Goal: Task Accomplishment & Management: Manage account settings

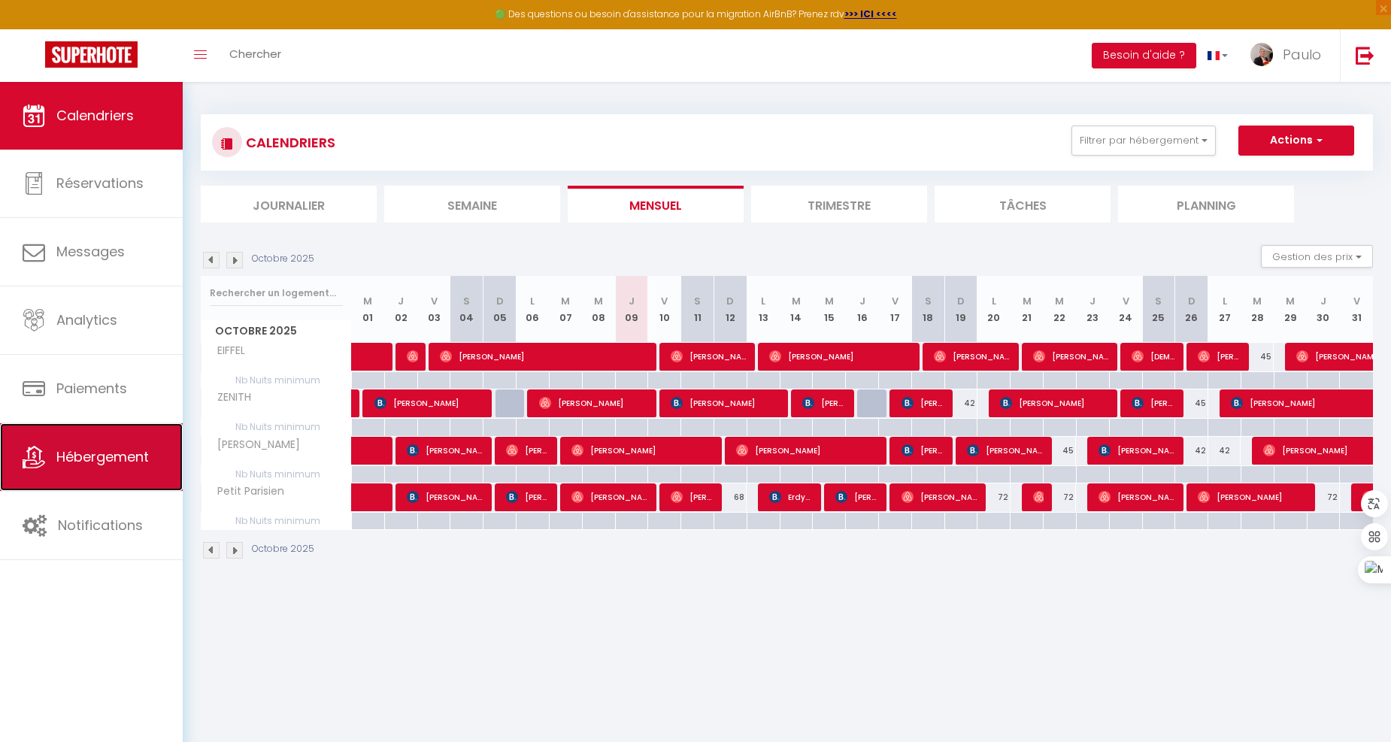
click at [102, 465] on span "Hébergement" at bounding box center [102, 456] width 92 height 19
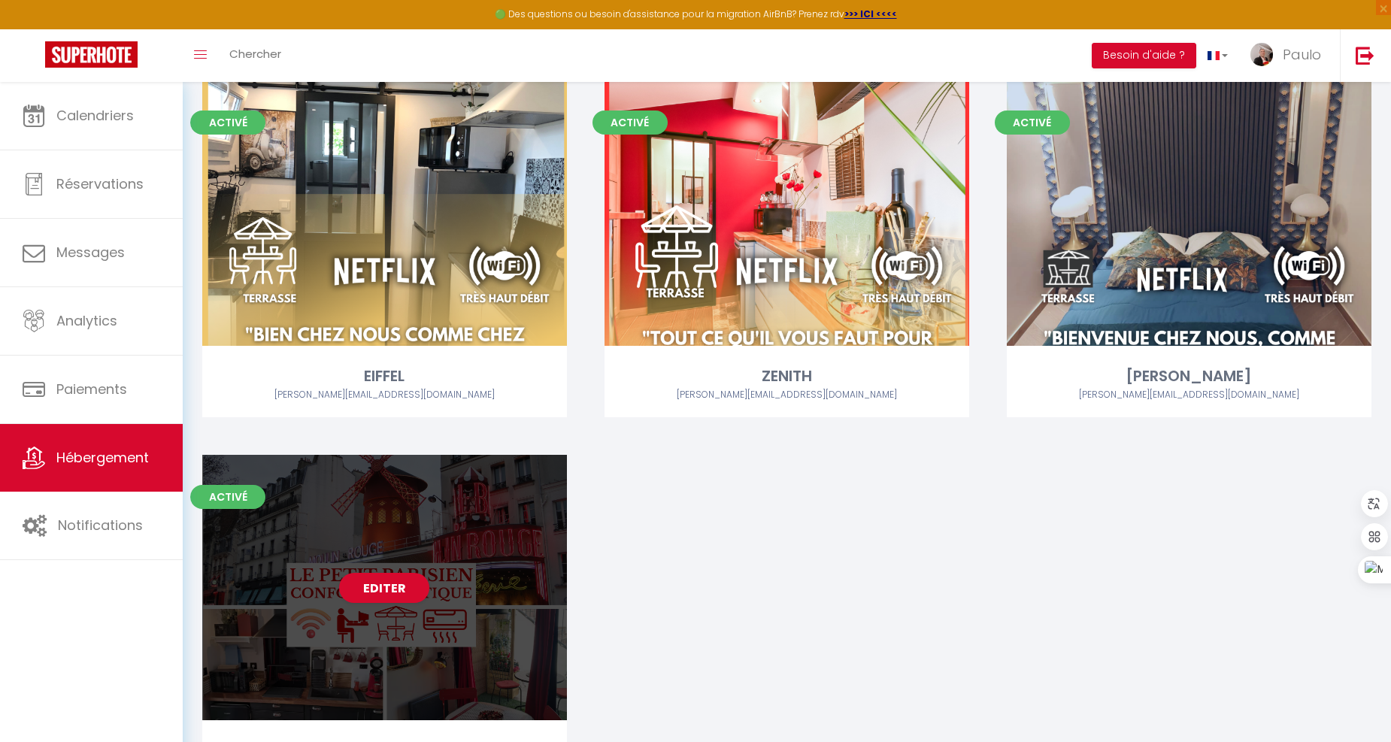
scroll to position [218, 0]
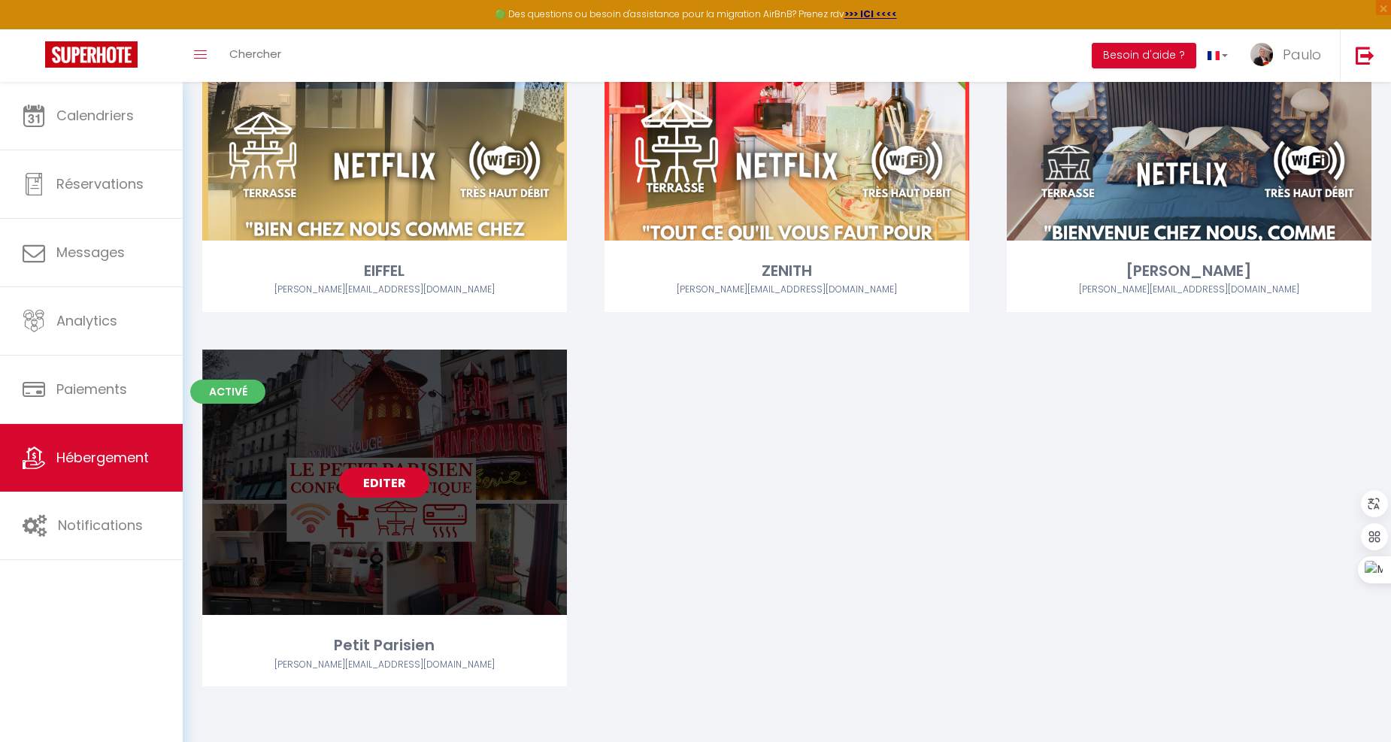
click at [380, 486] on link "Editer" at bounding box center [384, 483] width 90 height 30
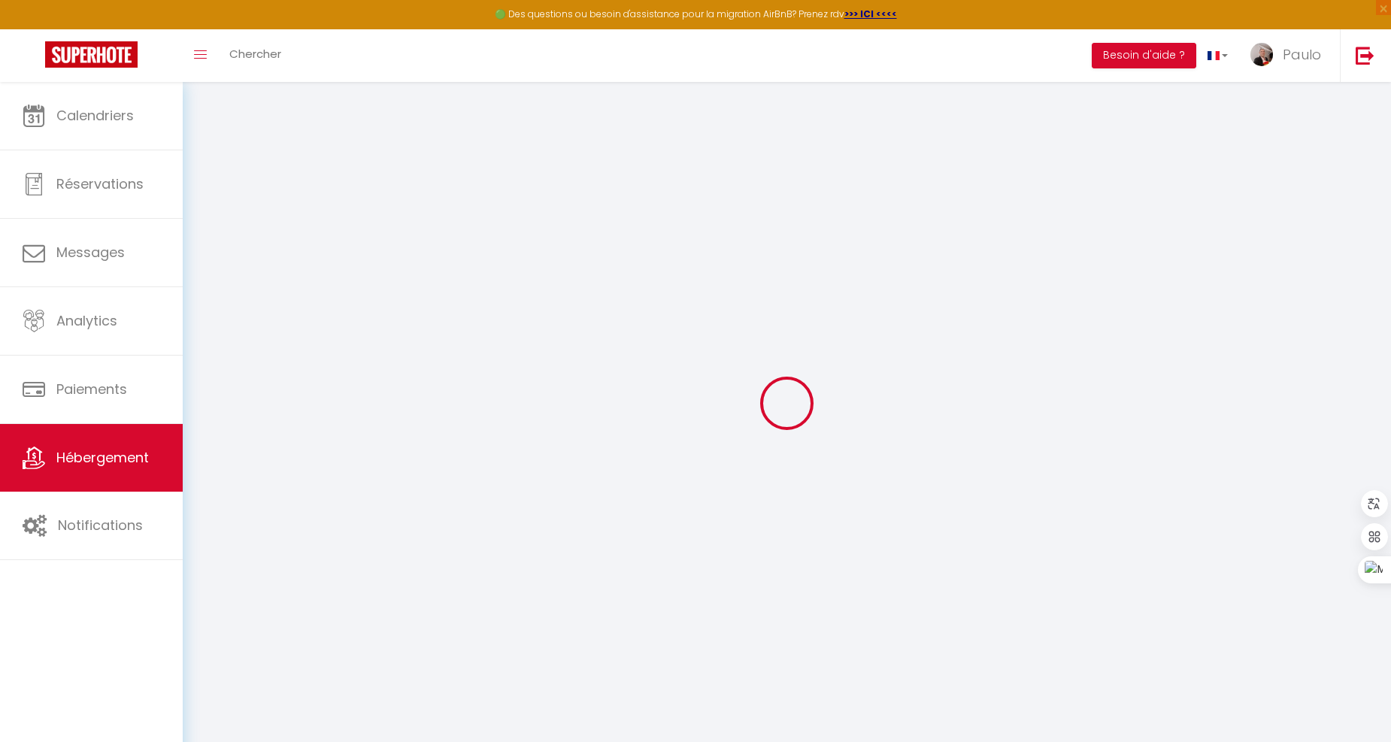
select select "15:30"
select select
select select "11:00"
select select "30"
select select "120"
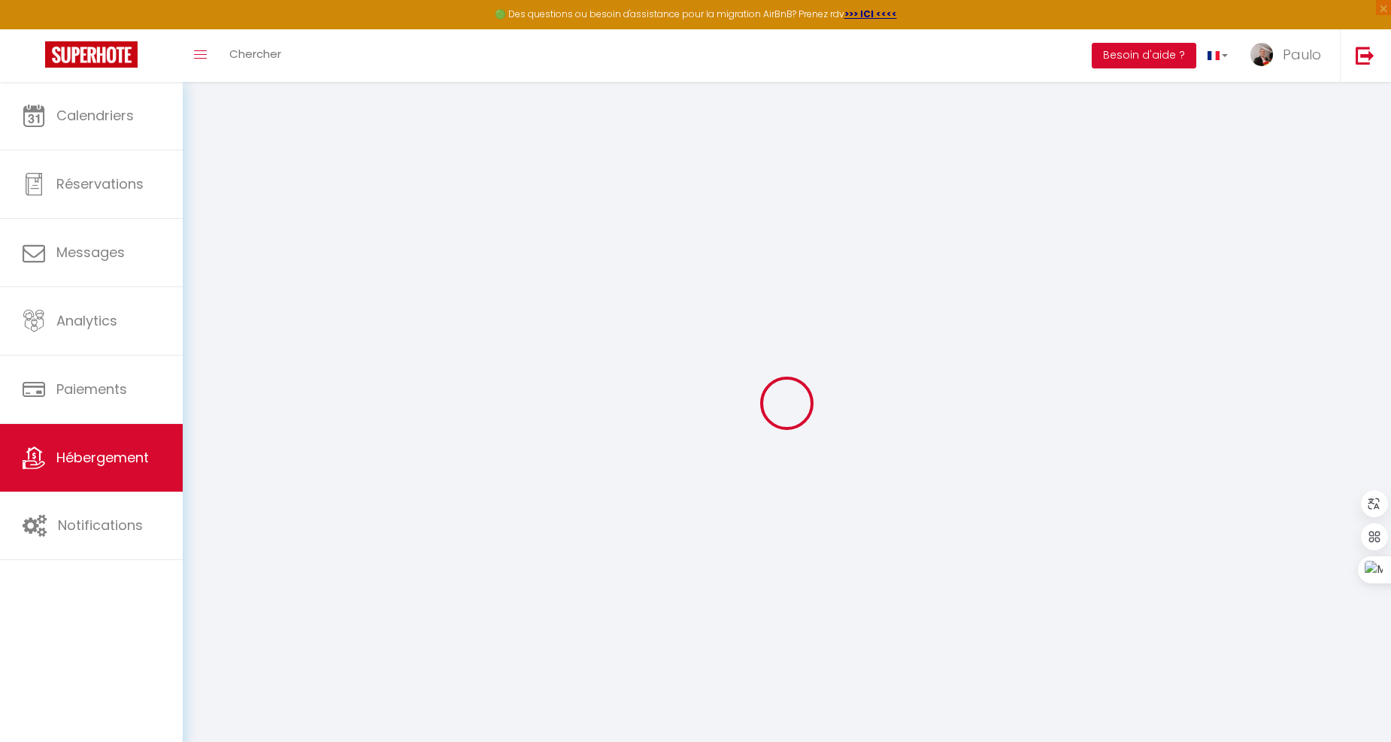
select select
checkbox input "false"
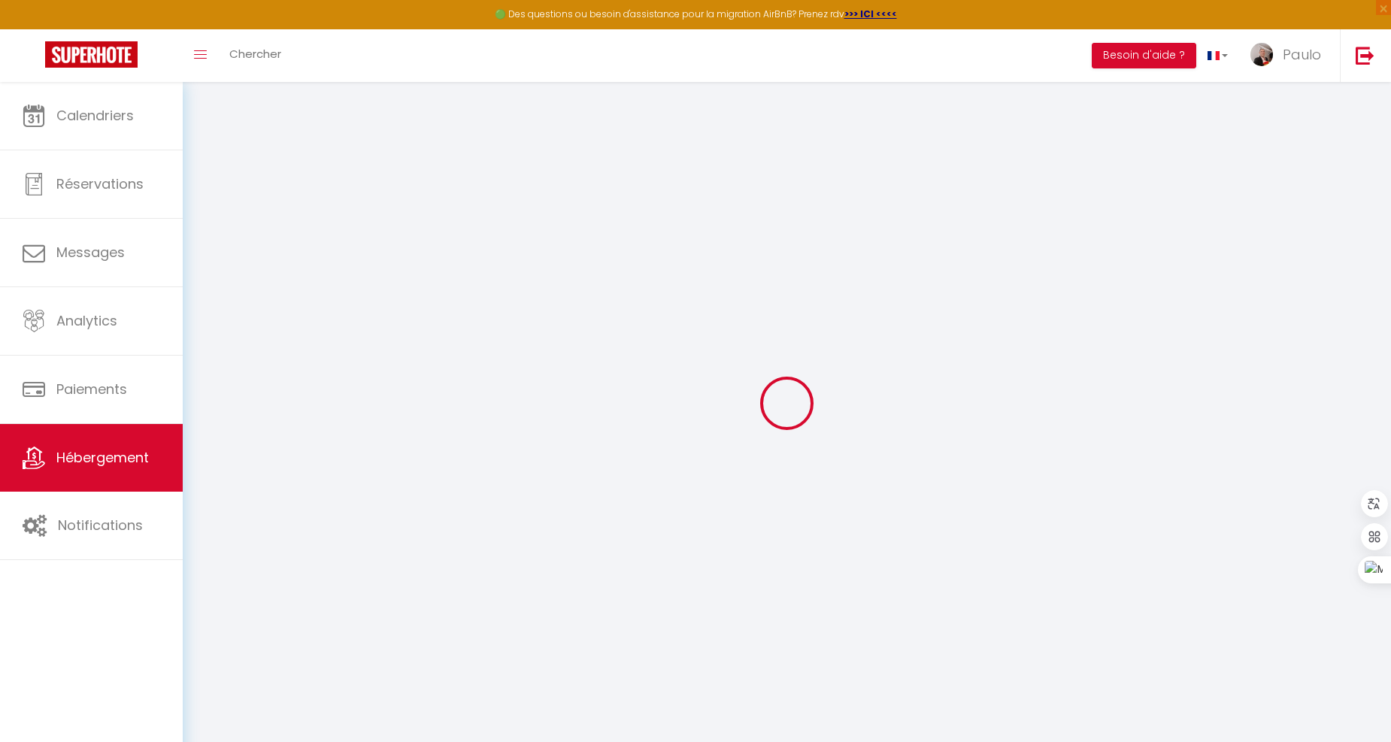
select select
checkbox input "false"
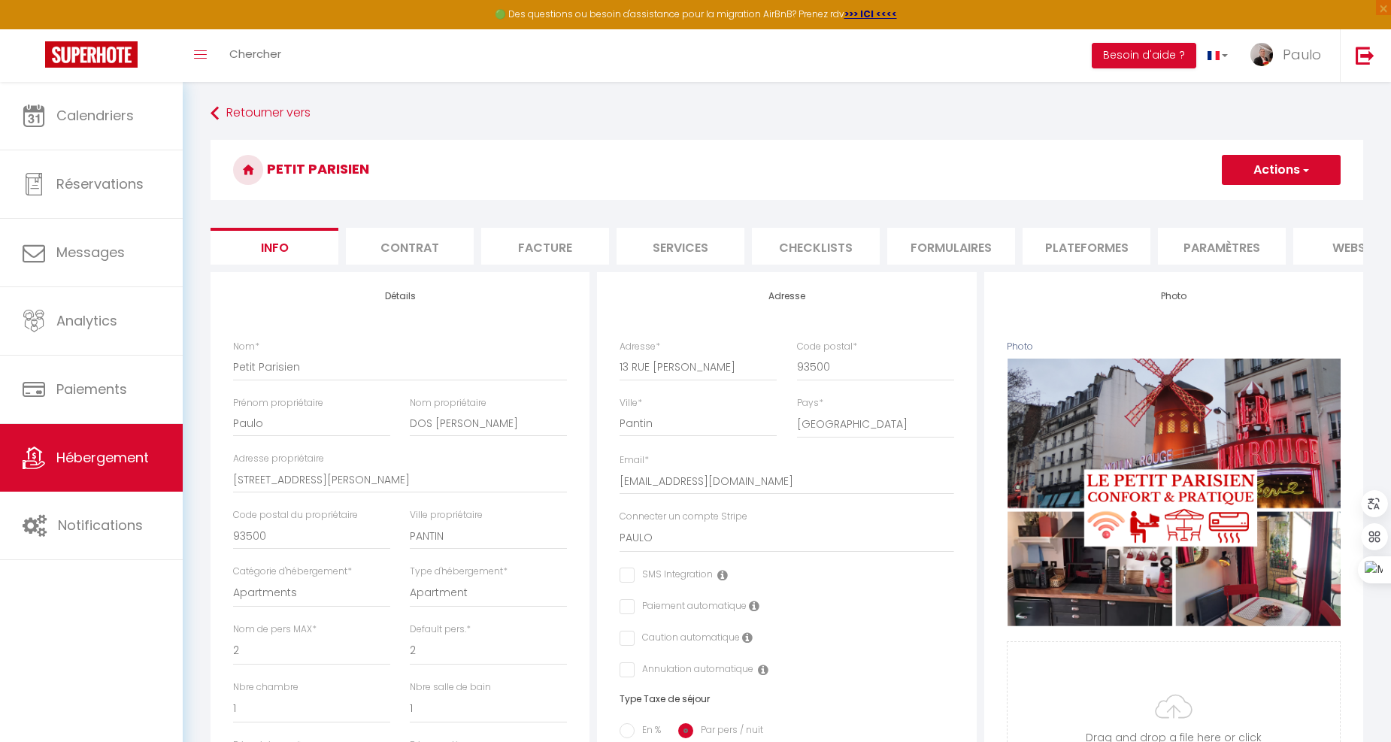
click at [1130, 244] on li "Plateformes" at bounding box center [1087, 246] width 128 height 37
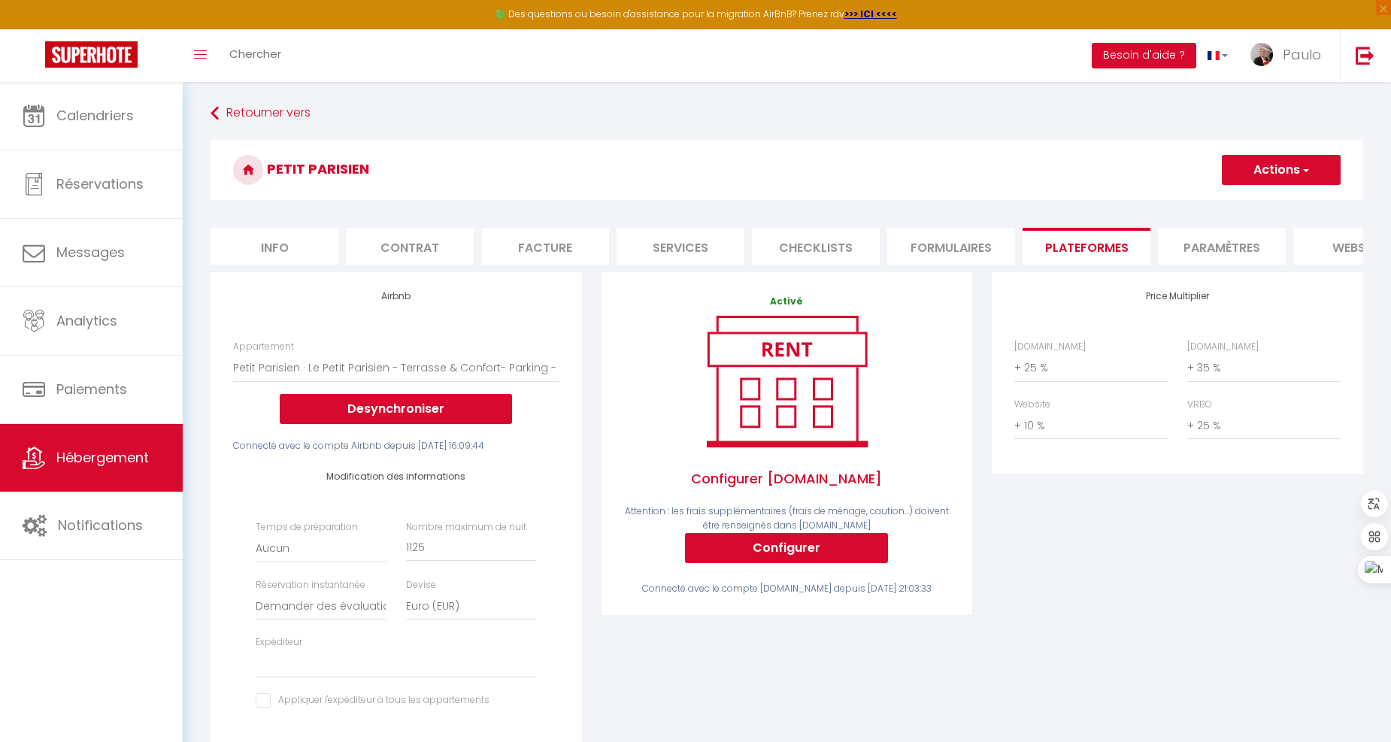
select select
click at [574, 256] on li "Facture" at bounding box center [545, 246] width 128 height 37
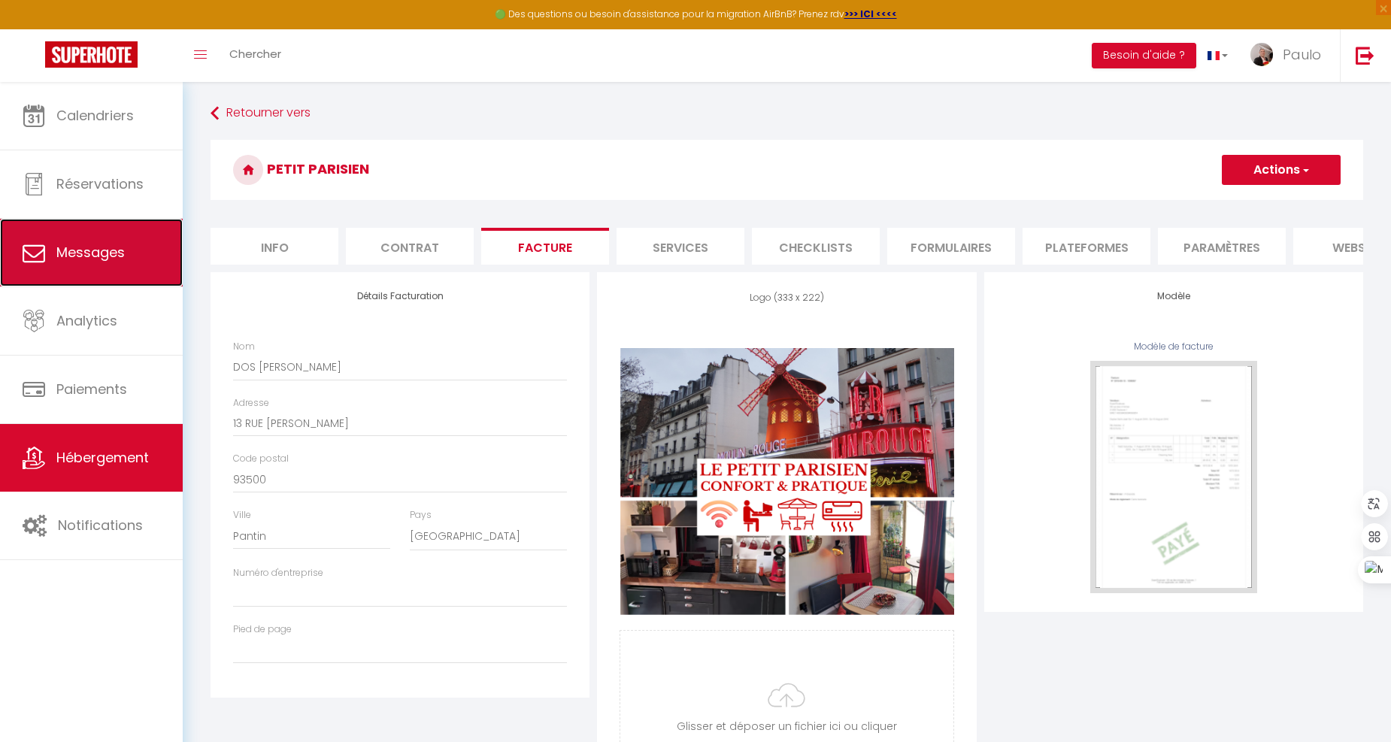
click at [124, 251] on link "Messages" at bounding box center [91, 253] width 183 height 68
select select "message"
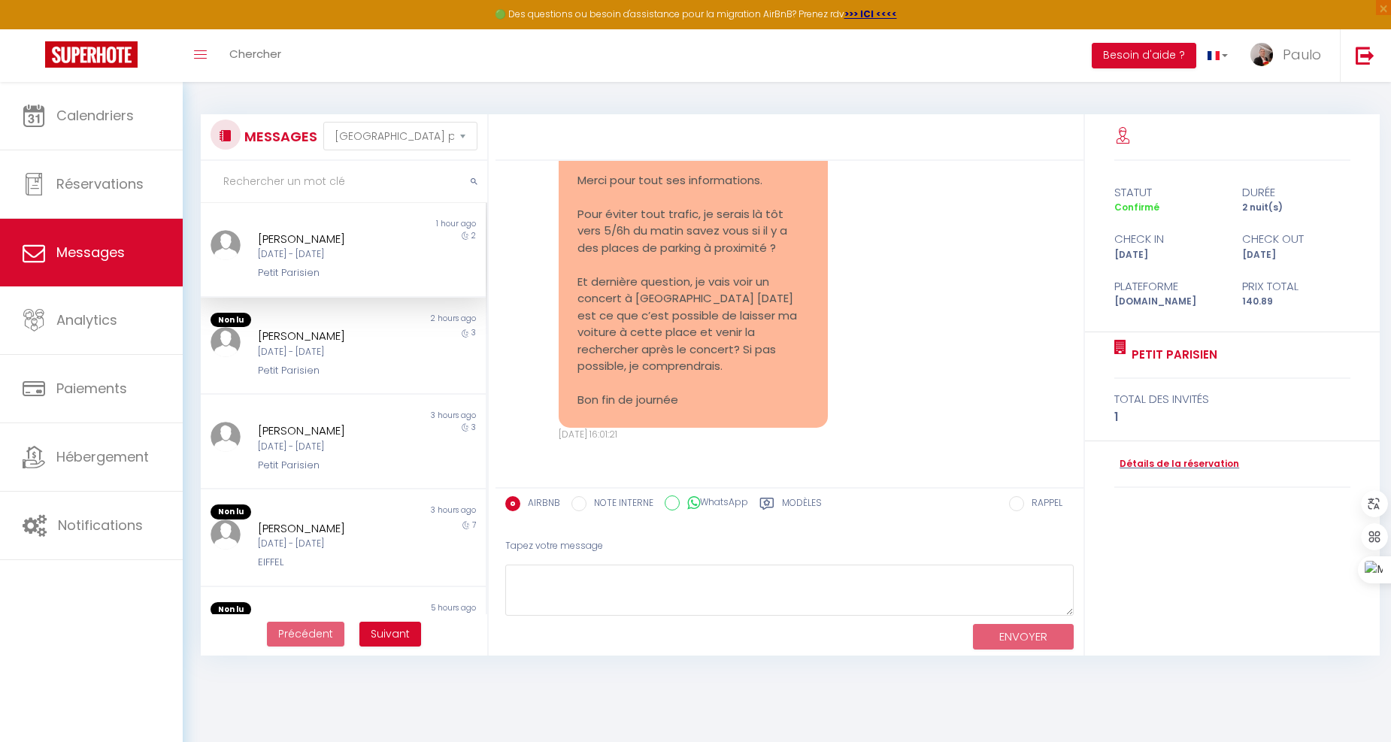
scroll to position [5027, 0]
click at [381, 359] on div "[DATE] - [DATE]" at bounding box center [331, 352] width 147 height 14
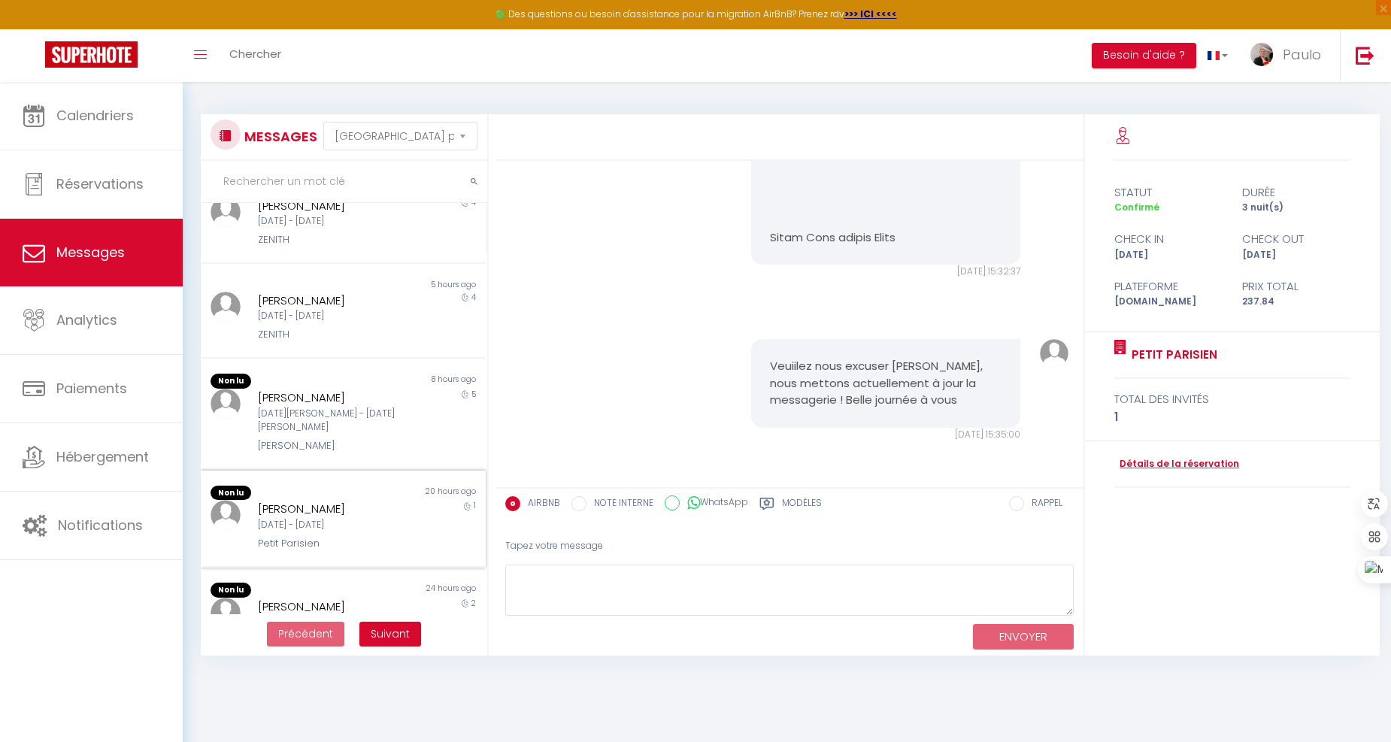
scroll to position [562, 0]
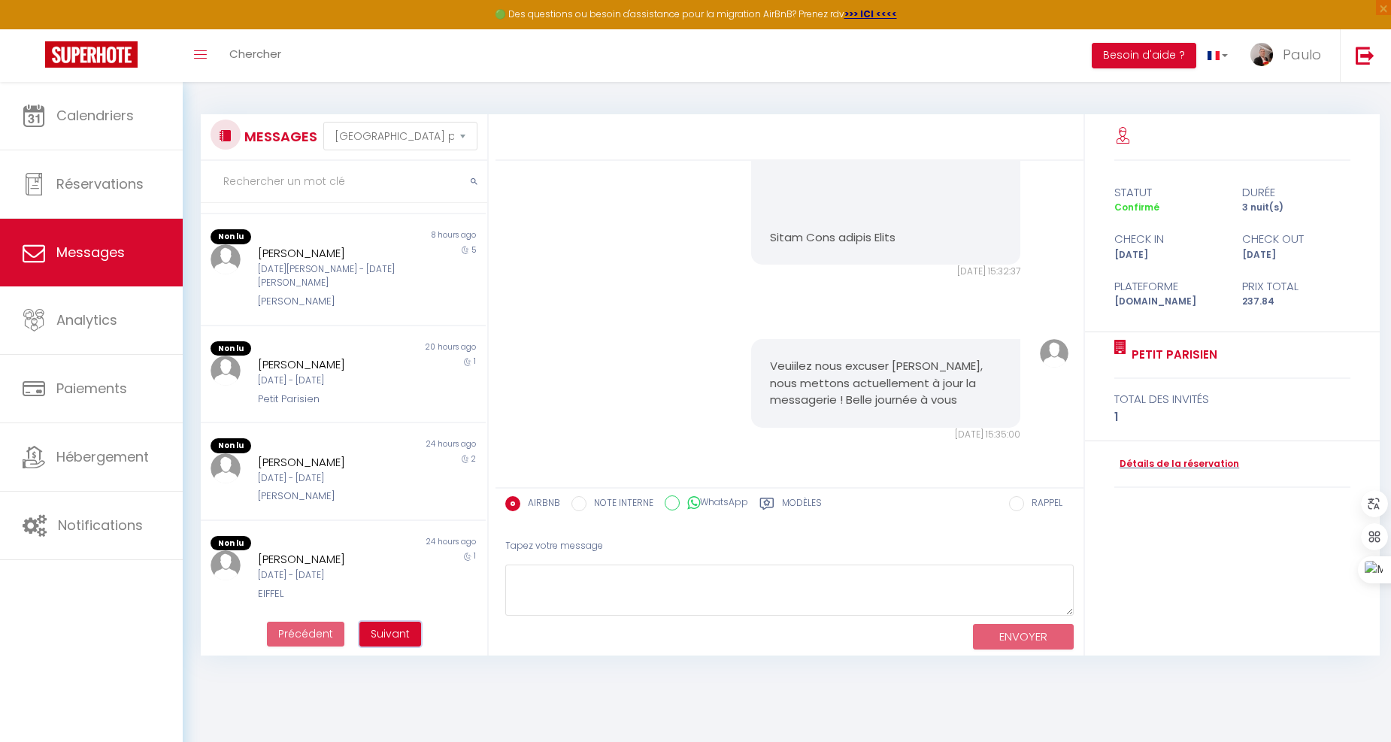
click at [396, 629] on span "Suivant" at bounding box center [390, 633] width 39 height 15
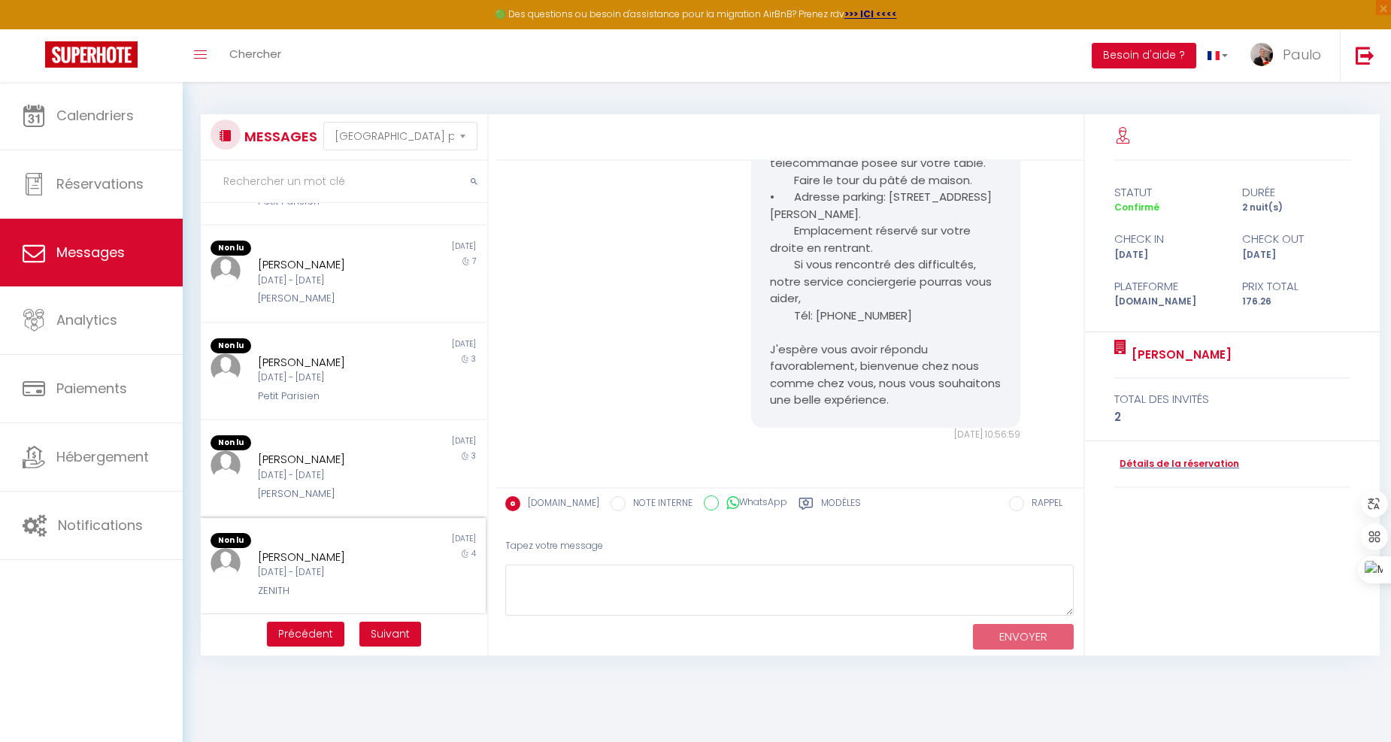
scroll to position [2084, 0]
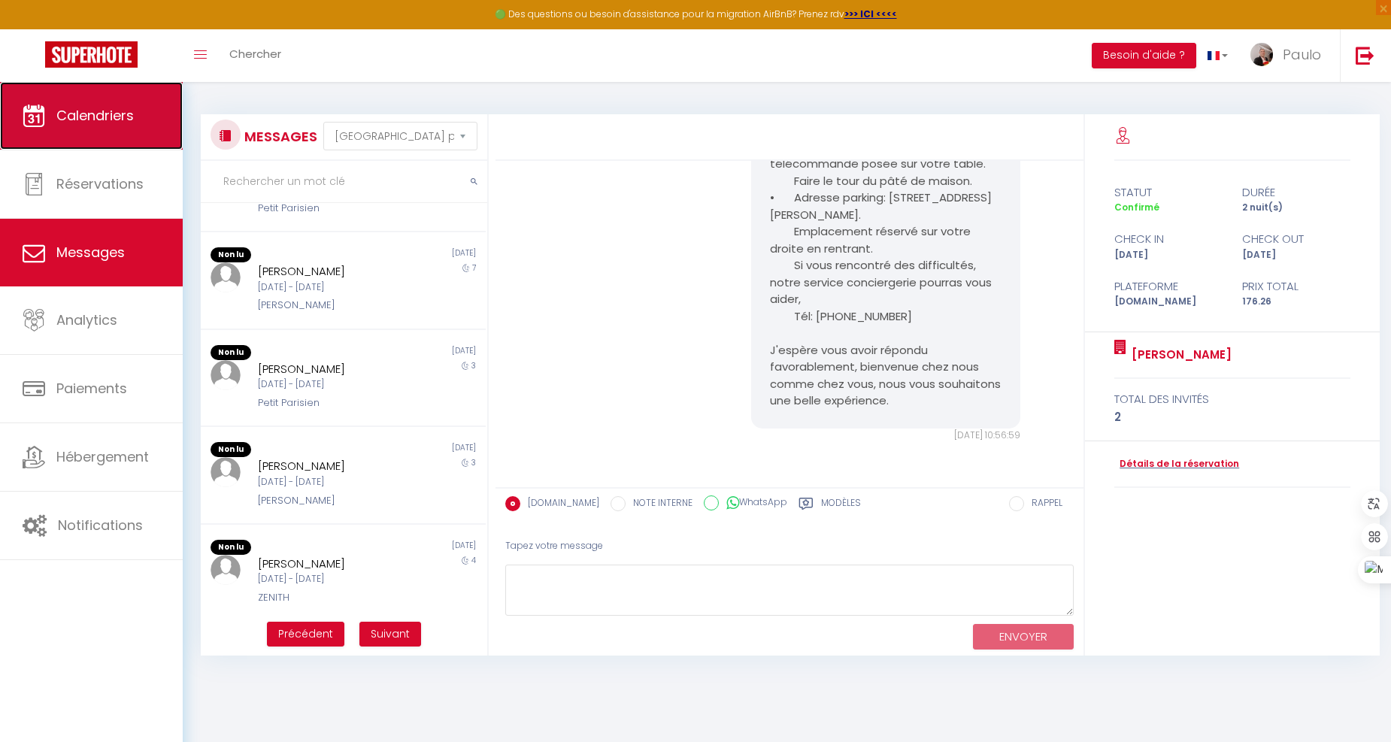
click at [78, 141] on link "Calendriers" at bounding box center [91, 116] width 183 height 68
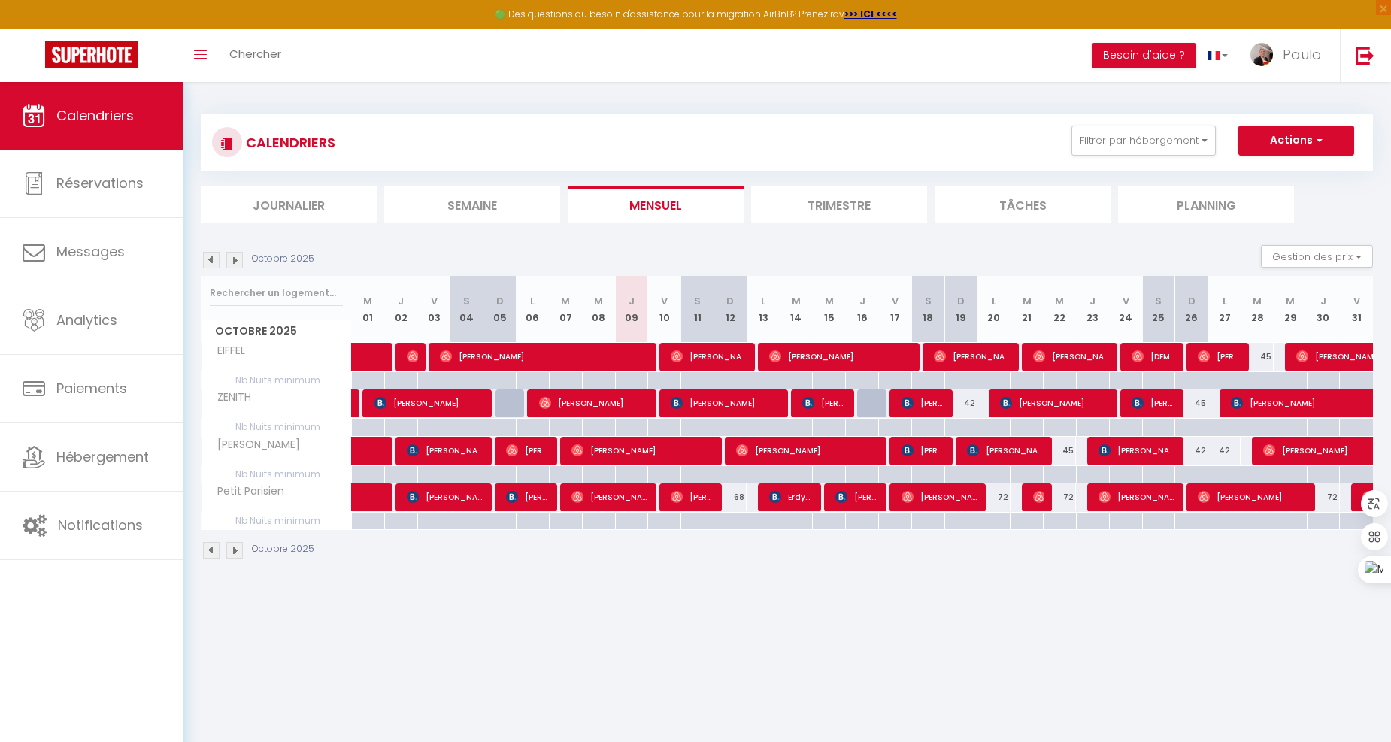
click at [734, 495] on div "68" at bounding box center [730, 498] width 33 height 28
type input "68"
type input "Dim 12 Octobre 2025"
type input "Lun 13 Octobre 2025"
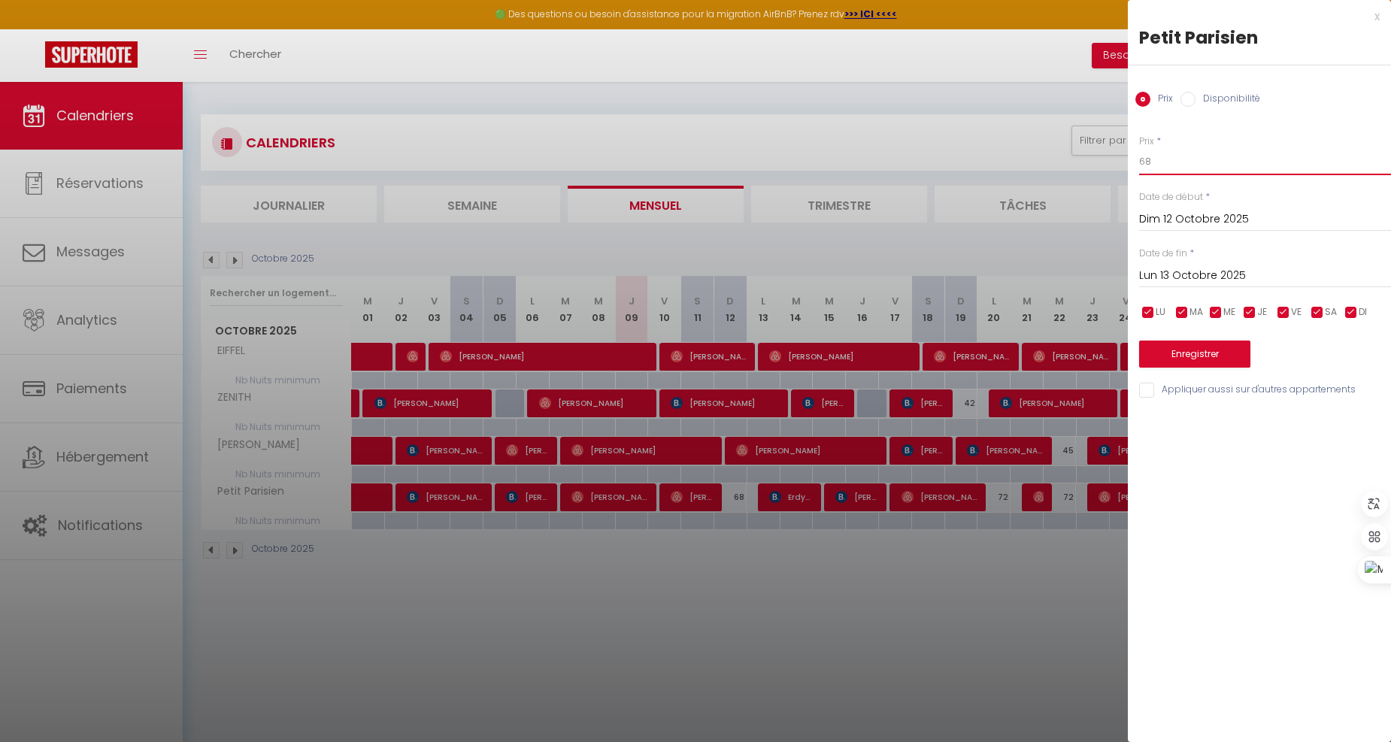
click at [1192, 156] on input "68" at bounding box center [1265, 161] width 252 height 27
type input "65"
click at [1169, 348] on button "Enregistrer" at bounding box center [1194, 354] width 111 height 27
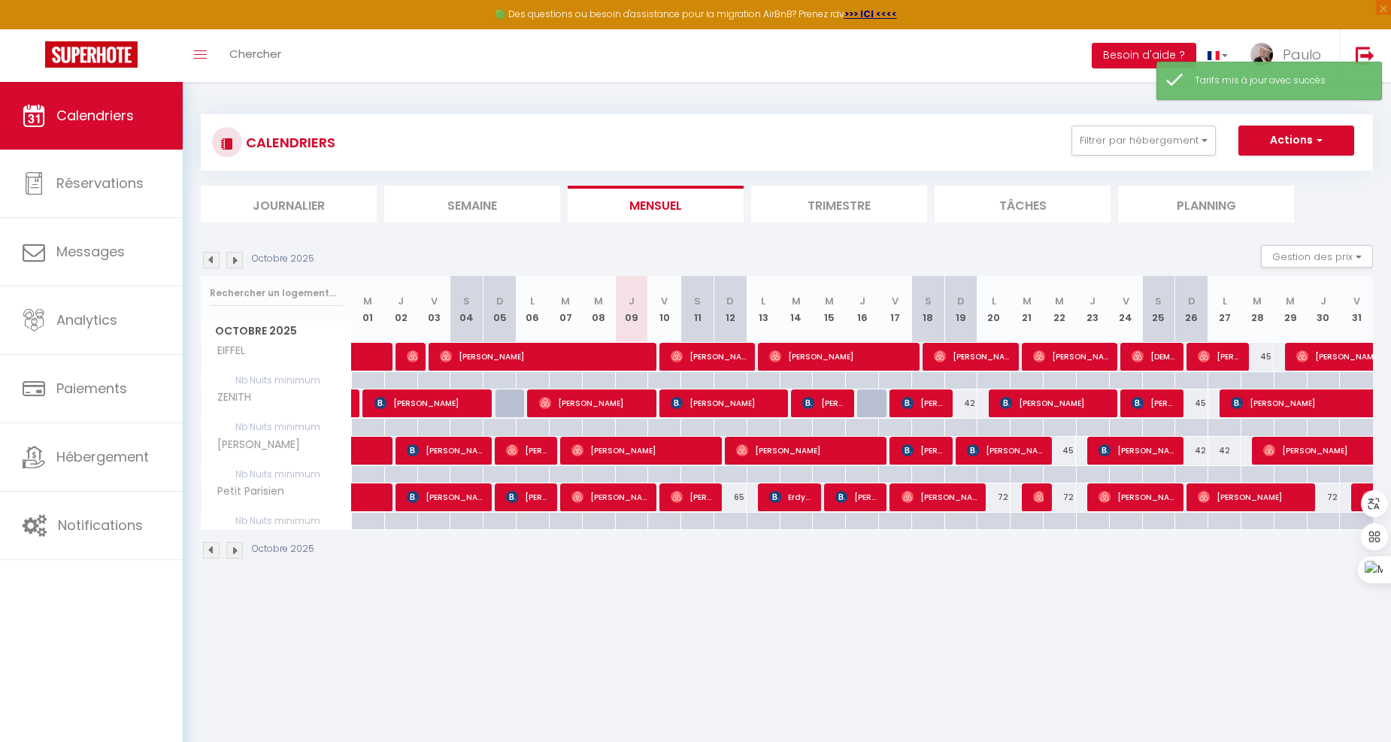
click at [1002, 502] on div "72" at bounding box center [994, 498] width 33 height 28
type input "72"
type input "Lun 20 Octobre 2025"
type input "[DATE]"
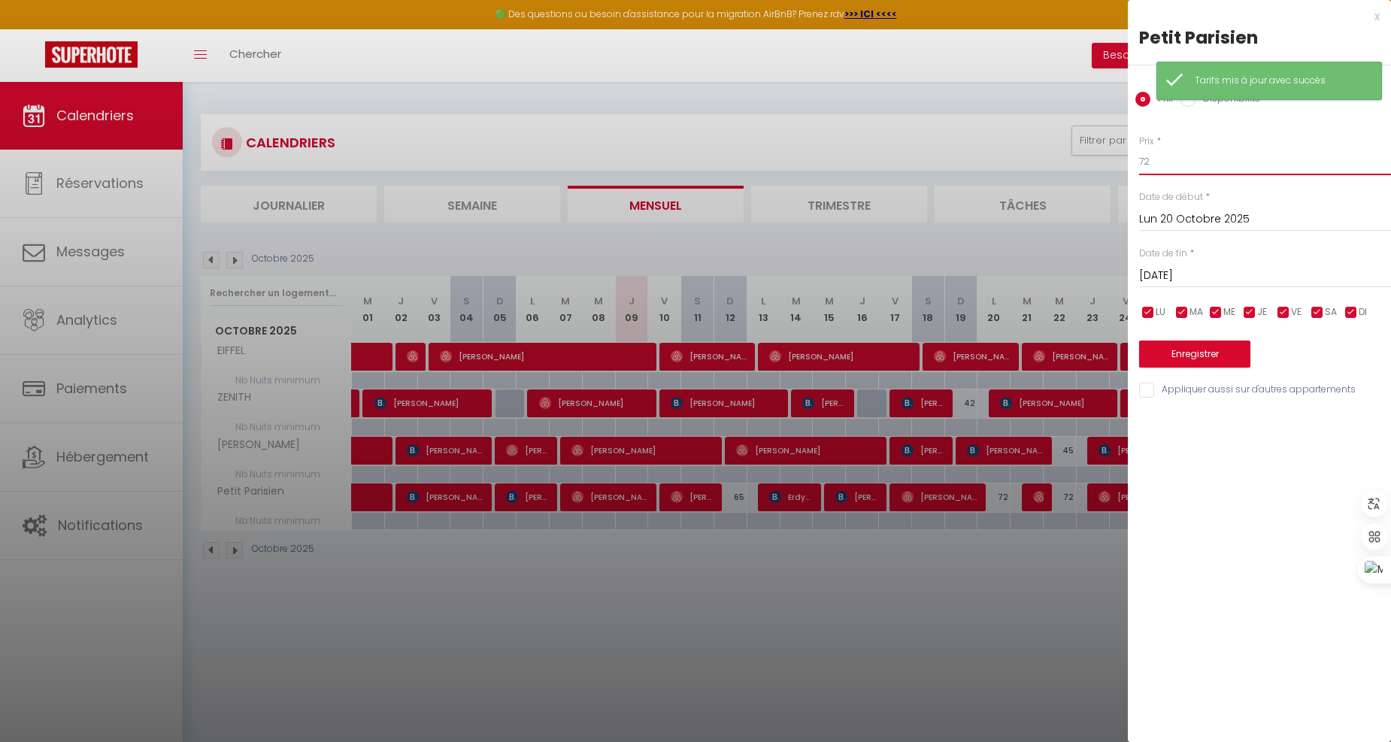
click at [1163, 165] on input "72" at bounding box center [1265, 161] width 252 height 27
type input "7"
type input "65"
click at [1159, 351] on button "Enregistrer" at bounding box center [1194, 354] width 111 height 27
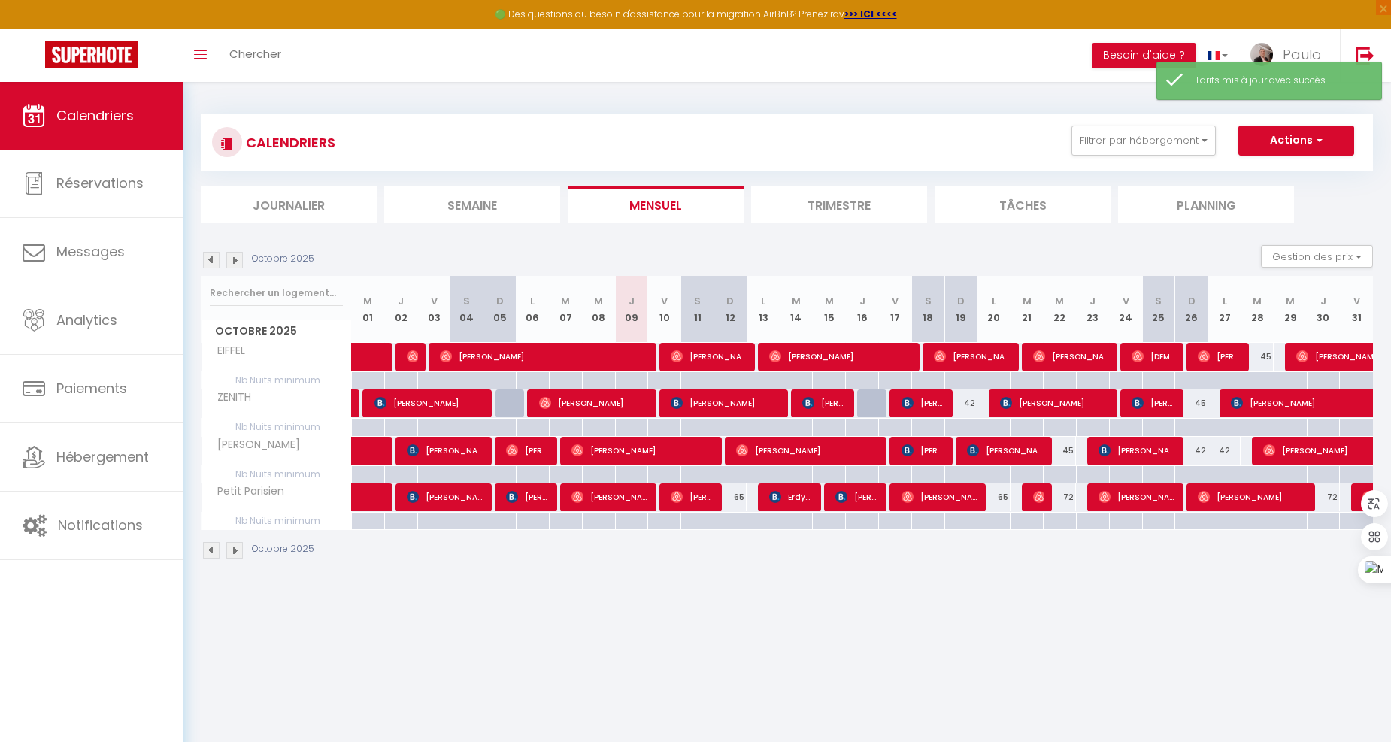
click at [1070, 495] on div "72" at bounding box center [1060, 498] width 33 height 28
type input "72"
type input "Mer 22 Octobre 2025"
type input "Jeu 23 Octobre 2025"
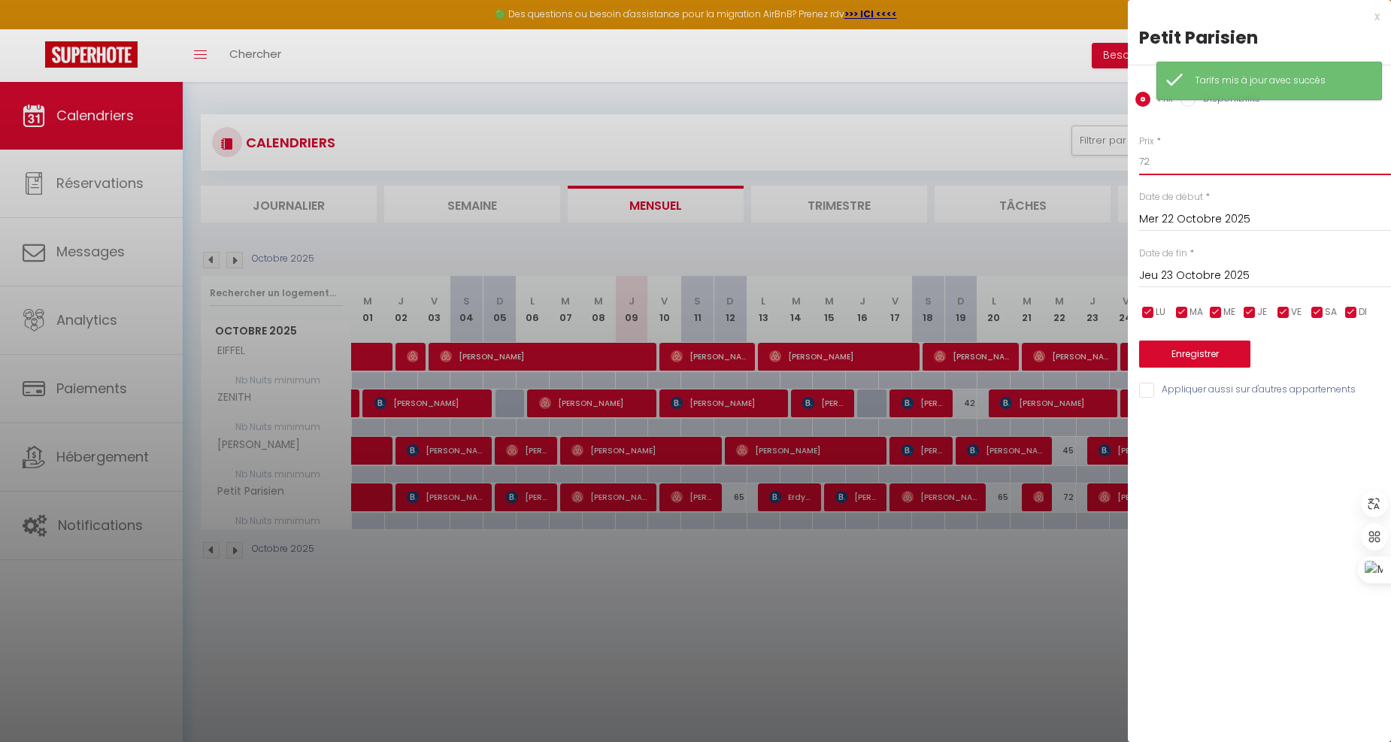
click at [1166, 162] on input "72" at bounding box center [1265, 161] width 252 height 27
type input "7"
type input "65"
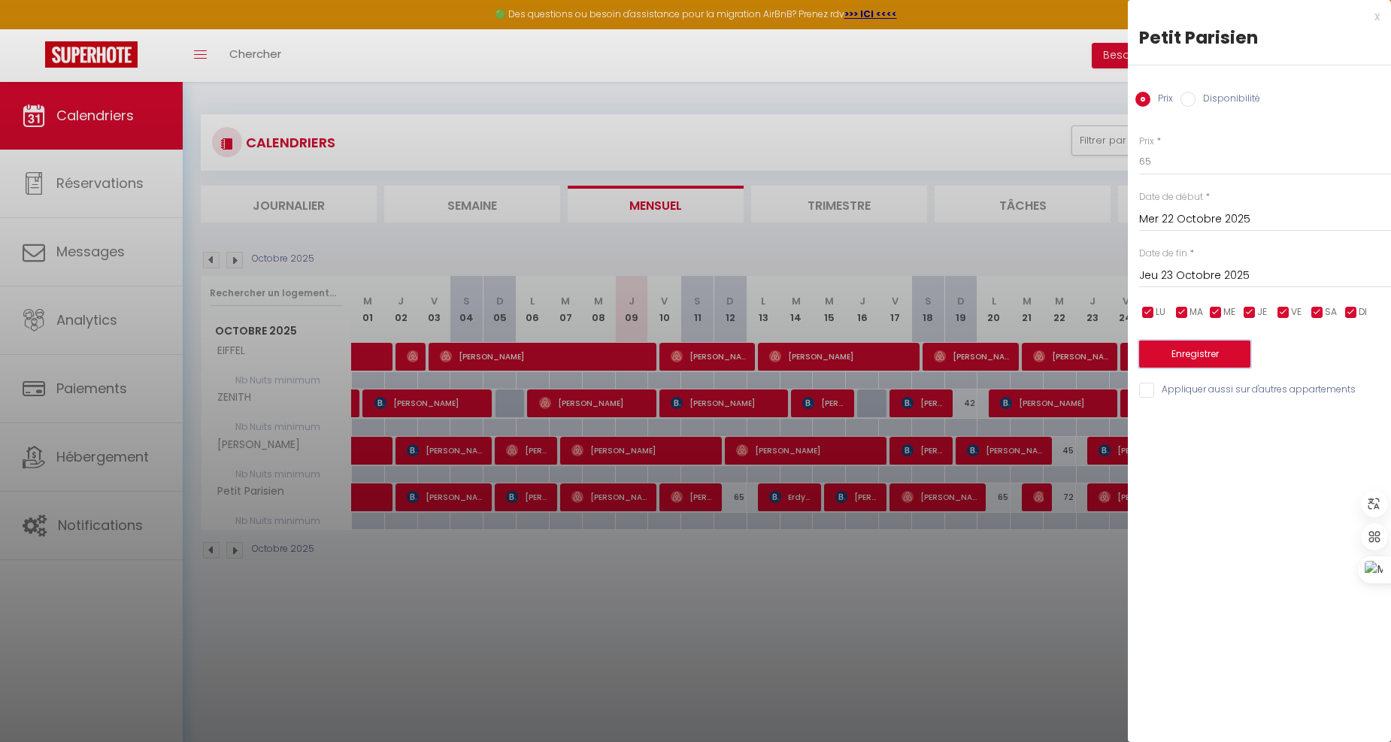
click at [1177, 356] on button "Enregistrer" at bounding box center [1194, 354] width 111 height 27
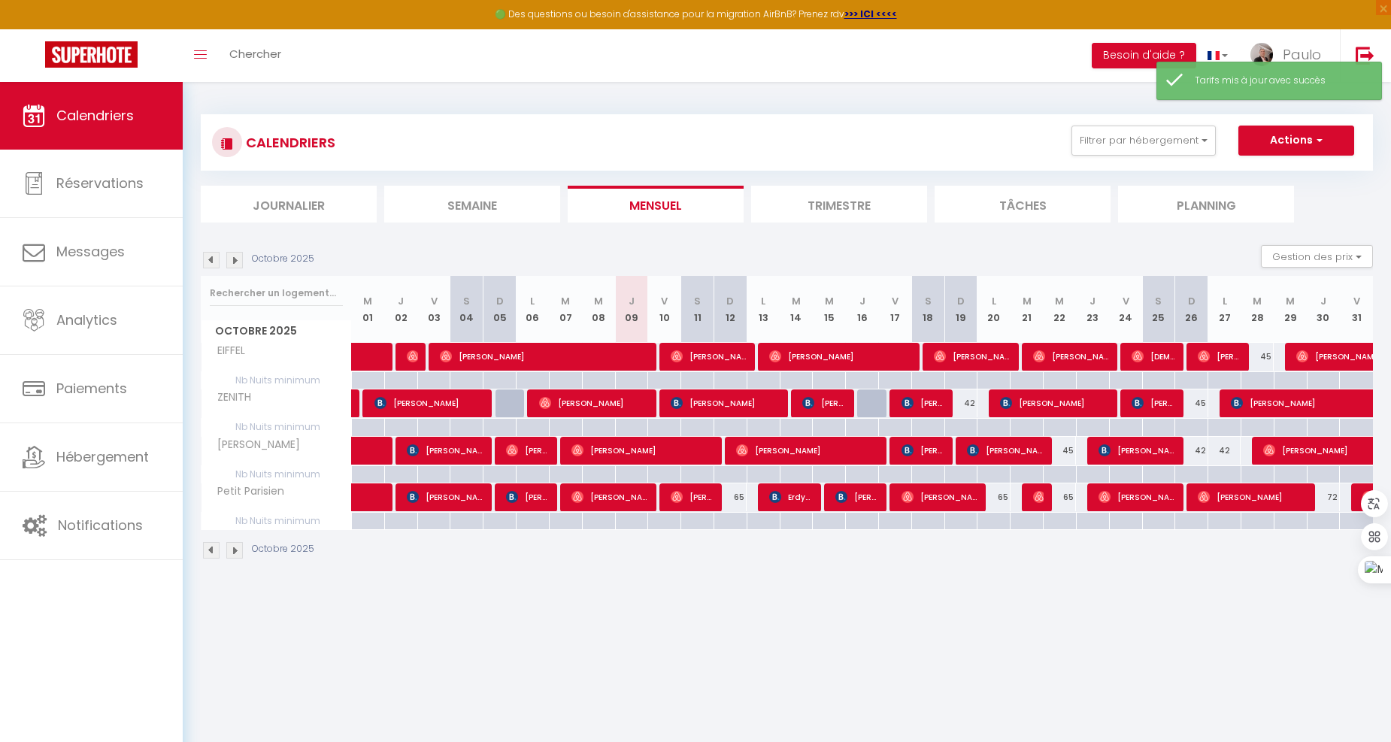
click at [234, 258] on img at bounding box center [234, 260] width 17 height 17
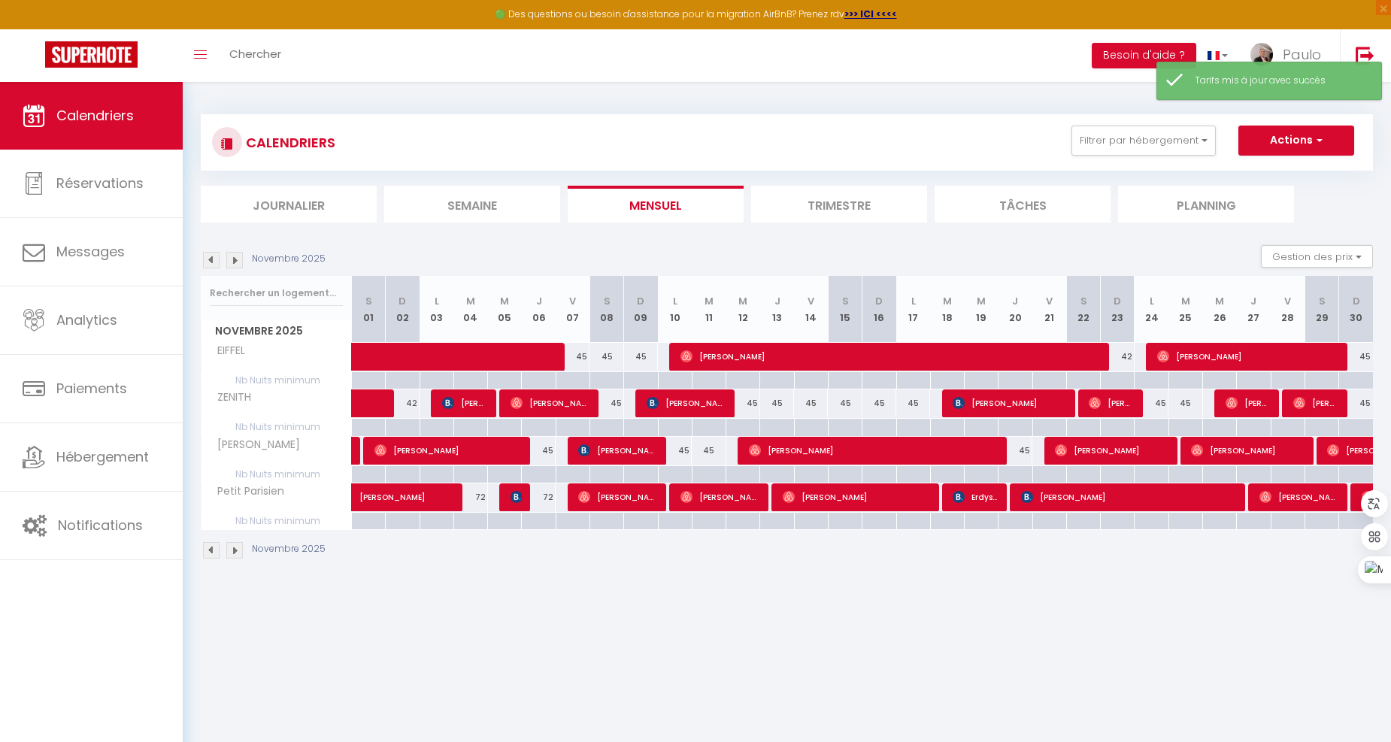
click at [235, 258] on img at bounding box center [234, 260] width 17 height 17
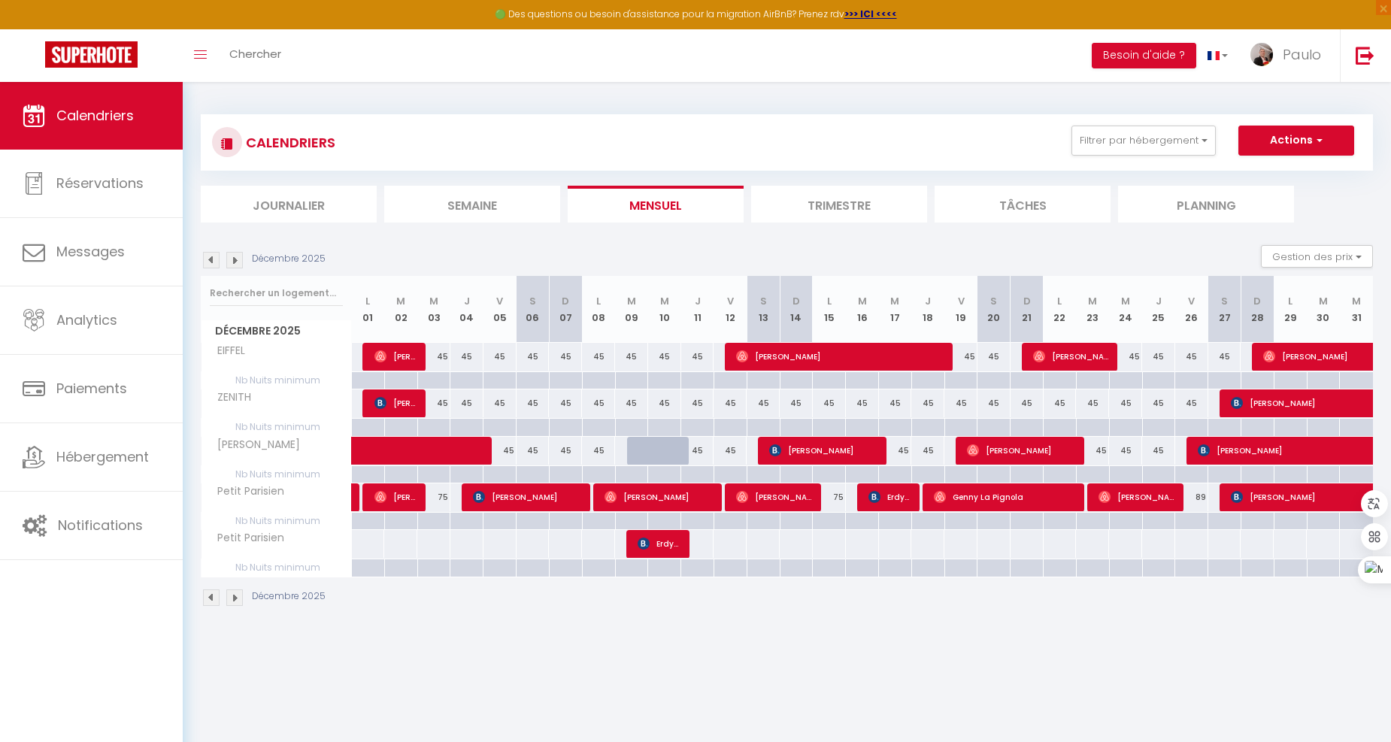
click at [216, 262] on img at bounding box center [211, 260] width 17 height 17
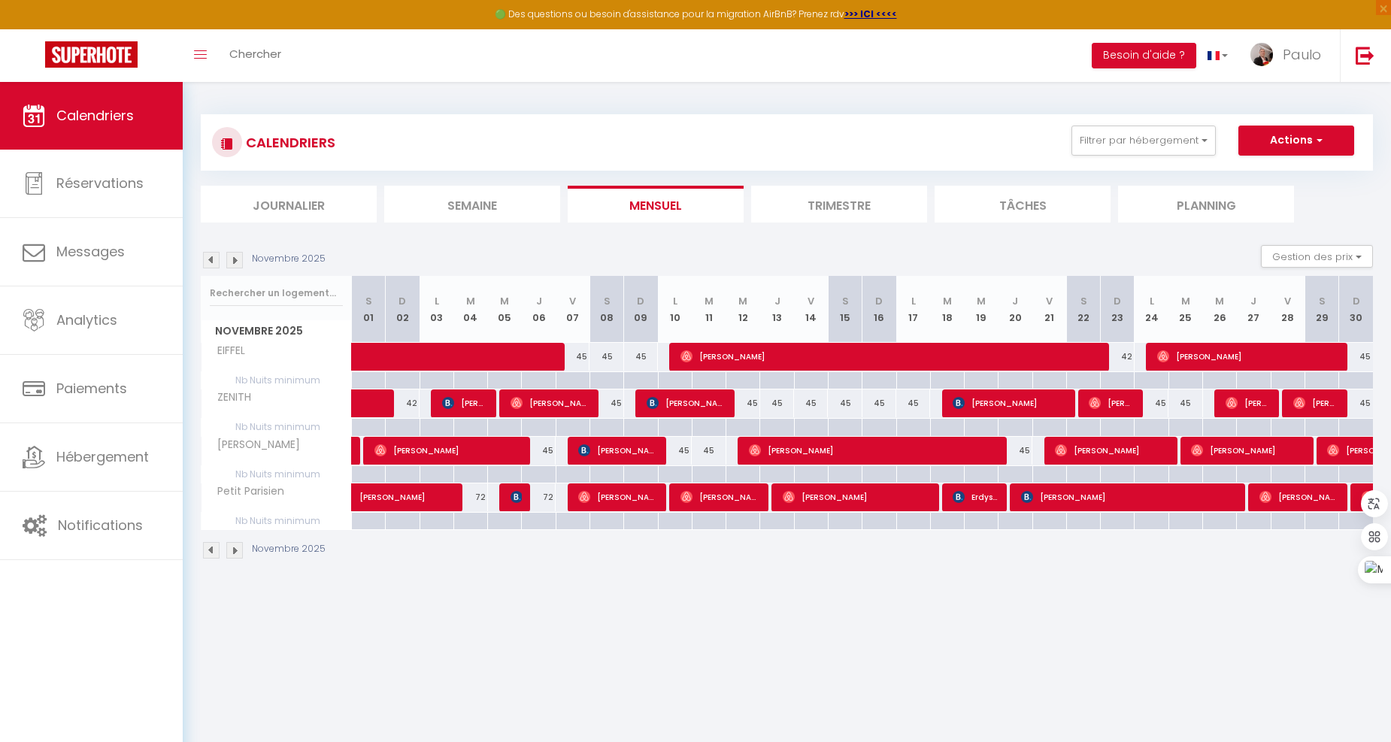
click at [235, 269] on div "Novembre 2025 Gestion des prix Nb Nuits minimum Règles Disponibilité" at bounding box center [787, 260] width 1172 height 31
click at [235, 268] on div "Novembre 2025 Gestion des prix Nb Nuits minimum Règles Disponibilité" at bounding box center [787, 260] width 1172 height 31
click at [235, 265] on img at bounding box center [234, 260] width 17 height 17
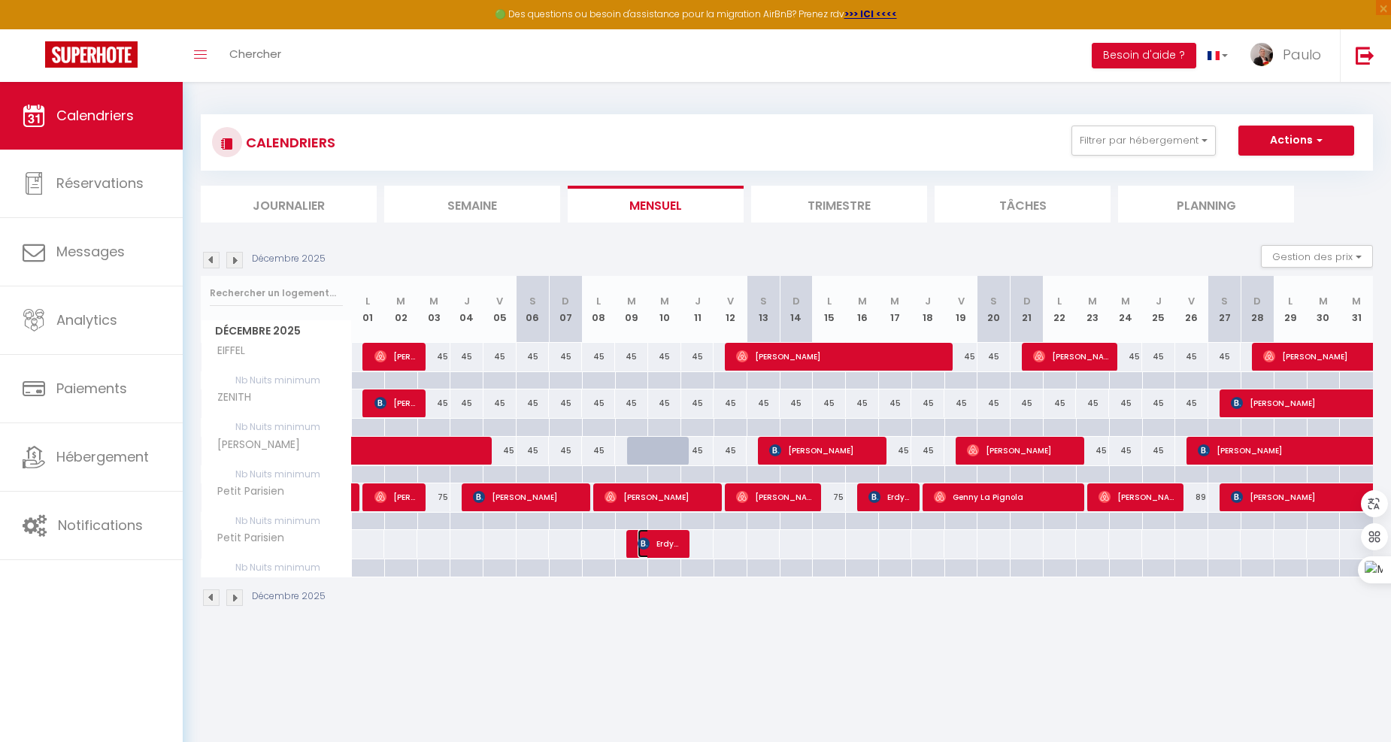
click at [653, 550] on span "Erdystia DARNAL" at bounding box center [660, 543] width 44 height 29
select select "OK"
select select "KO"
select select "0"
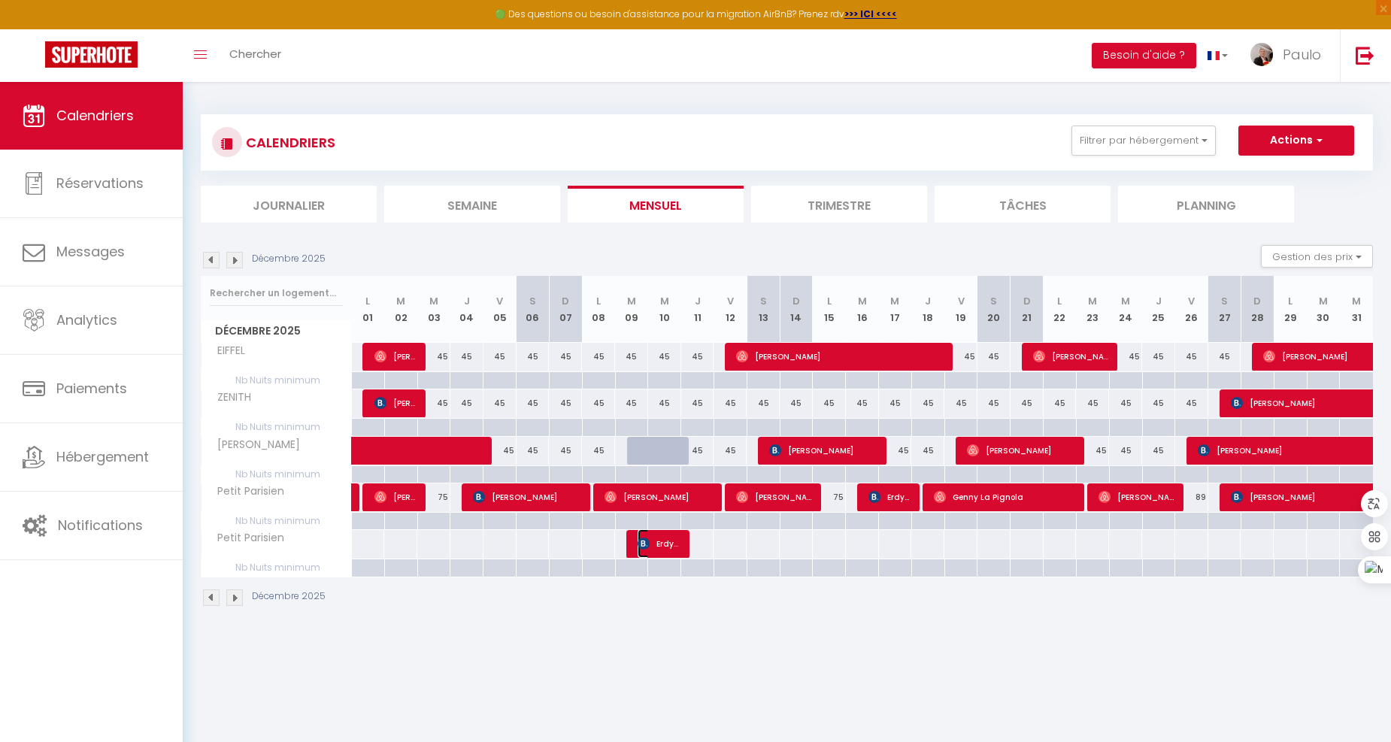
select select "1"
select select
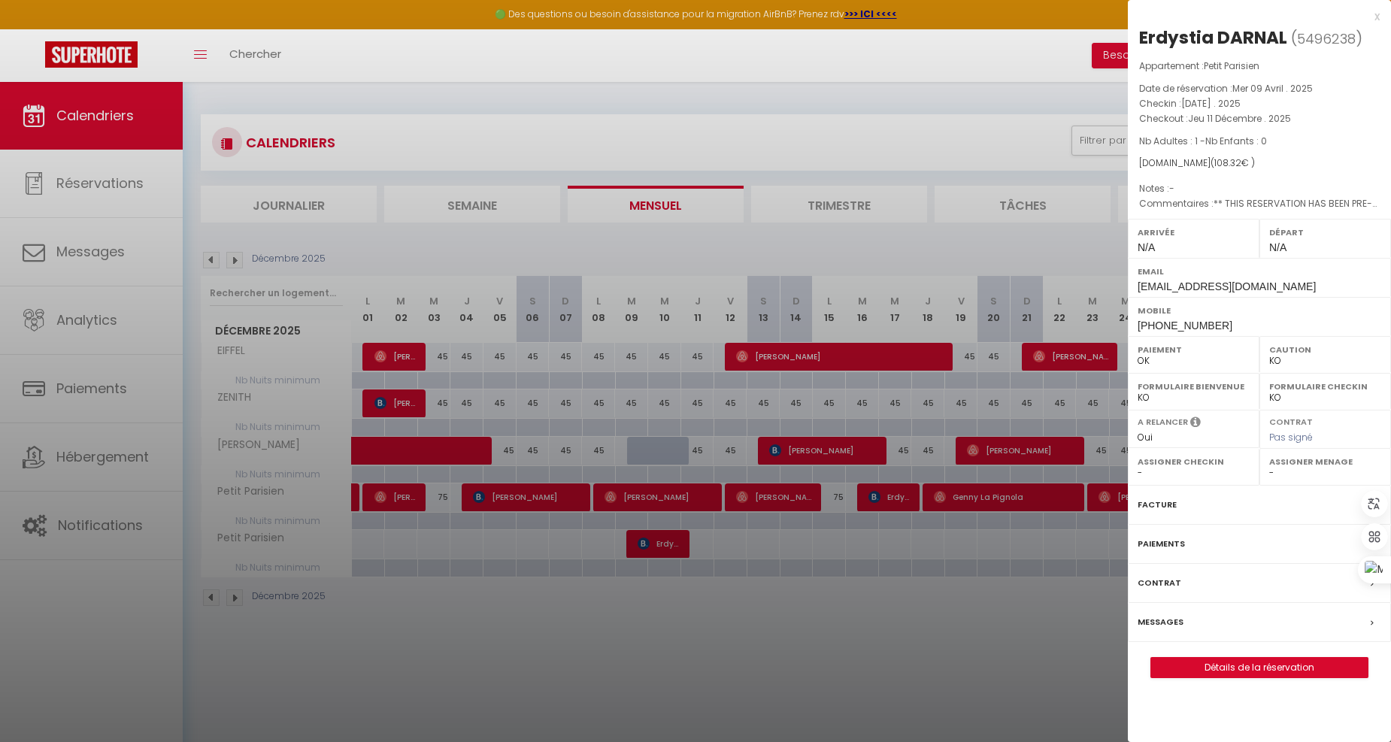
click at [1256, 650] on div "Erdystia DARNAL ( 5496238 ) Appartement : Petit Parisien Date de réservation : …" at bounding box center [1259, 352] width 263 height 653
click at [1252, 662] on link "Détails de la réservation" at bounding box center [1259, 668] width 217 height 20
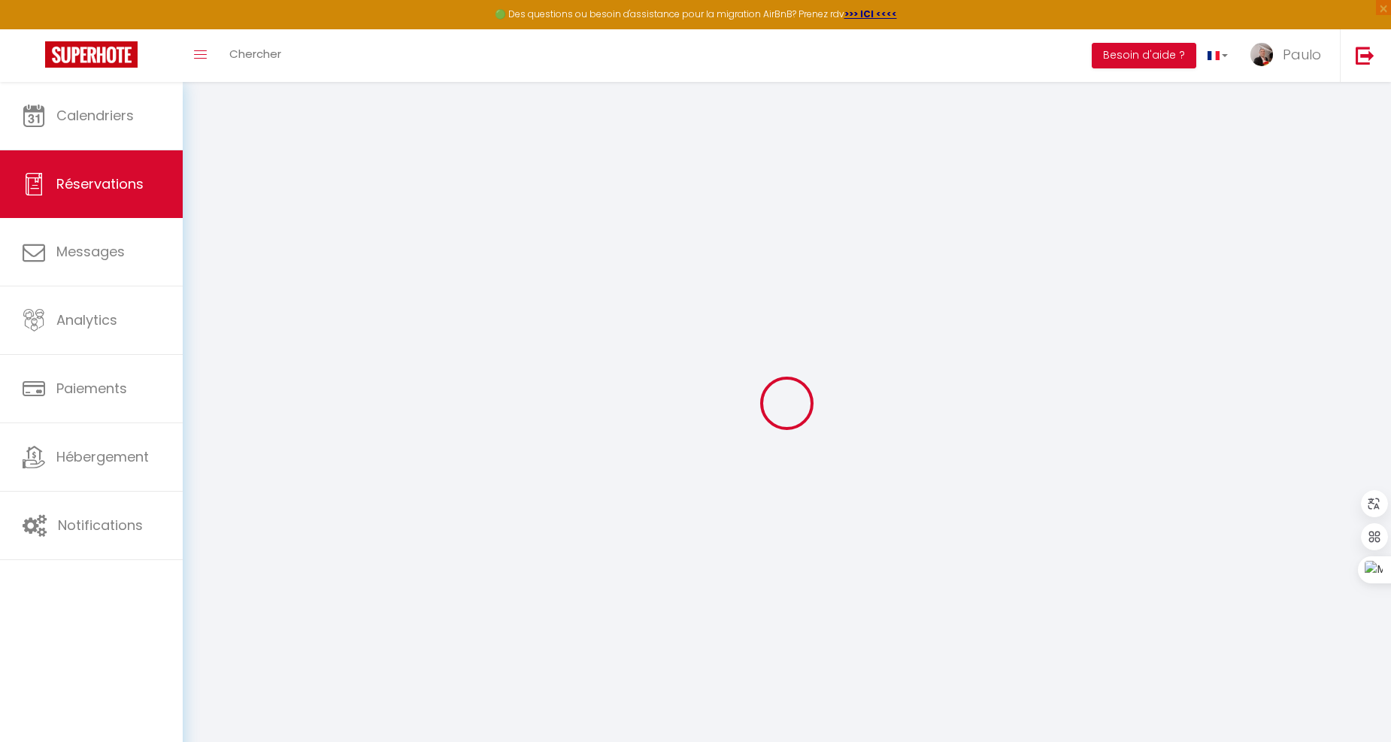
type input "[DEMOGRAPHIC_DATA]"
type input "DARNAL"
type input "[EMAIL_ADDRESS][DOMAIN_NAME]"
type input "[PHONE_NUMBER]"
select select "FR"
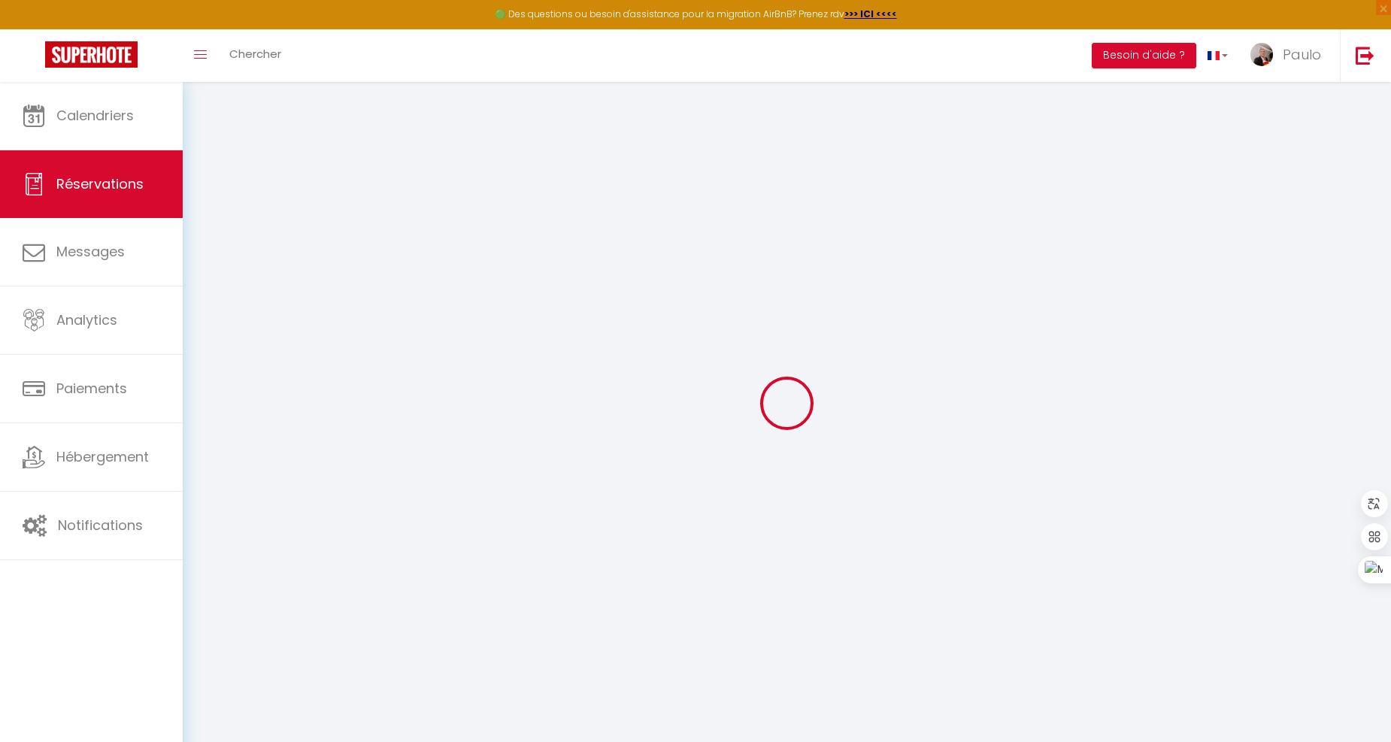
type input "5"
type input "17.2"
type input "1.52"
select select "63742"
select select "1"
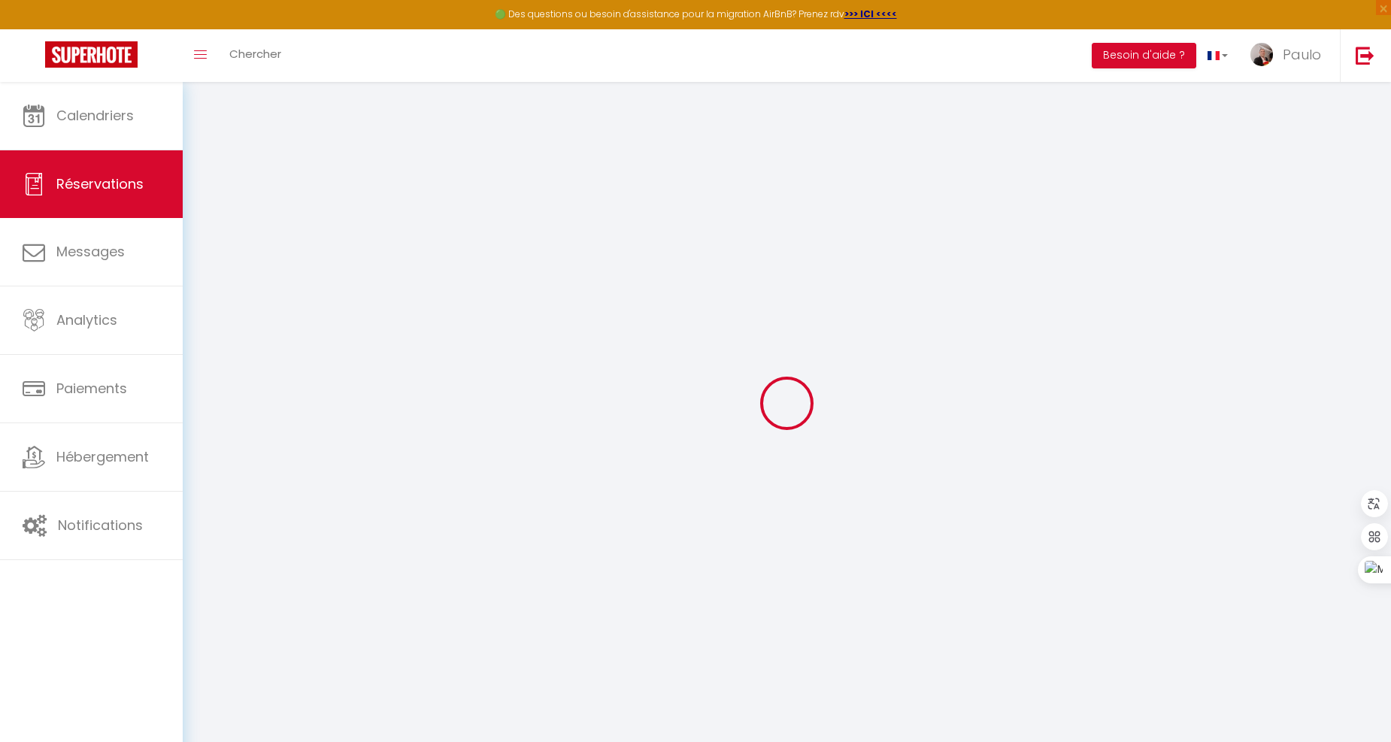
select select
type input "1"
select select "12"
select select
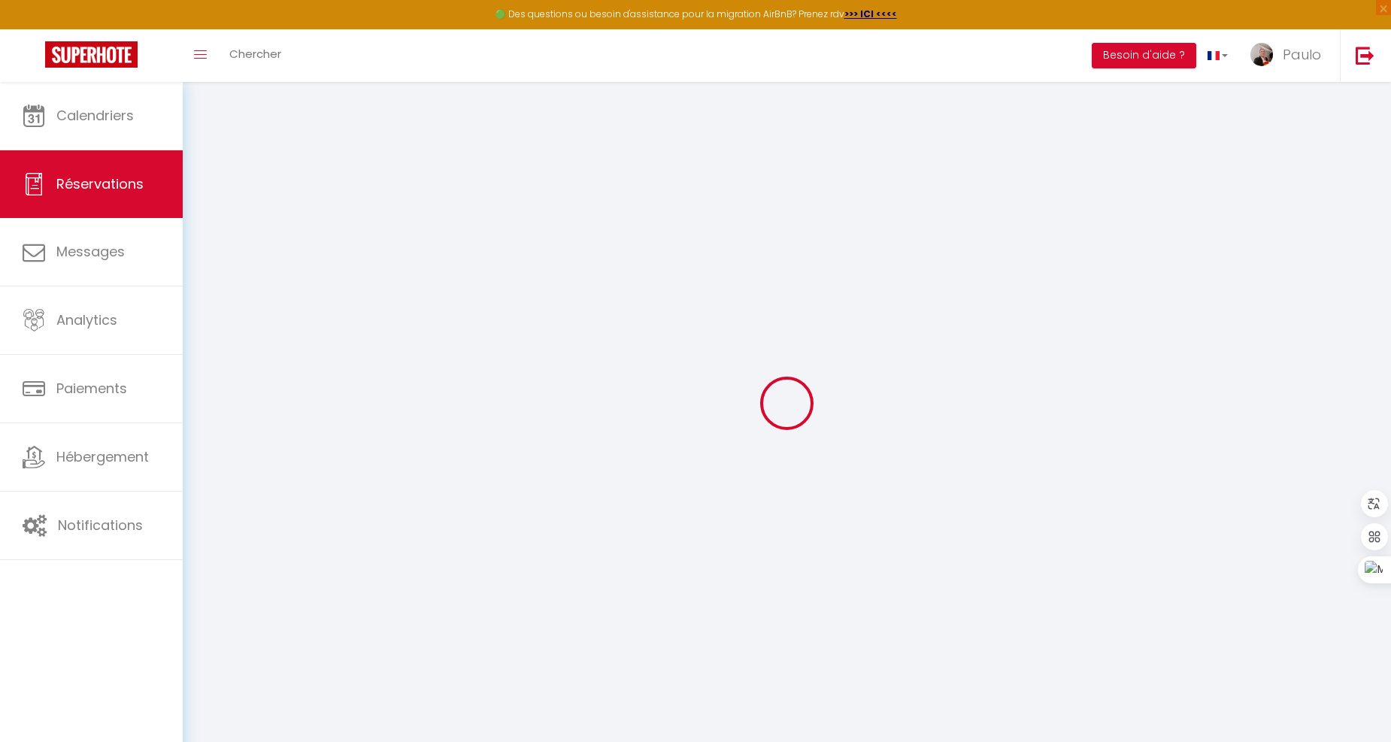
type input "48.2"
checkbox input "false"
type input "3"
select select "2"
type input "0"
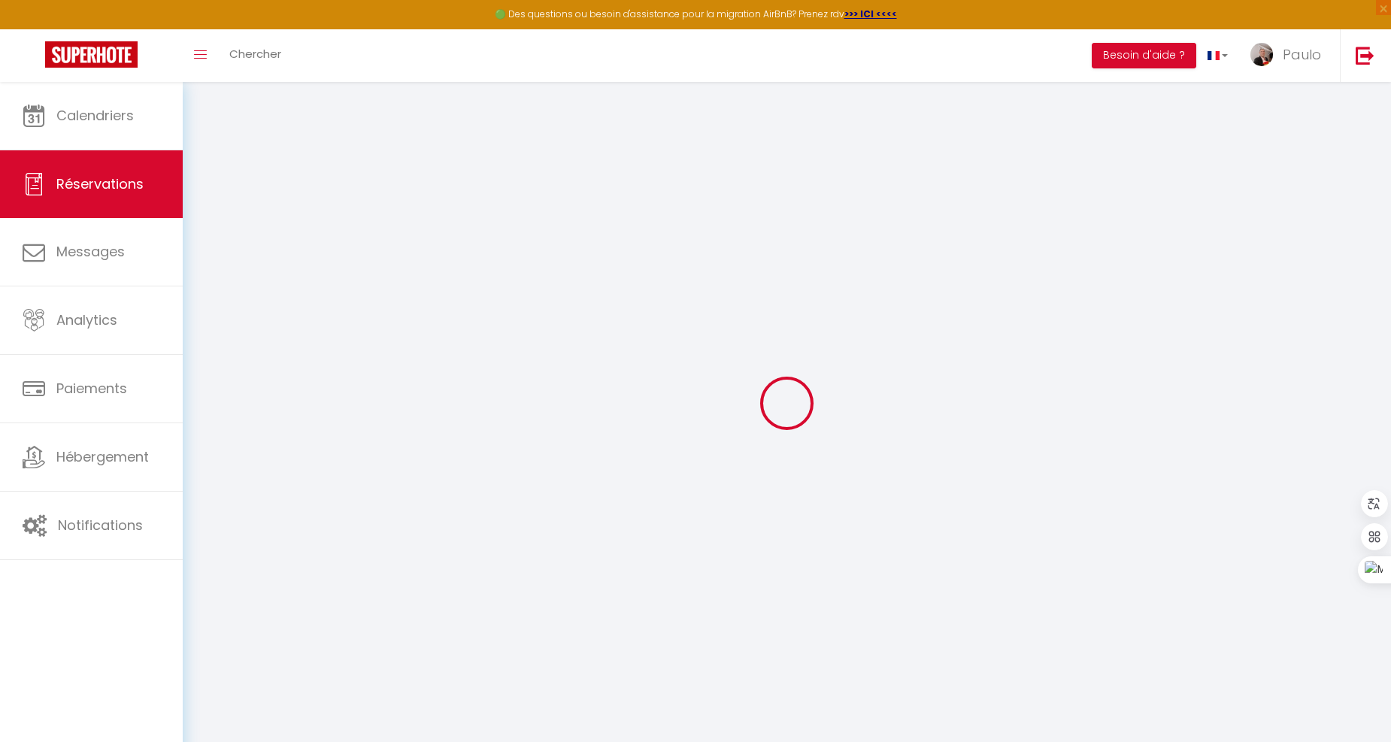
type input "0"
select select
select select "14"
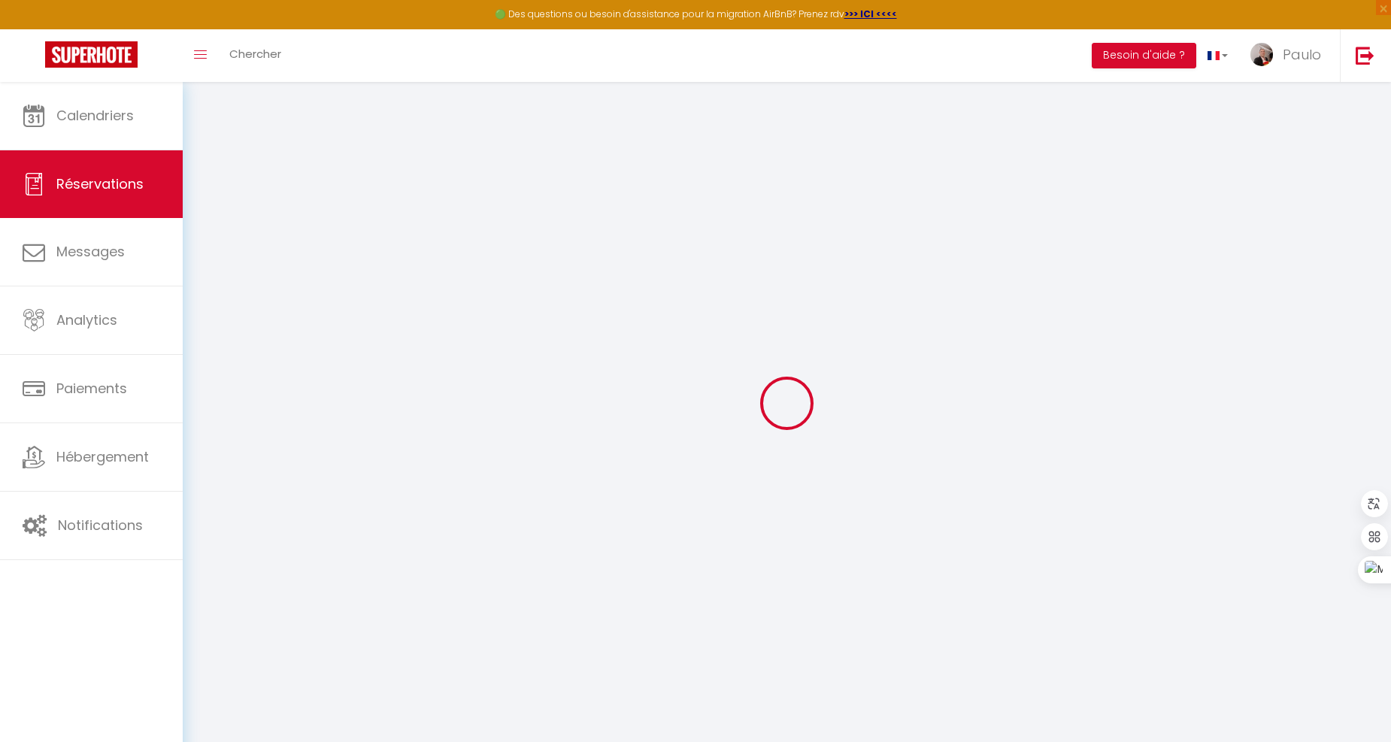
checkbox input "false"
select select
checkbox input "false"
select select
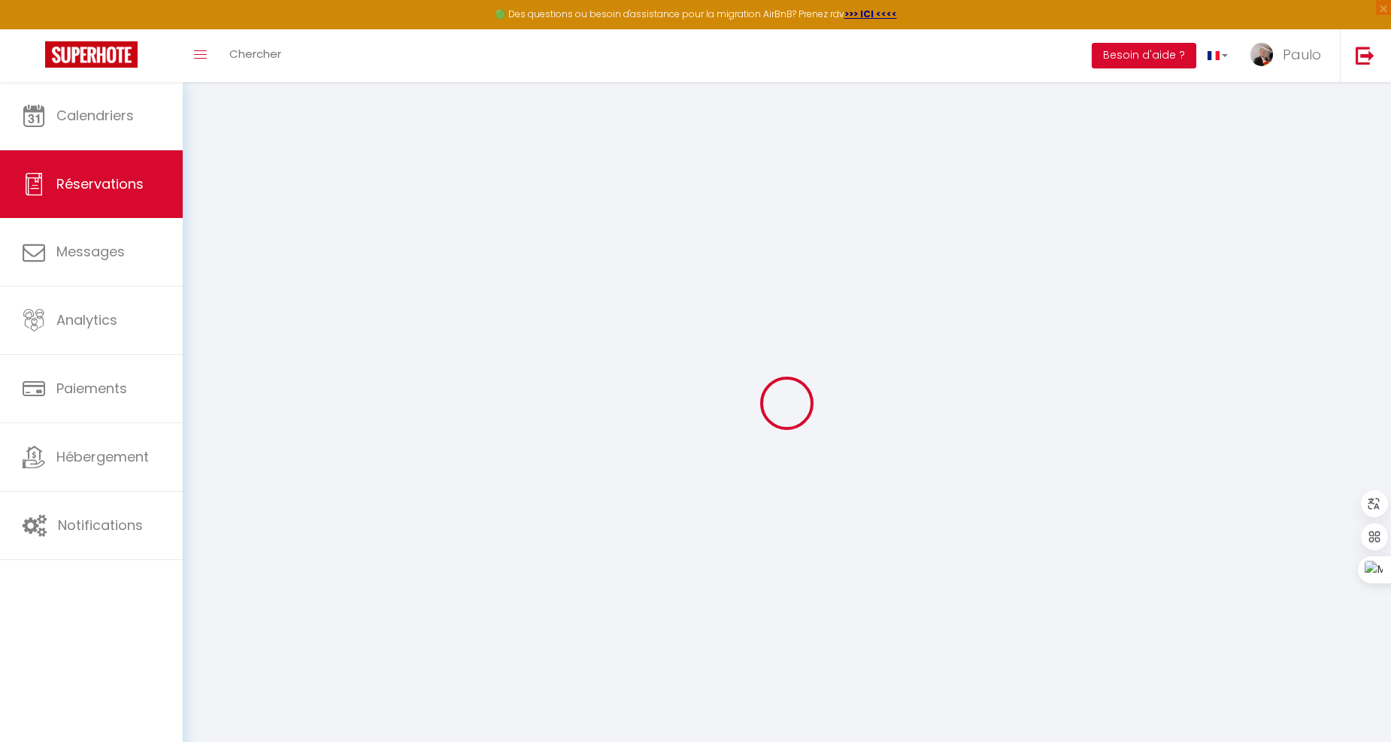
select select
checkbox input "false"
type textarea "** THIS RESERVATION HAS BEEN PRE-PAID ** Approximate time of arrival: between 1…"
type input "48"
type input "7.12"
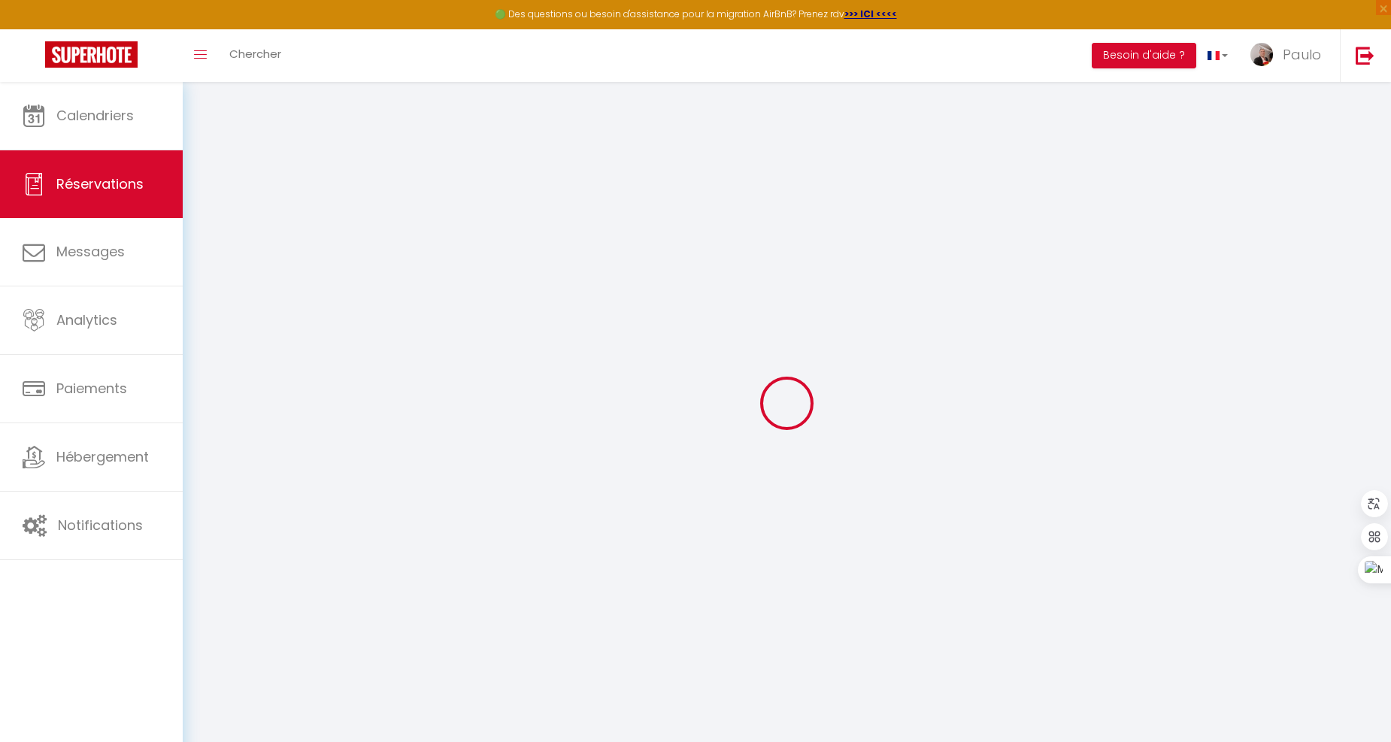
select select
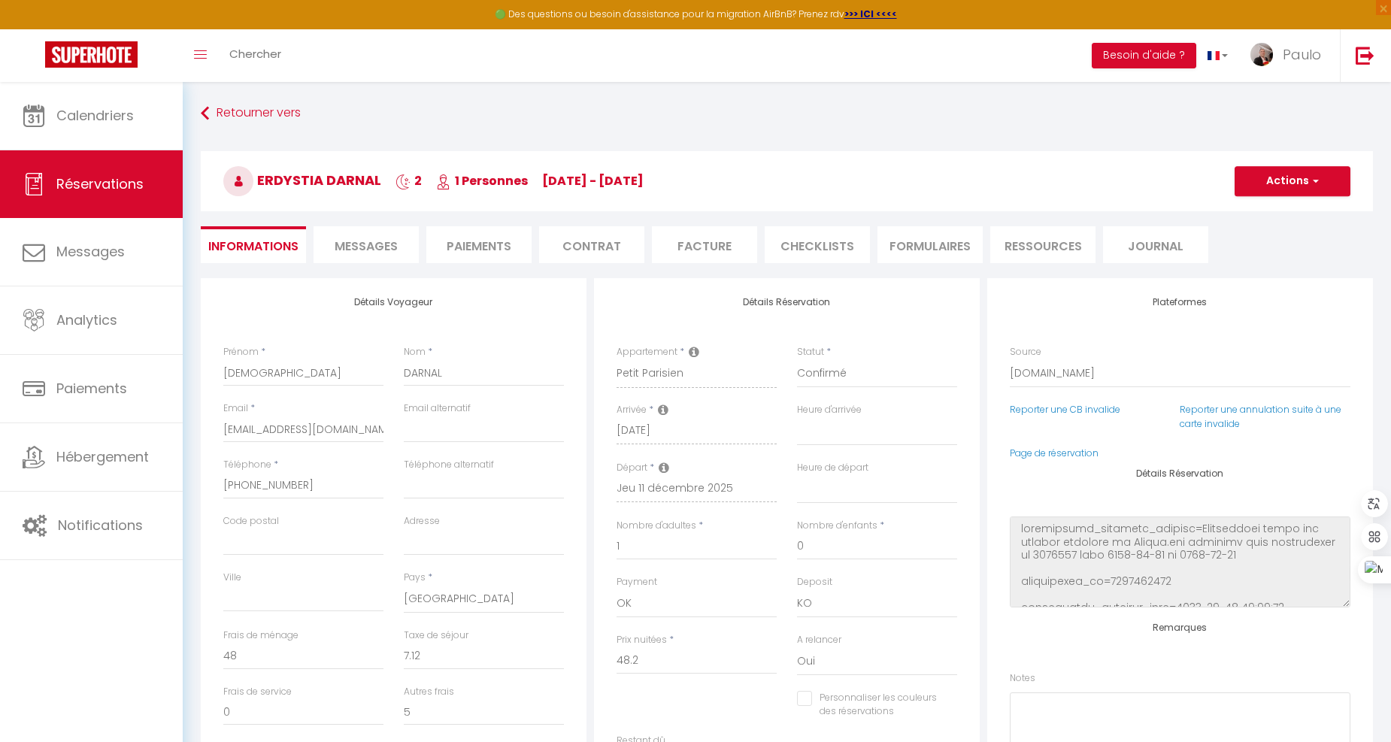
checkbox input "false"
select select
click at [387, 247] on span "Messages" at bounding box center [366, 246] width 63 height 17
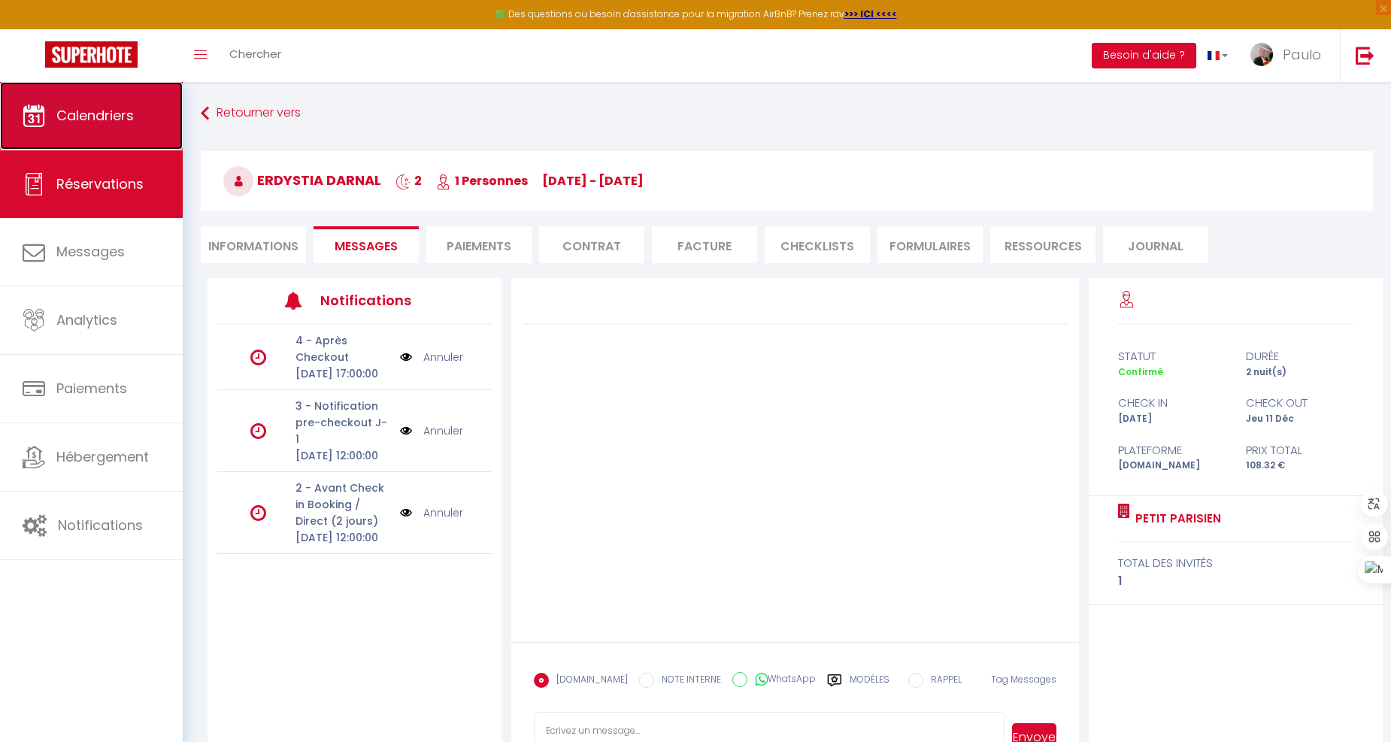
click at [56, 120] on span "Calendriers" at bounding box center [94, 115] width 77 height 19
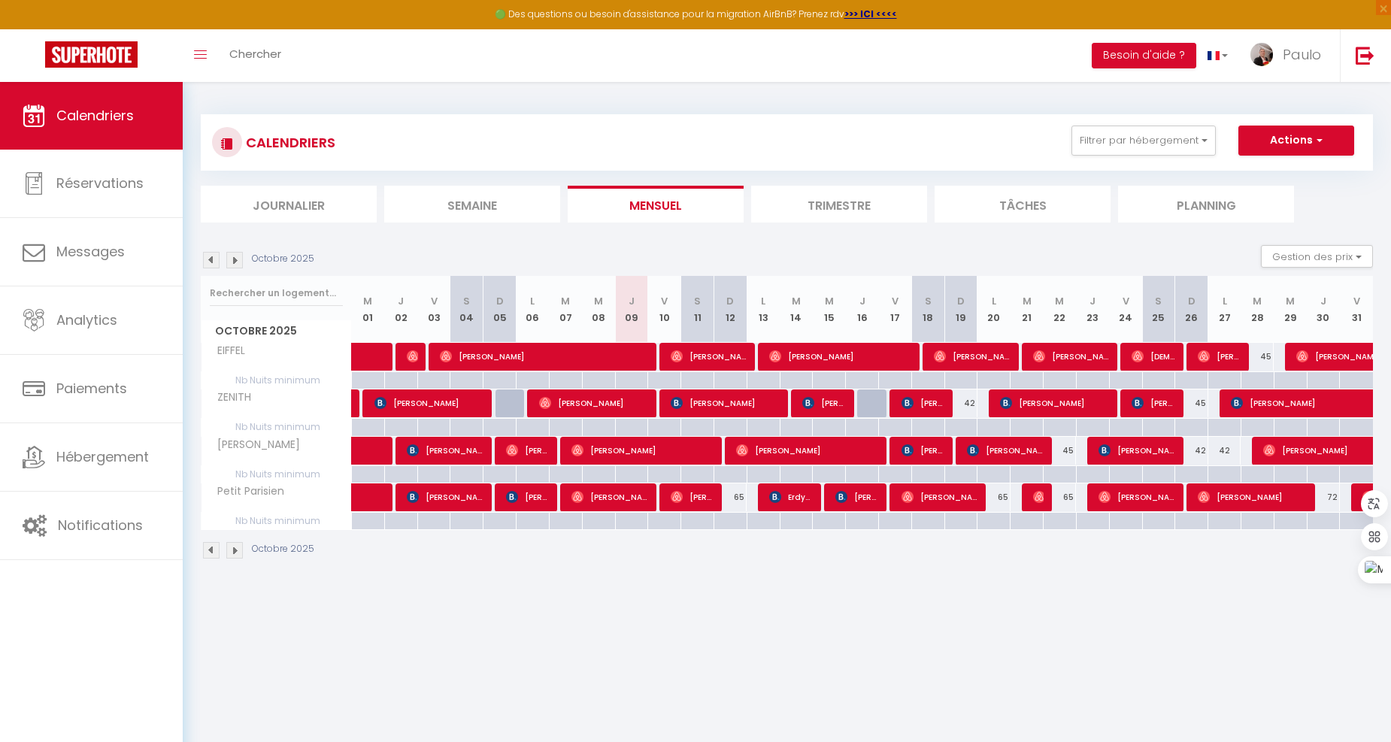
click at [223, 262] on div "Octobre 2025" at bounding box center [260, 260] width 118 height 17
click at [231, 265] on img at bounding box center [234, 260] width 17 height 17
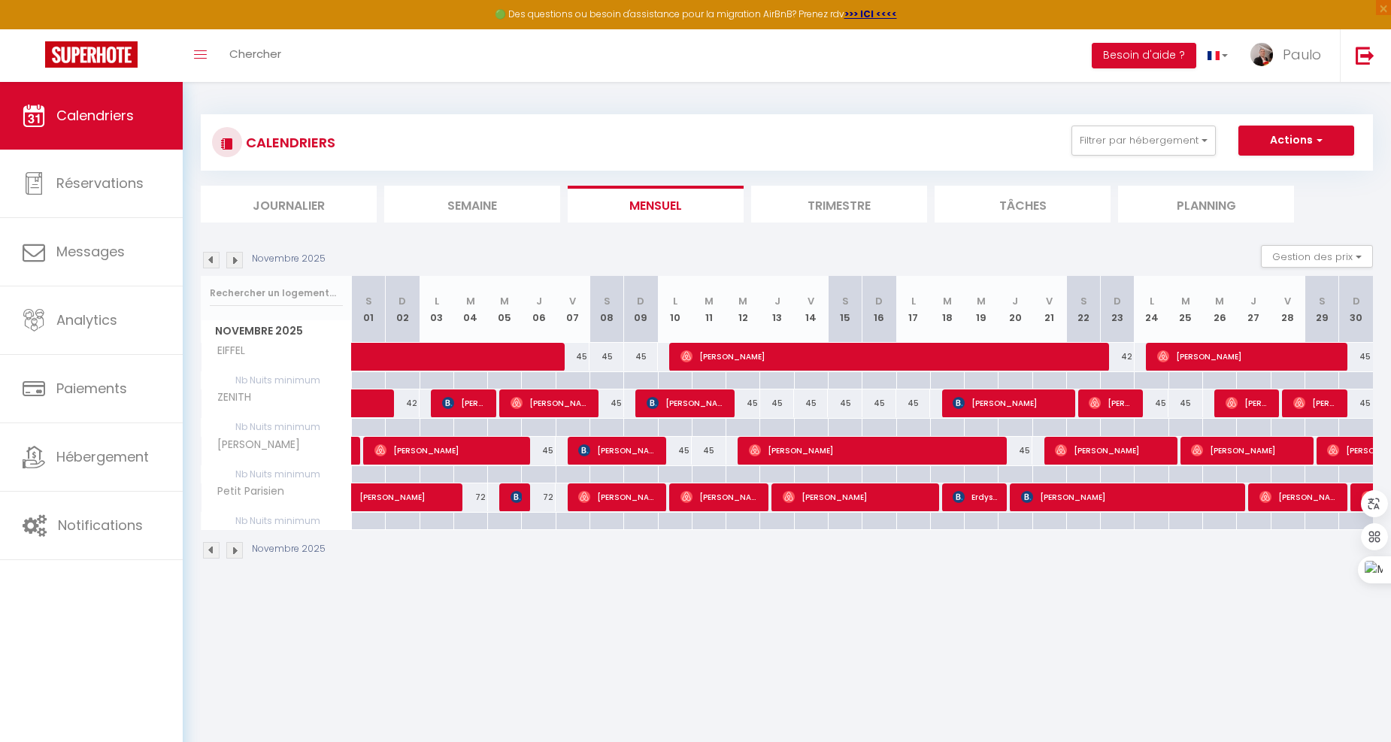
click at [231, 265] on img at bounding box center [234, 260] width 17 height 17
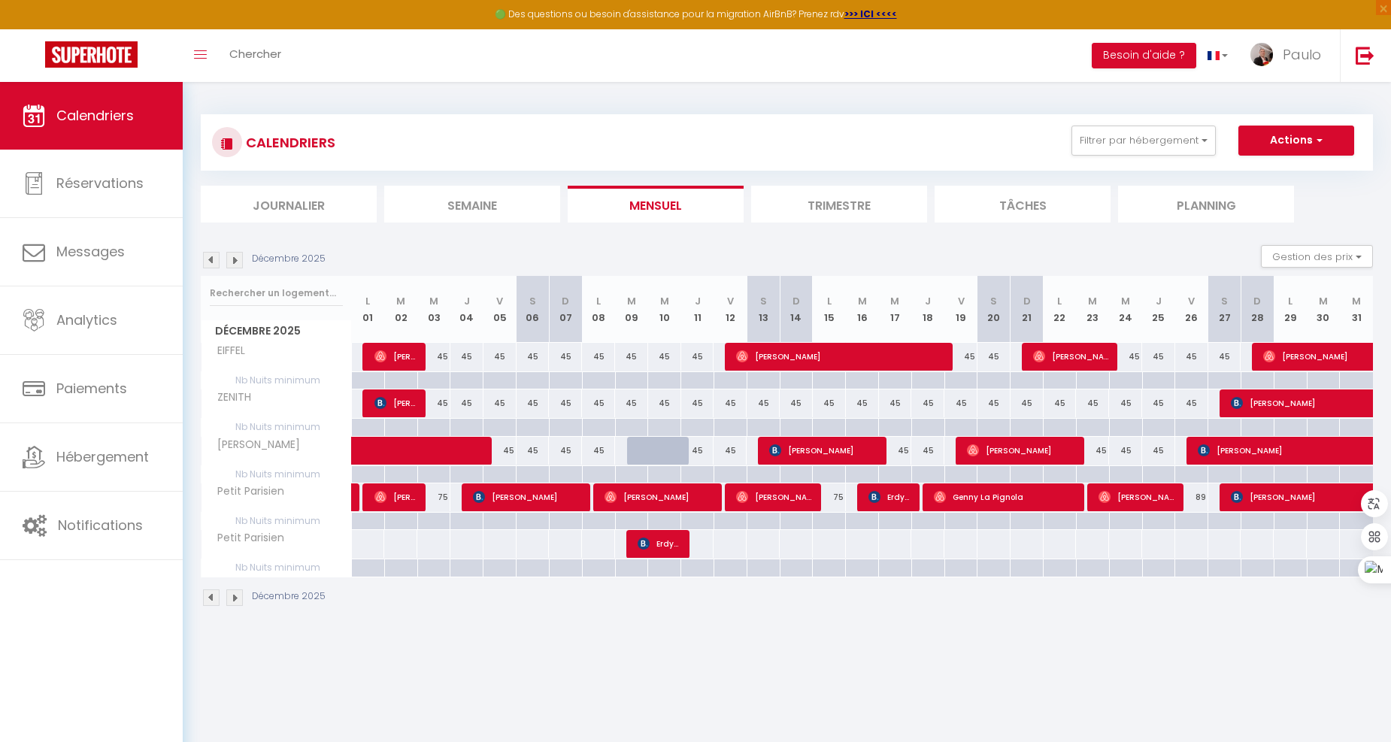
click at [231, 265] on img at bounding box center [234, 260] width 17 height 17
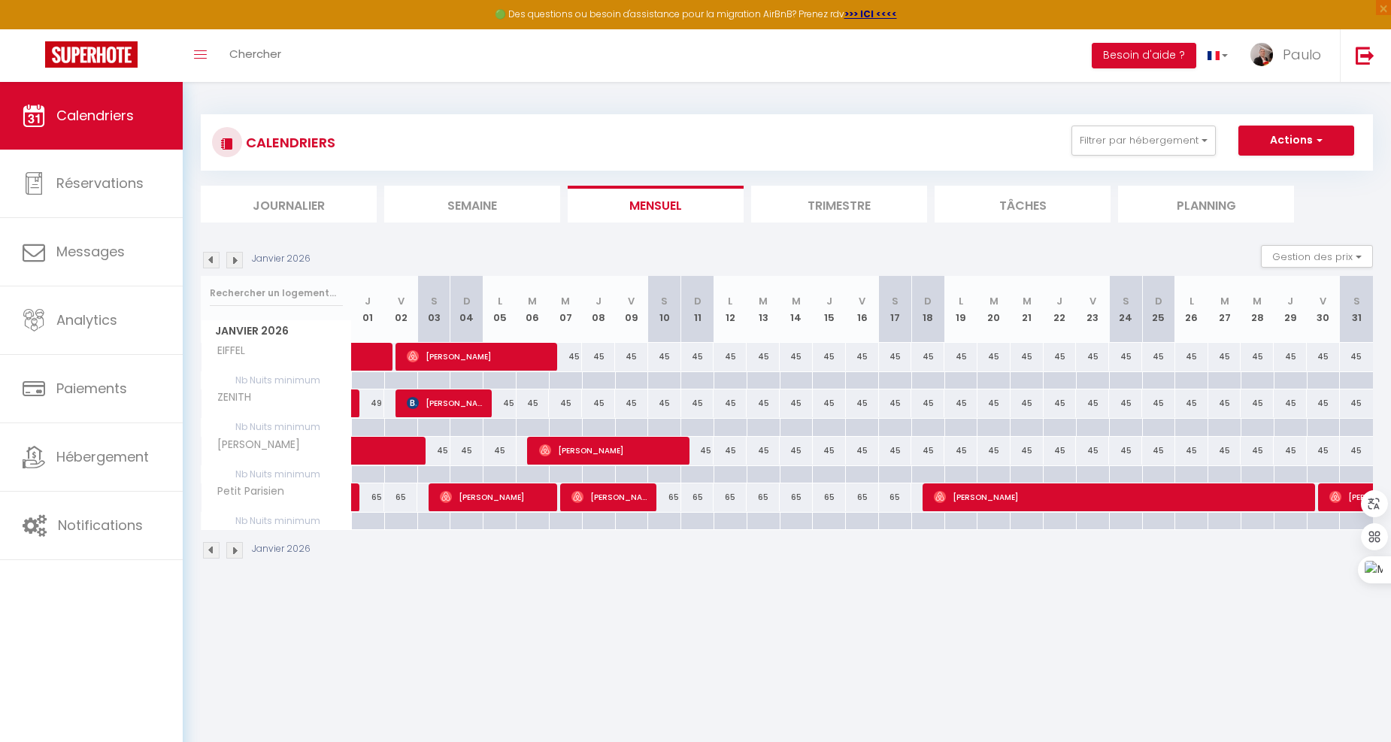
click at [231, 265] on img at bounding box center [234, 260] width 17 height 17
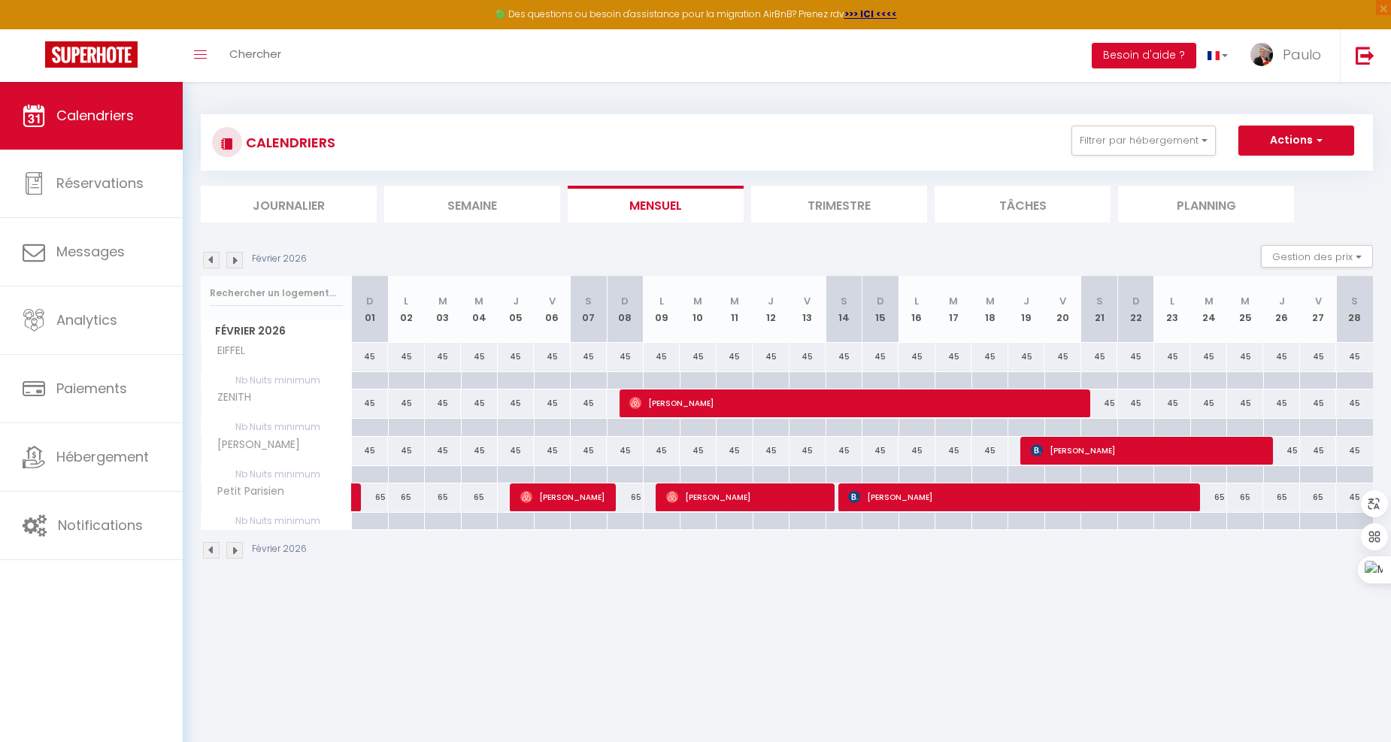
click at [231, 265] on img at bounding box center [234, 260] width 17 height 17
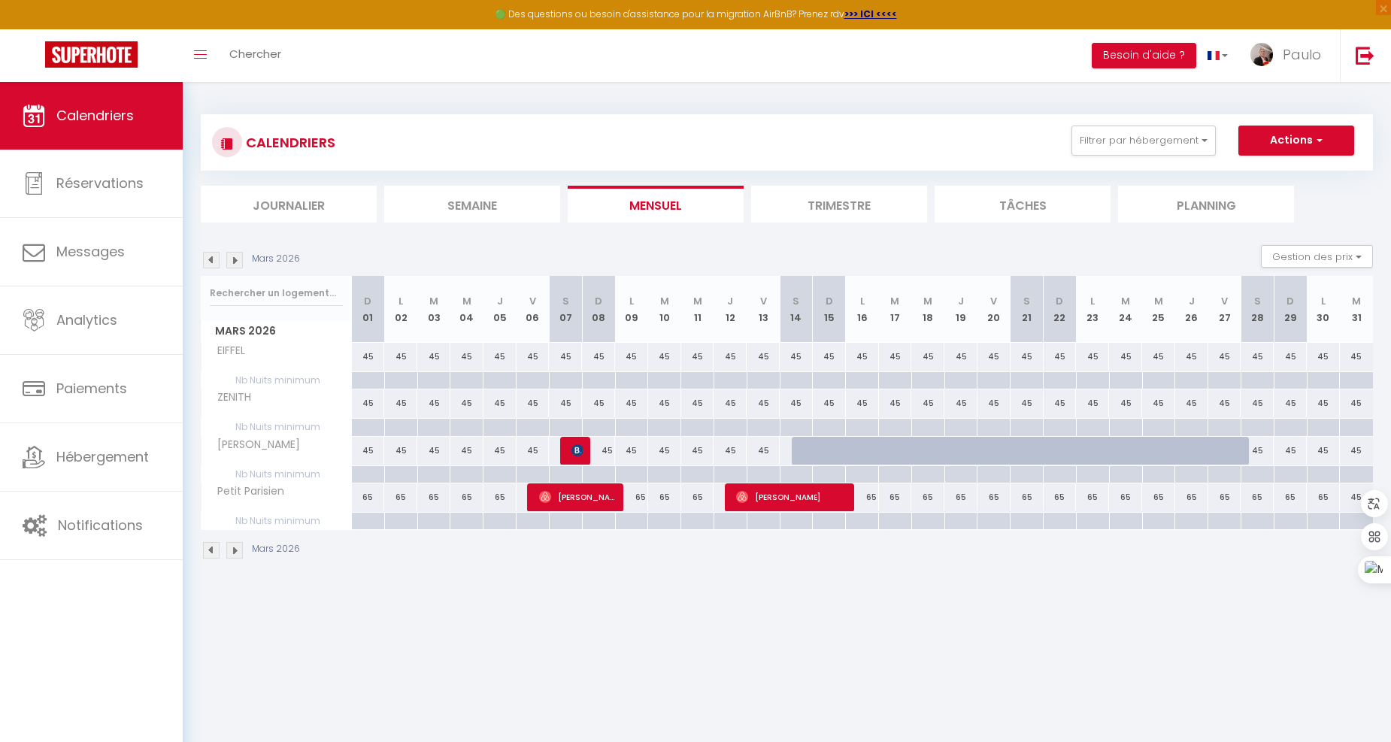
click at [214, 262] on img at bounding box center [211, 260] width 17 height 17
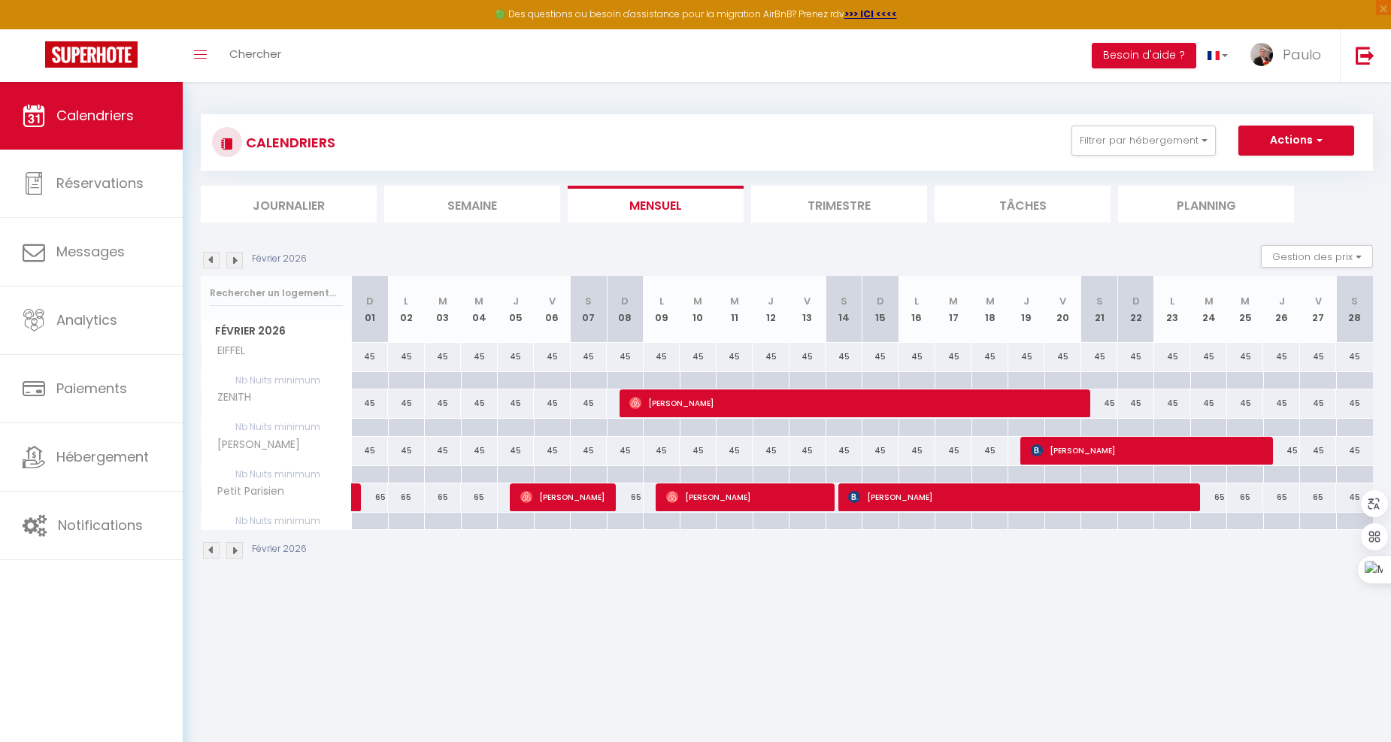
click at [1348, 492] on div "45" at bounding box center [1354, 498] width 37 height 28
type input "45"
type input "[DATE]"
type input "Dim 01 Mars 2026"
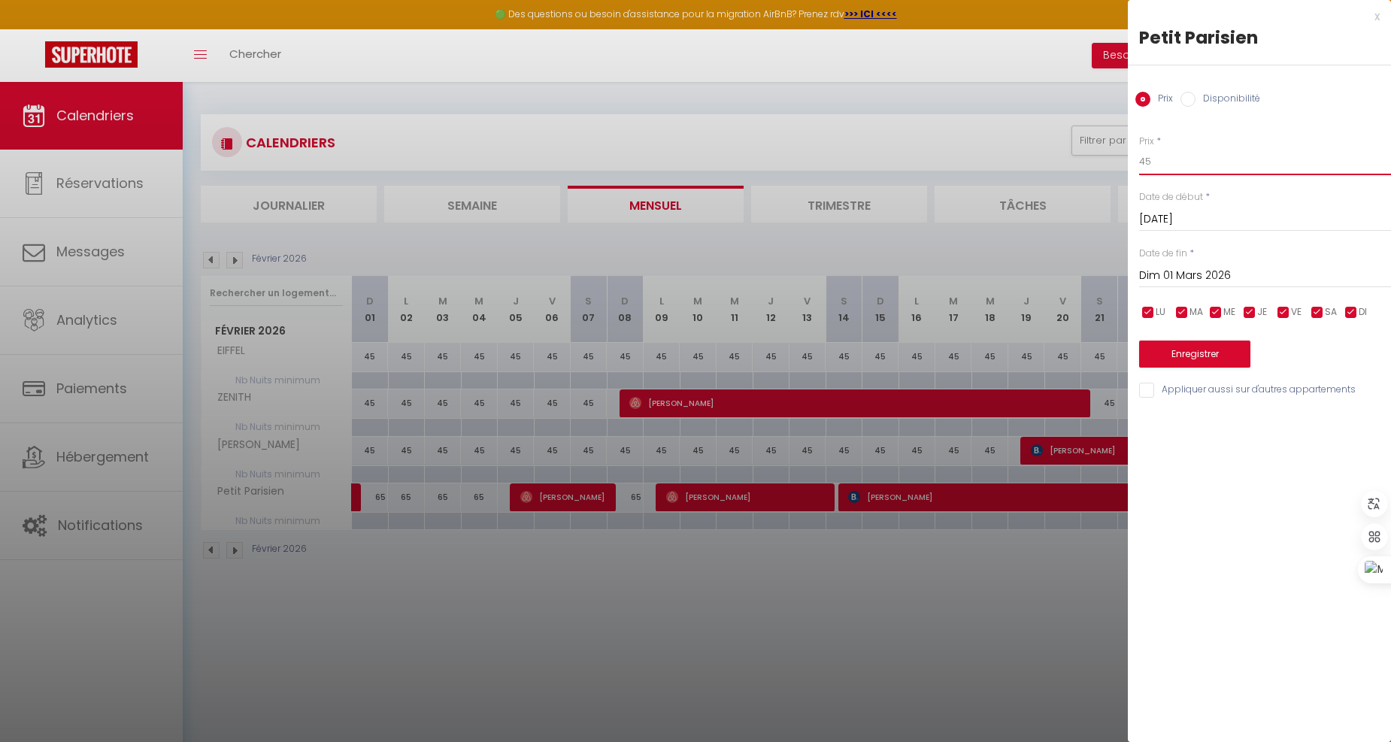
click at [1182, 168] on input "45" at bounding box center [1265, 161] width 252 height 27
type input "4"
type input "65"
click at [1176, 349] on button "Enregistrer" at bounding box center [1194, 354] width 111 height 27
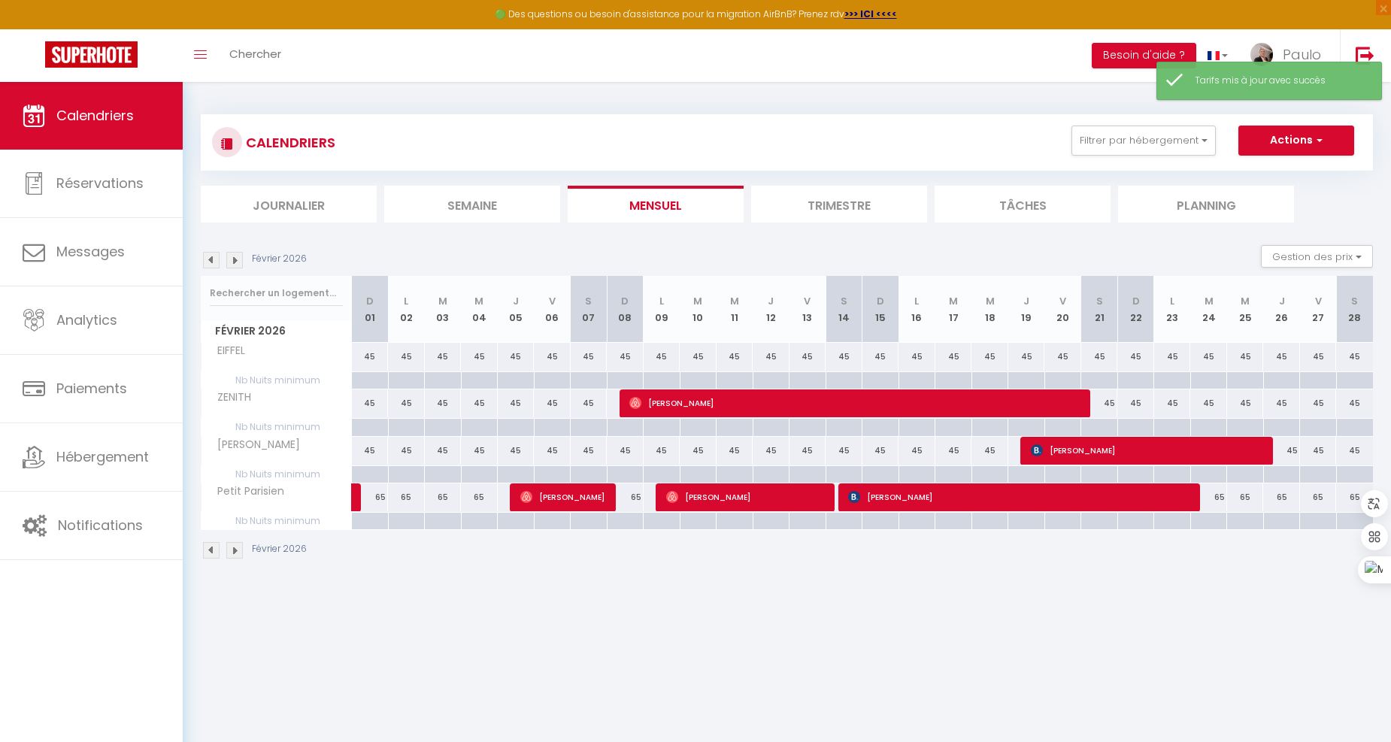
click at [238, 265] on img at bounding box center [234, 260] width 17 height 17
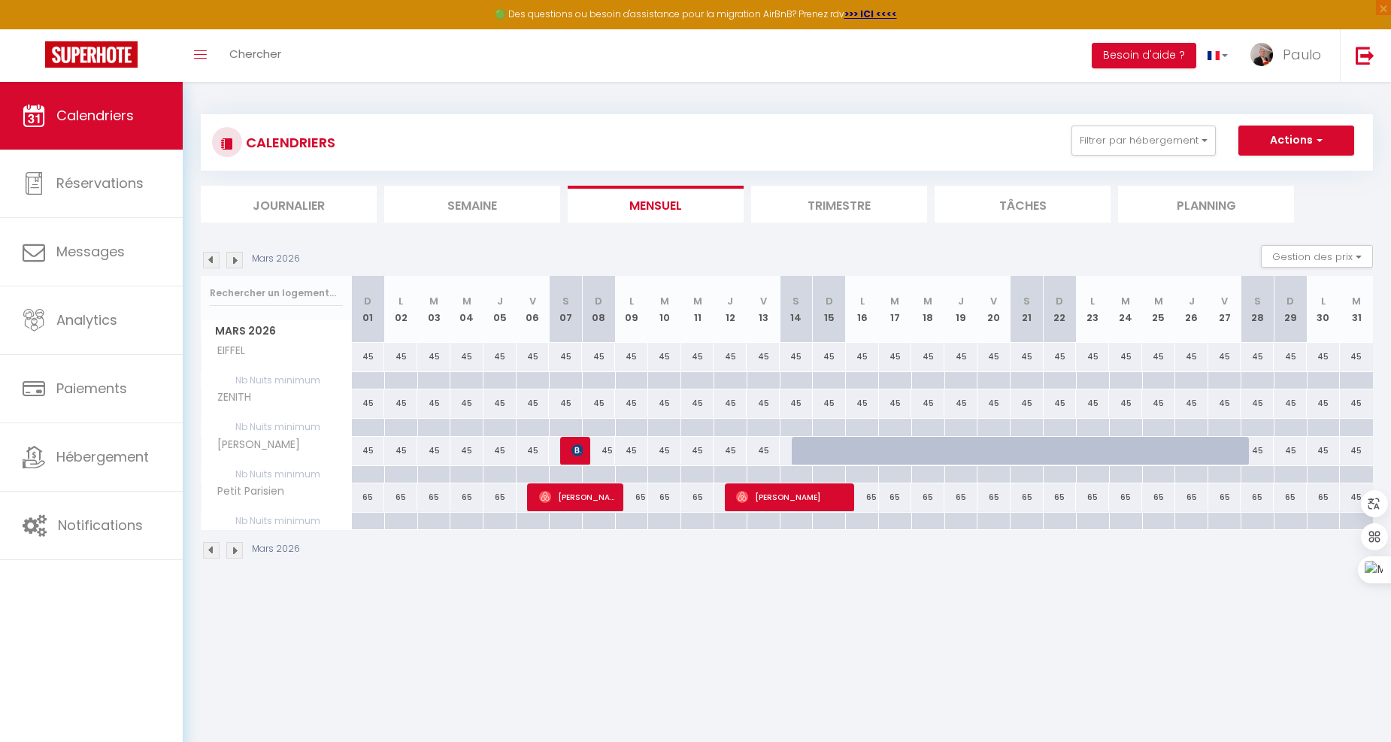
click at [1351, 487] on div "45" at bounding box center [1356, 498] width 33 height 28
type input "45"
type input "[DATE]"
type input "Mer 01 Avril 2026"
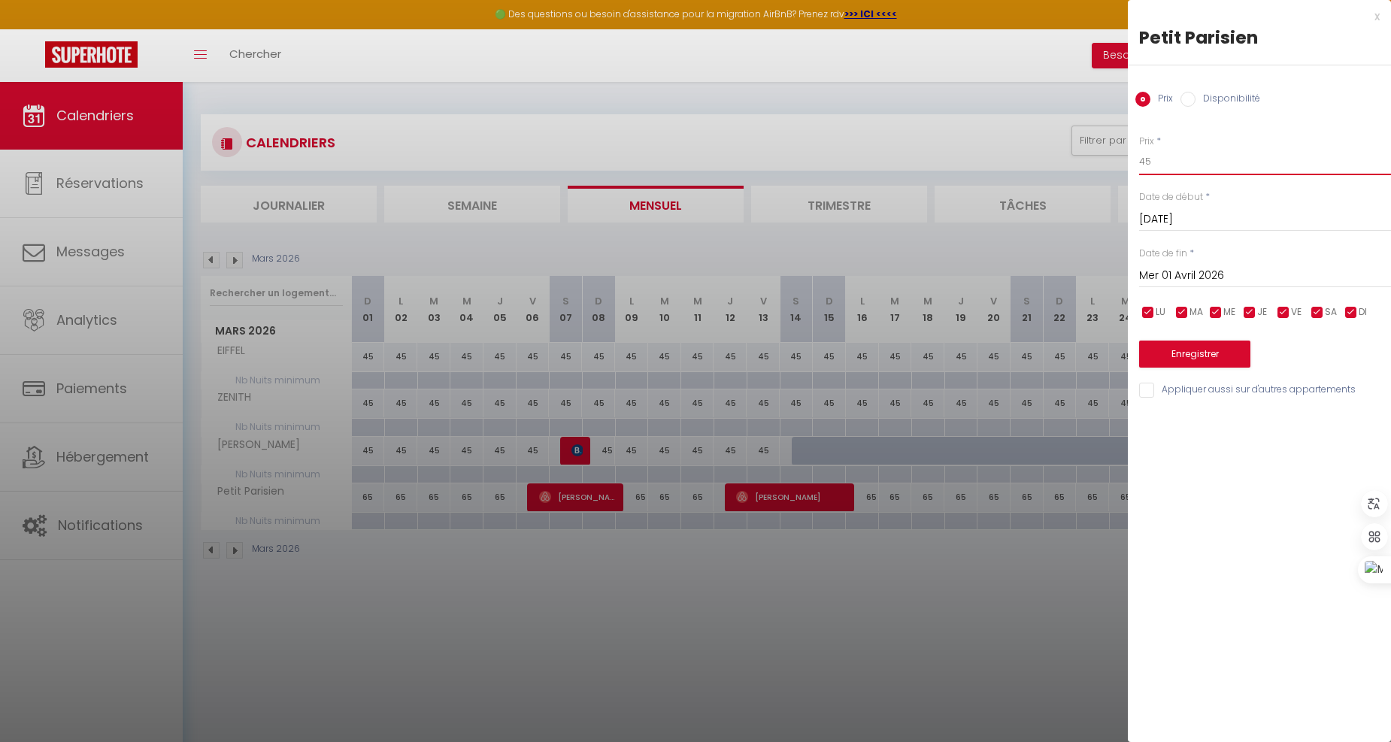
click at [1187, 165] on input "45" at bounding box center [1265, 161] width 252 height 27
type input "4"
type input "65"
click at [1196, 347] on button "Enregistrer" at bounding box center [1194, 354] width 111 height 27
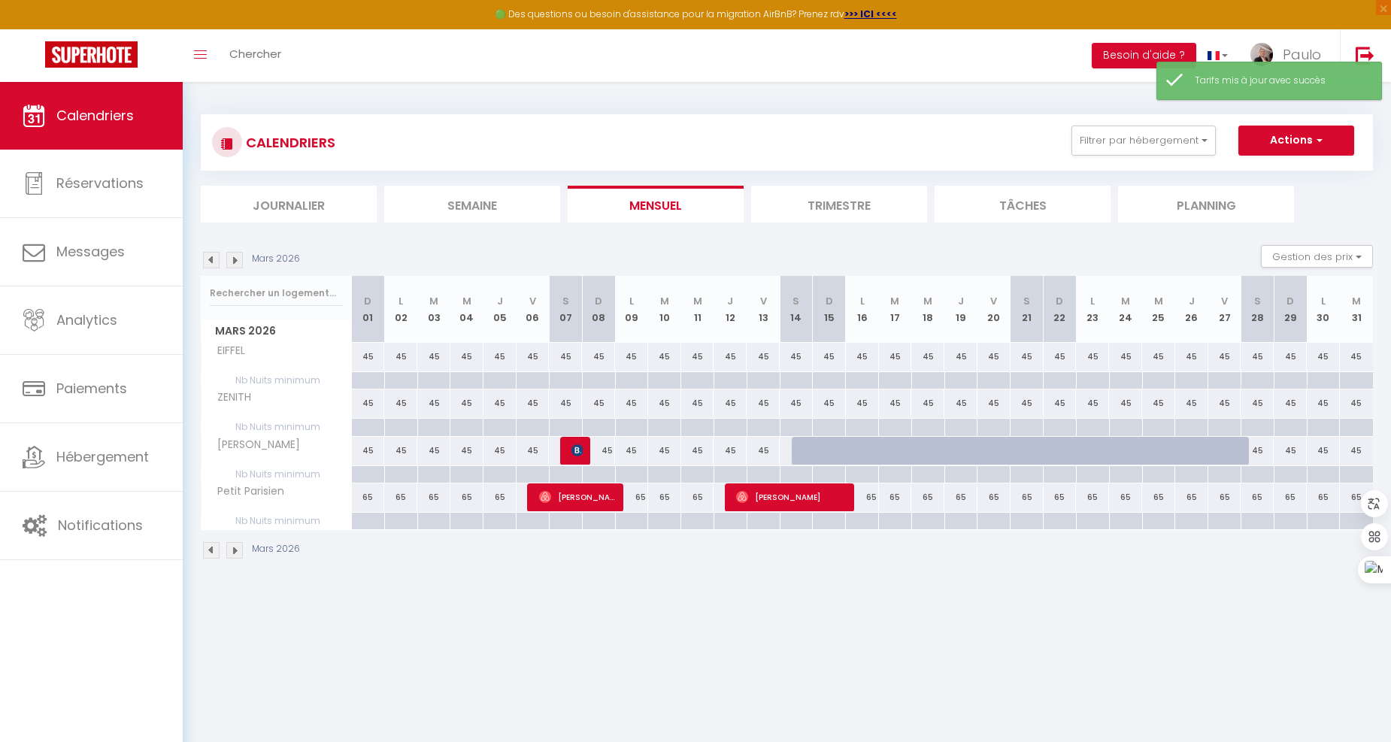
click at [233, 262] on img at bounding box center [234, 260] width 17 height 17
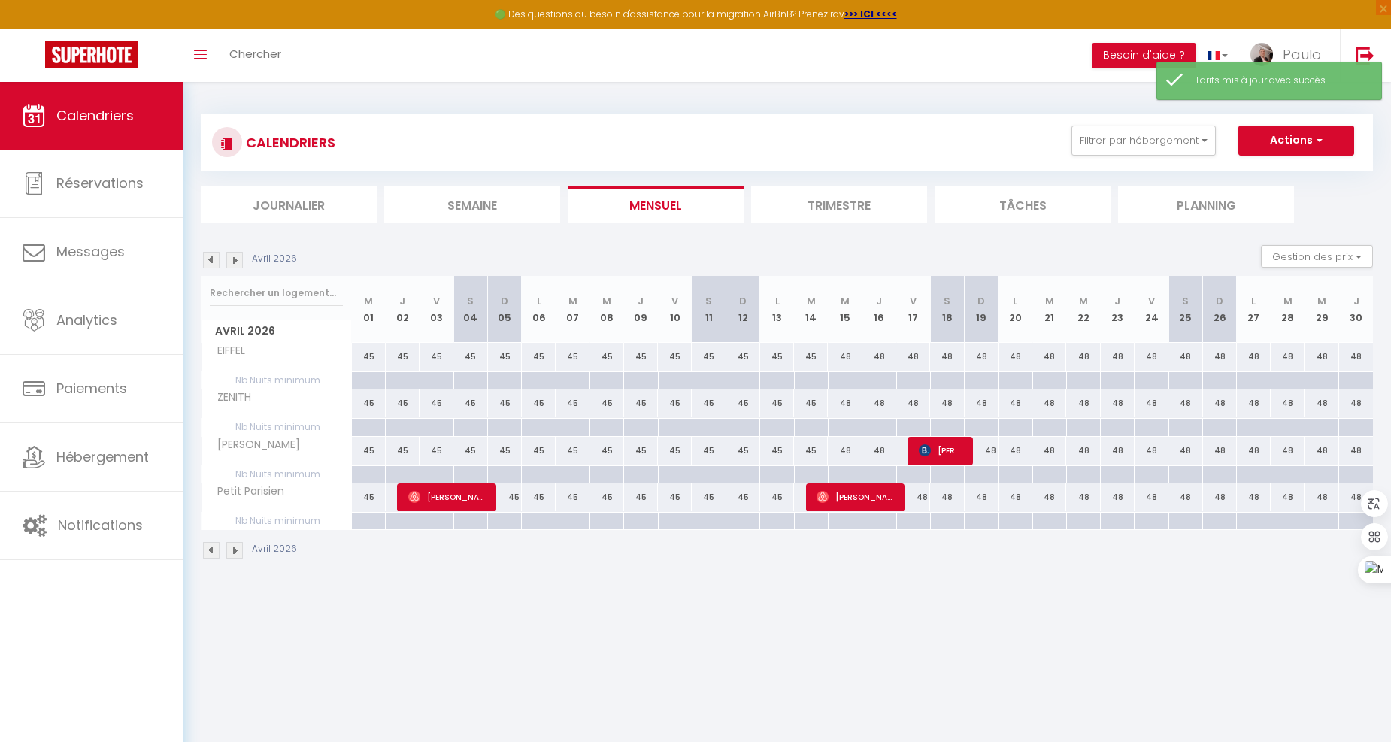
click at [365, 497] on div "45" at bounding box center [369, 498] width 34 height 28
type input "45"
type input "Mer 01 Avril 2026"
type input "Jeu 02 Avril 2026"
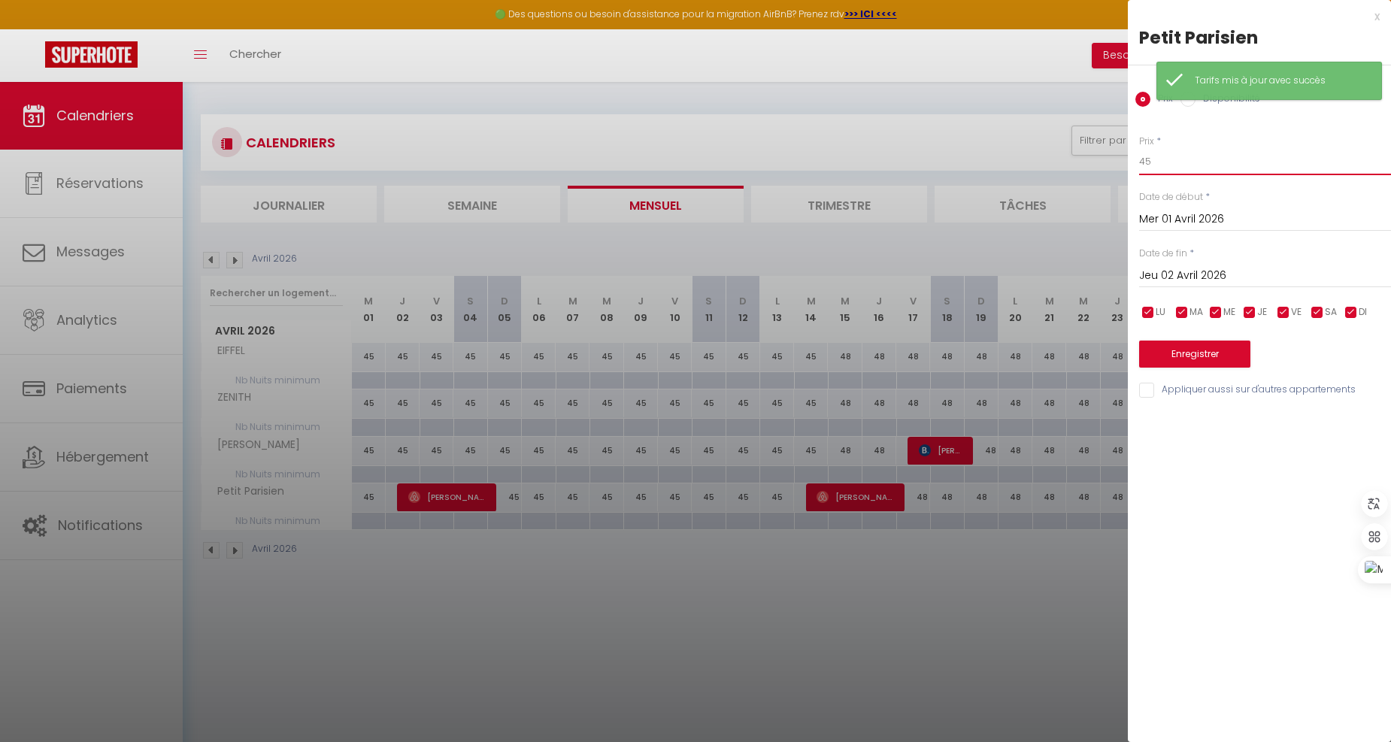
click at [1176, 162] on input "45" at bounding box center [1265, 161] width 252 height 27
type input "4"
type input "65"
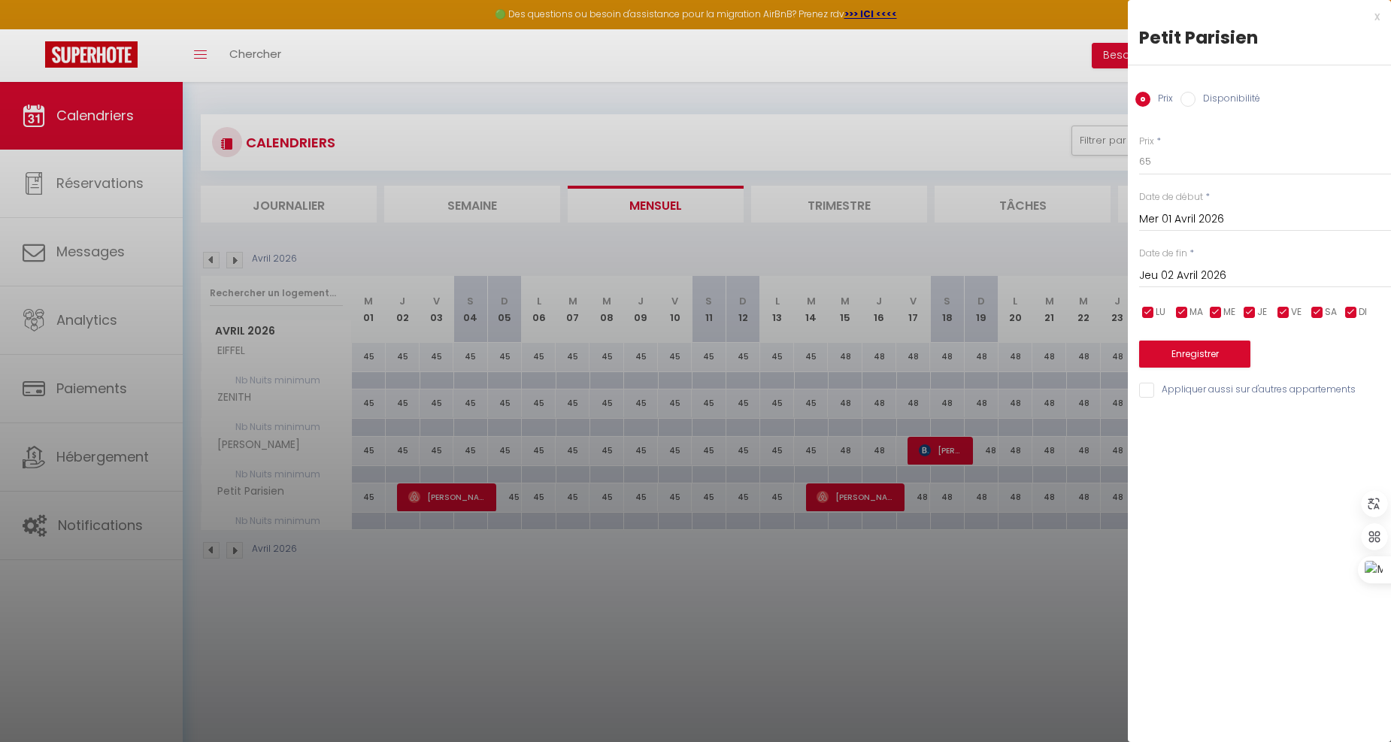
click at [1194, 272] on input "Jeu 02 Avril 2026" at bounding box center [1265, 276] width 252 height 20
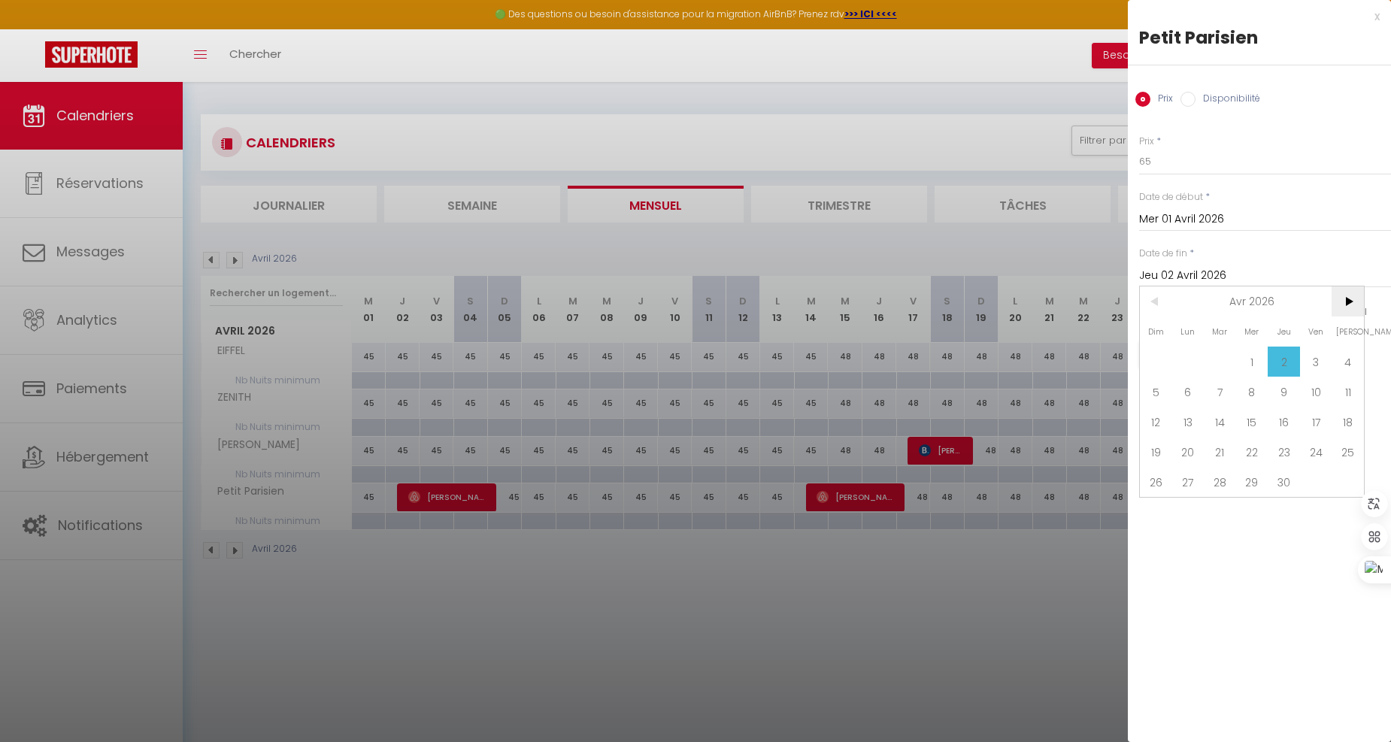
click at [1354, 302] on span ">" at bounding box center [1348, 302] width 32 height 30
click at [1222, 472] on span "30" at bounding box center [1220, 482] width 32 height 30
type input "[DATE]"
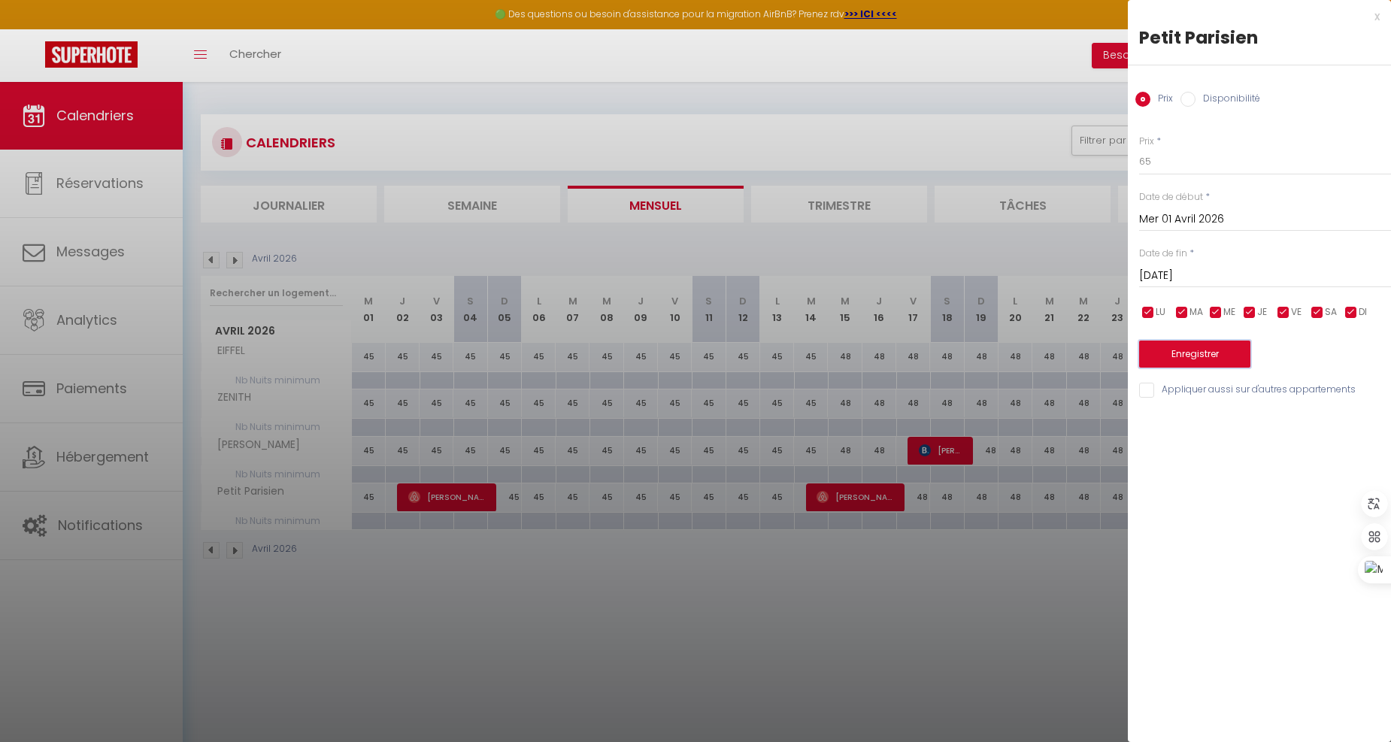
click at [1202, 344] on button "Enregistrer" at bounding box center [1194, 354] width 111 height 27
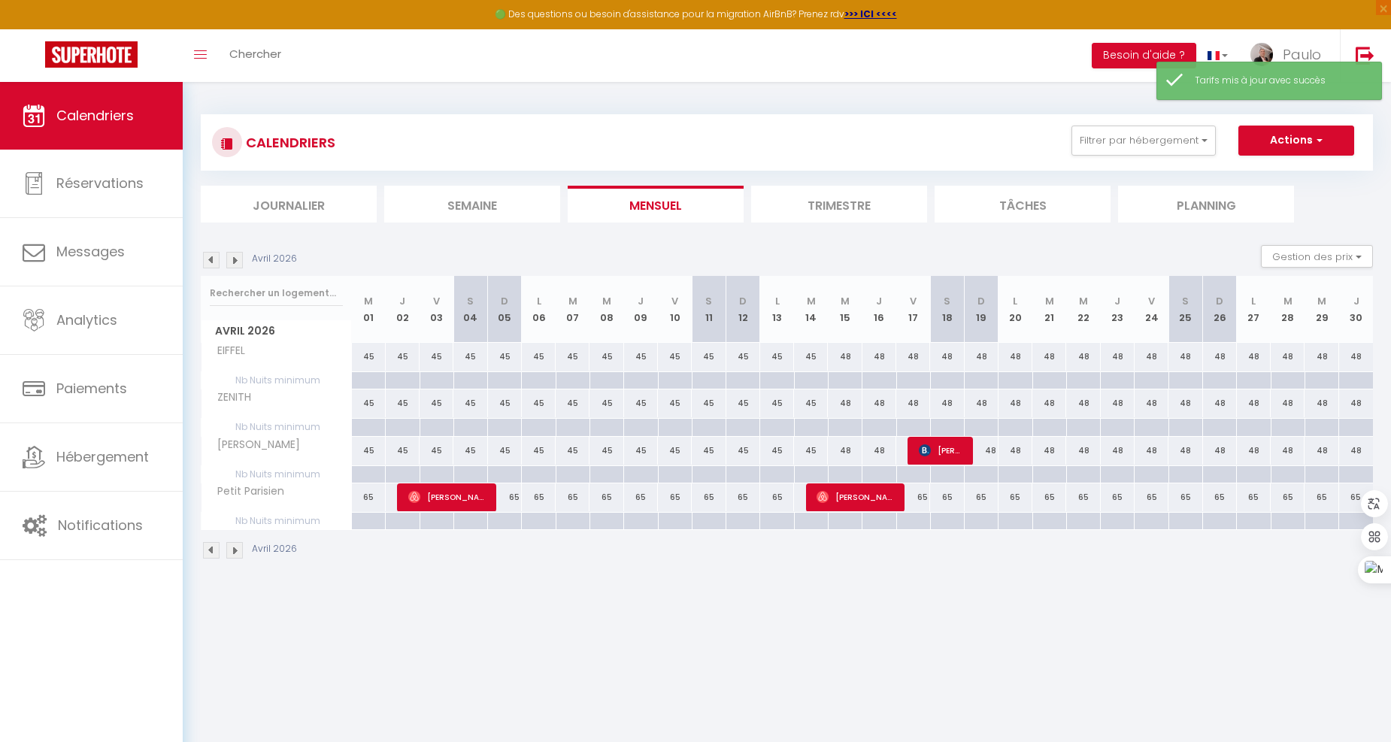
click at [232, 265] on img at bounding box center [234, 260] width 17 height 17
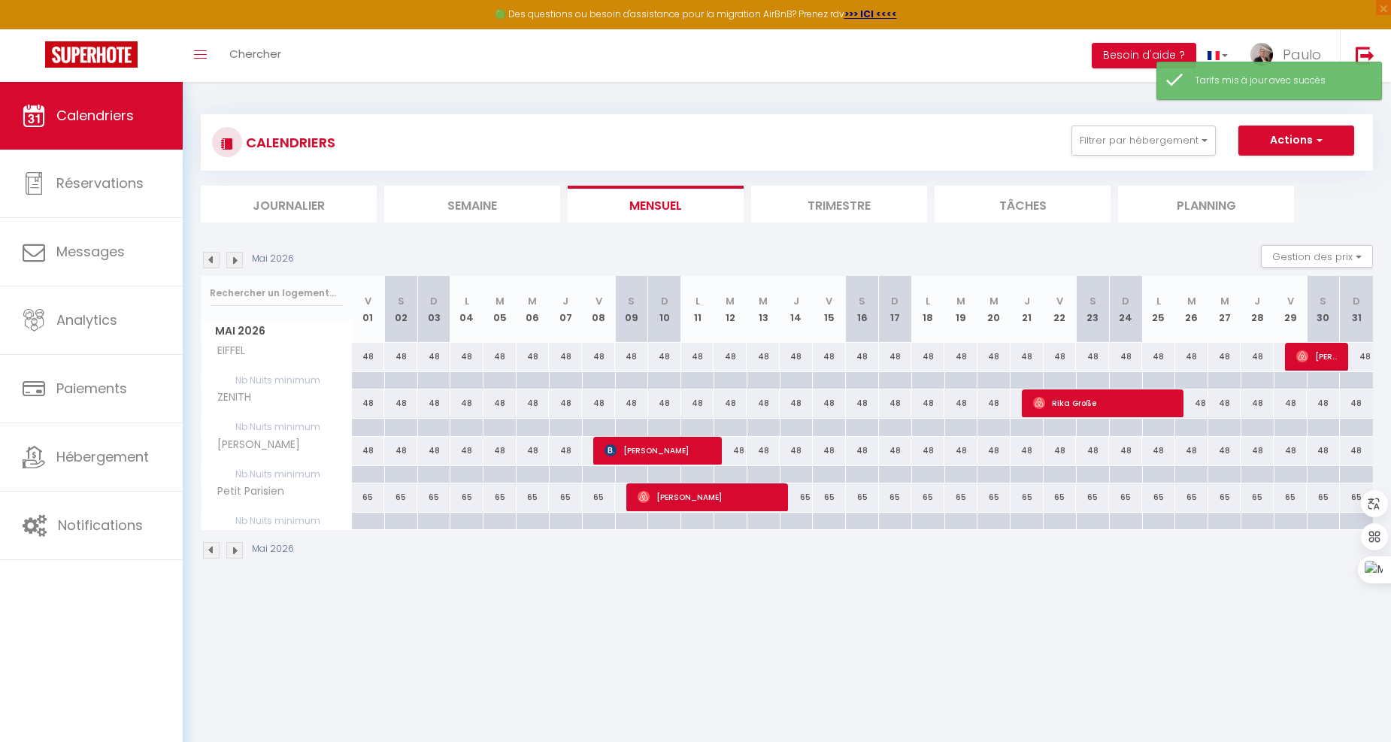
click at [232, 265] on img at bounding box center [234, 260] width 17 height 17
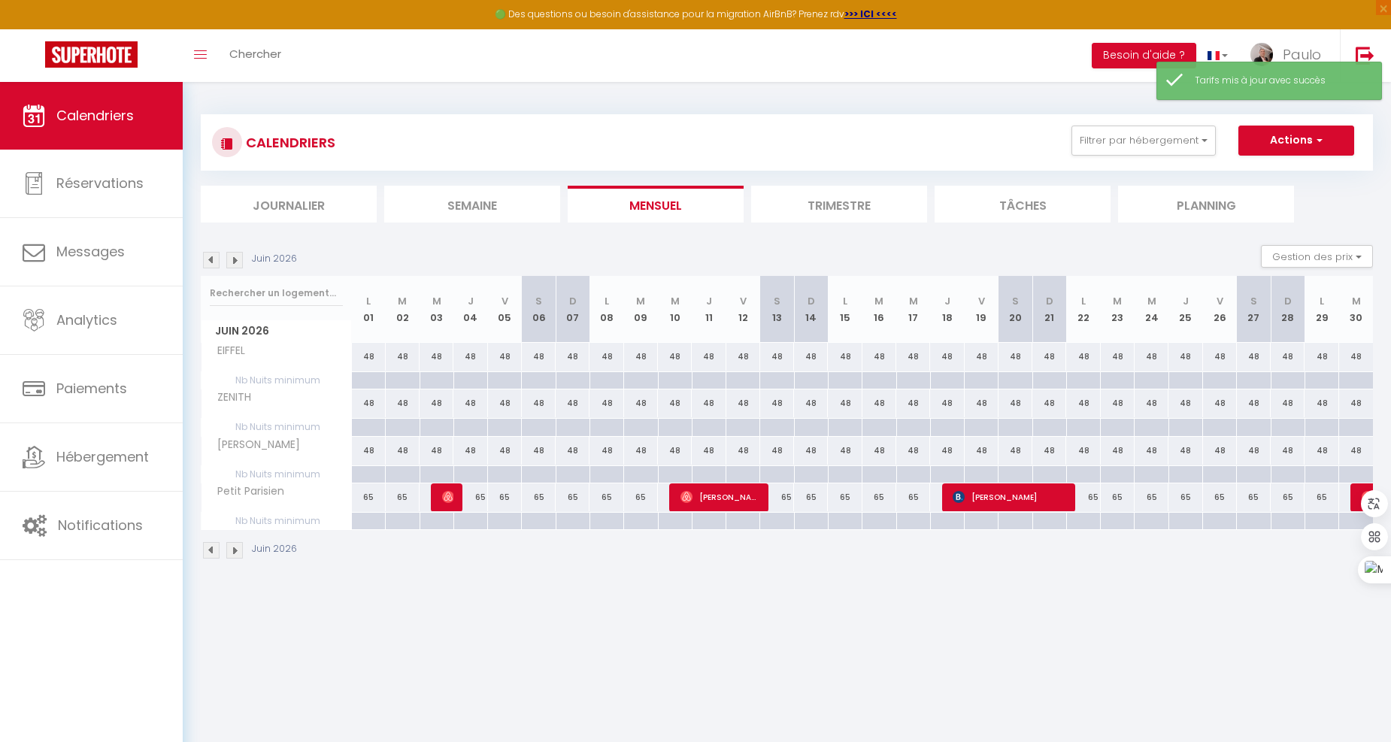
click at [232, 265] on img at bounding box center [234, 260] width 17 height 17
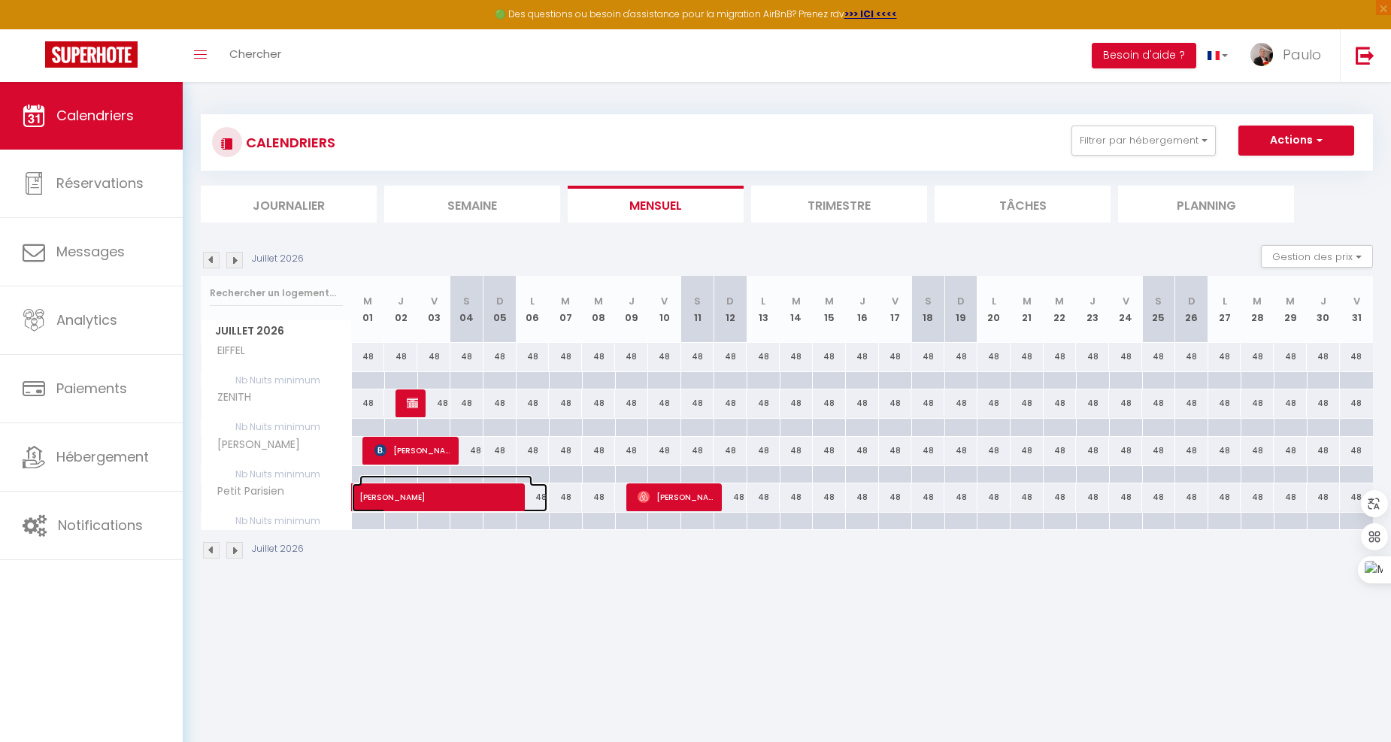
click at [544, 497] on span at bounding box center [461, 498] width 173 height 29
select select "OK"
select select "0"
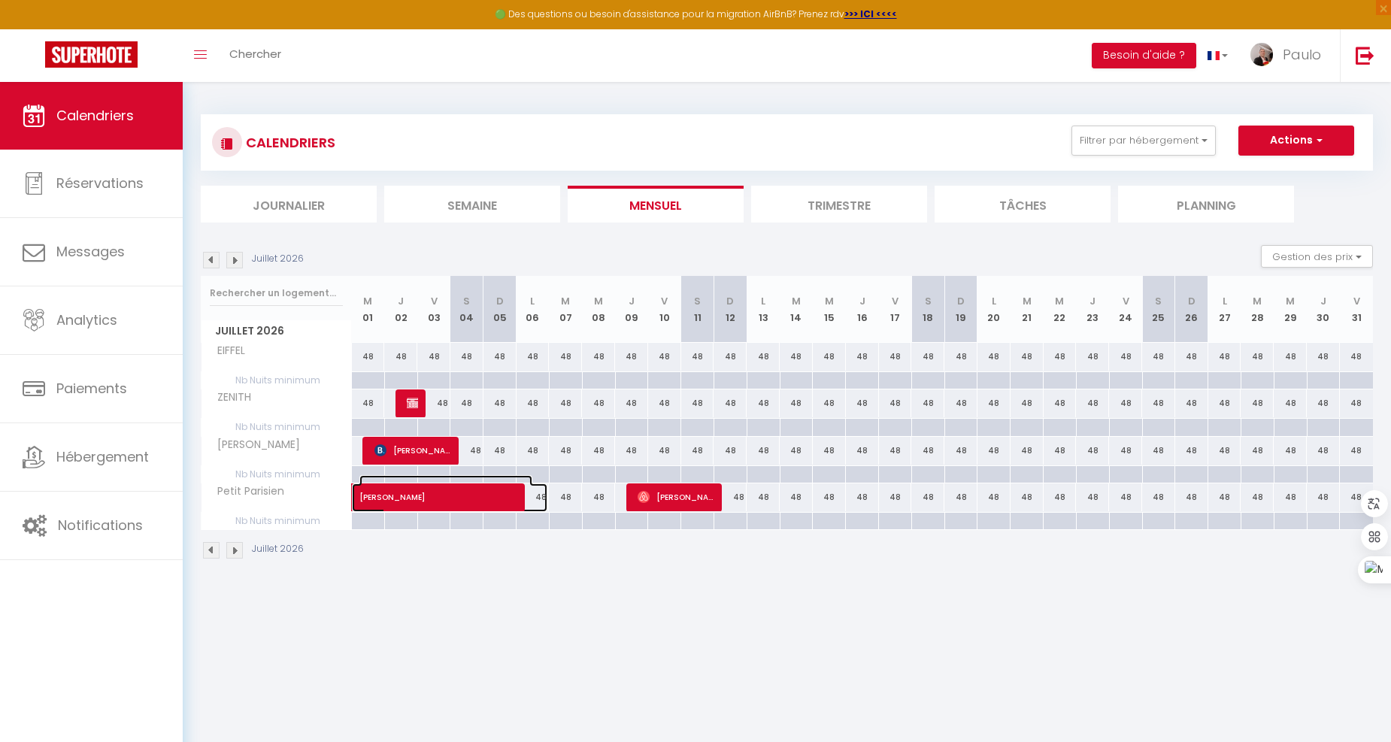
select select "1"
select select
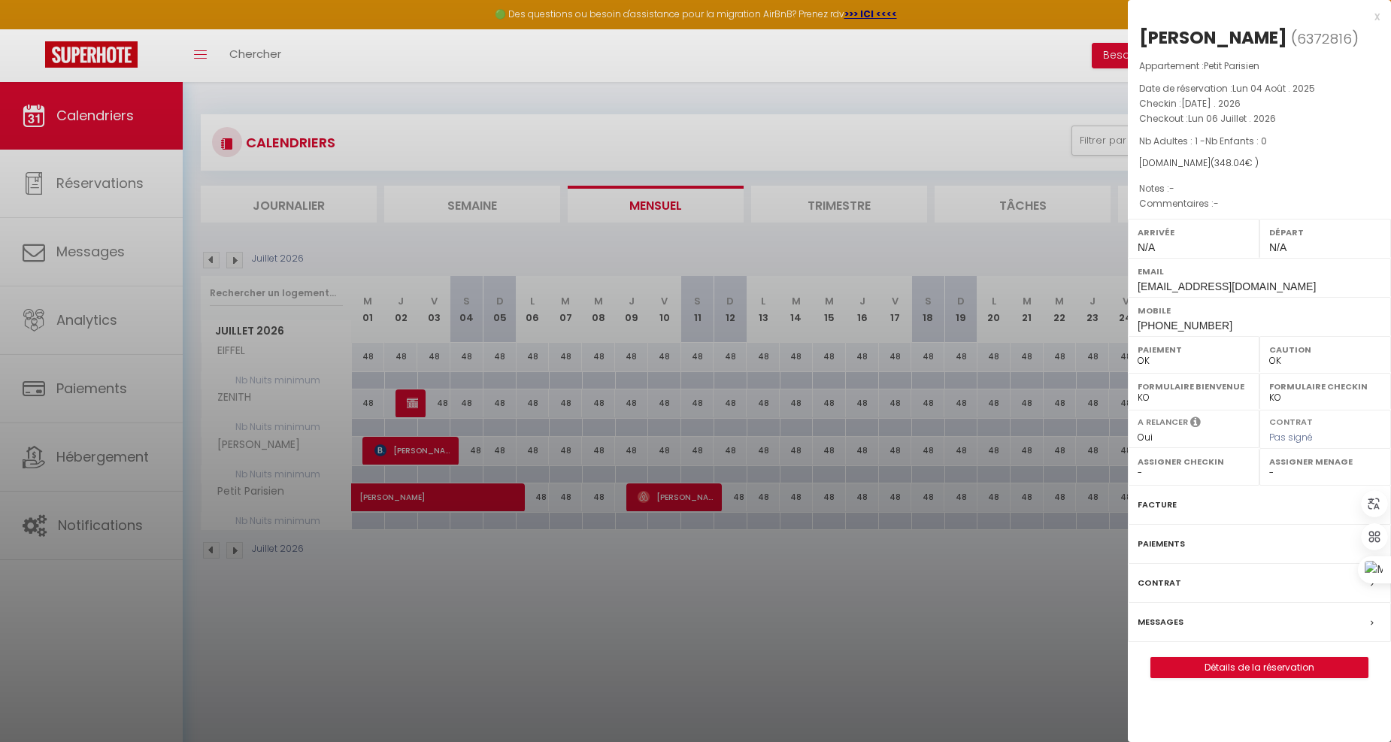
click at [1002, 102] on div at bounding box center [695, 371] width 1391 height 742
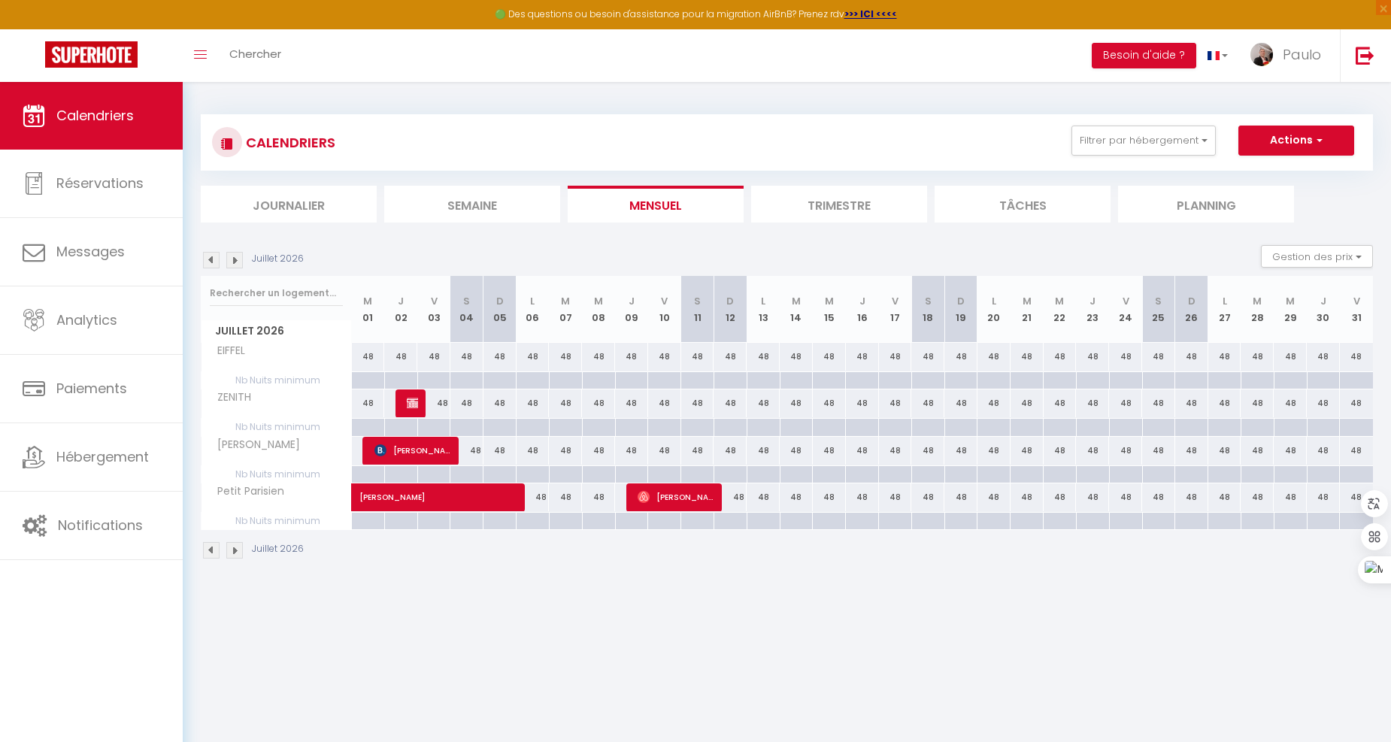
click at [566, 492] on div "48" at bounding box center [565, 498] width 33 height 28
type input "48"
type input "[DATE]"
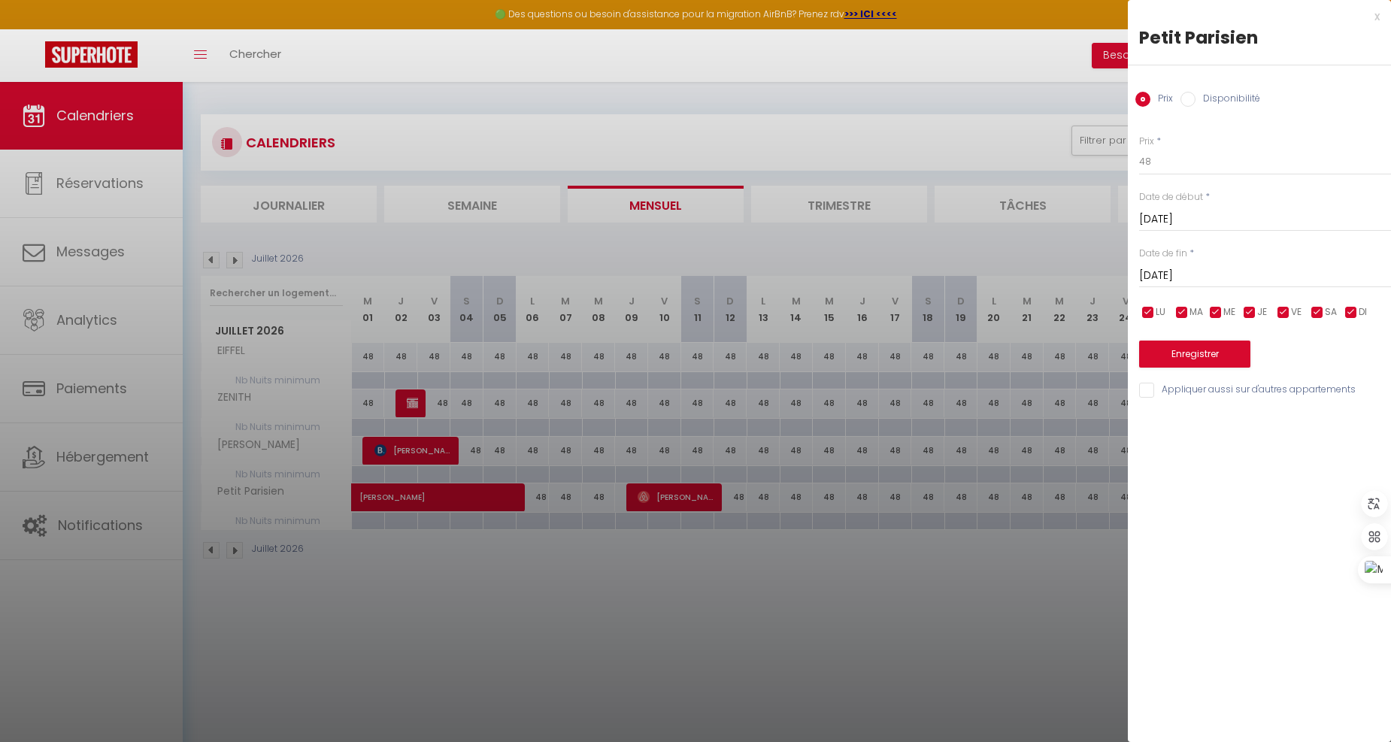
click at [1211, 208] on div "[DATE] < [DATE] > Dim Lun Mar Mer Jeu Ven Sam 1 2 3 4 5 6 7 8 9 10 11 12 13 14 …" at bounding box center [1265, 218] width 252 height 27
click at [1205, 220] on input "[DATE]" at bounding box center [1265, 220] width 252 height 20
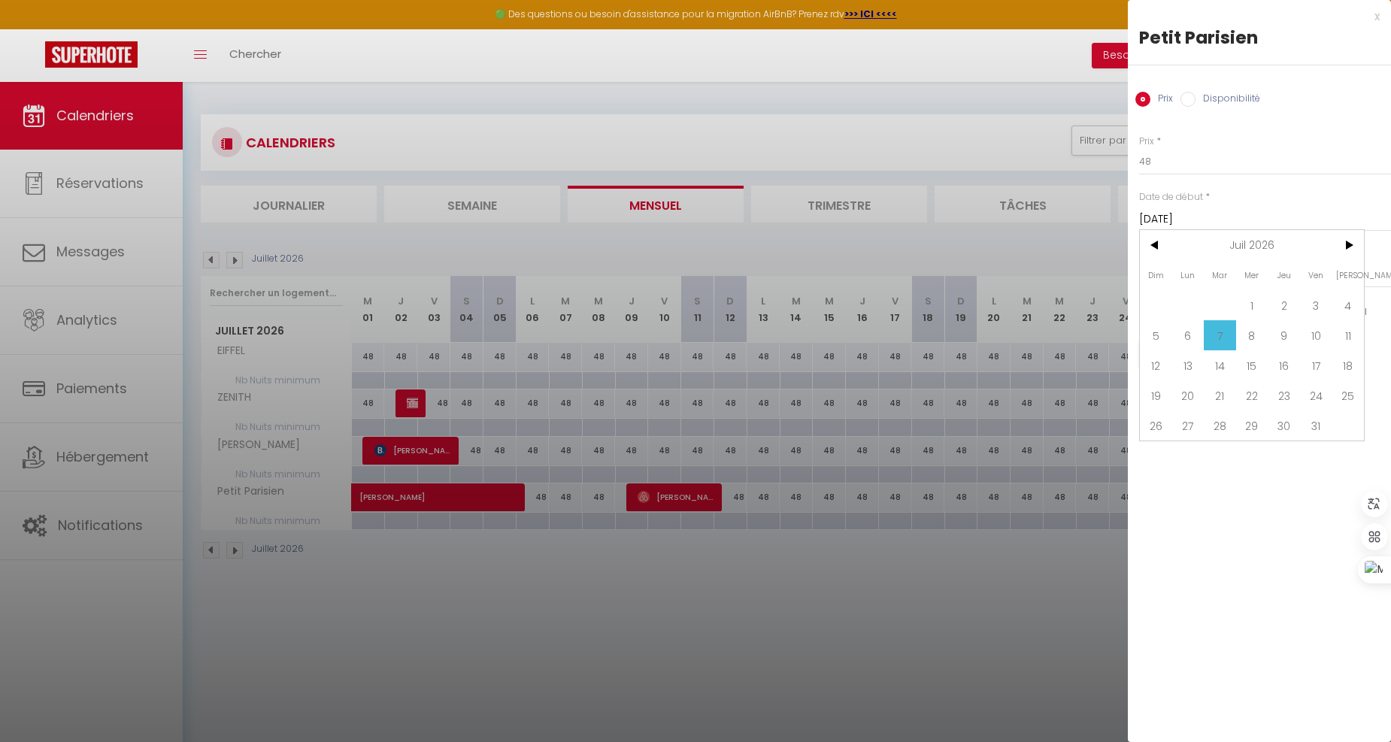
click at [1183, 326] on span "6" at bounding box center [1188, 335] width 32 height 30
type input "Lun 06 Juillet 2026"
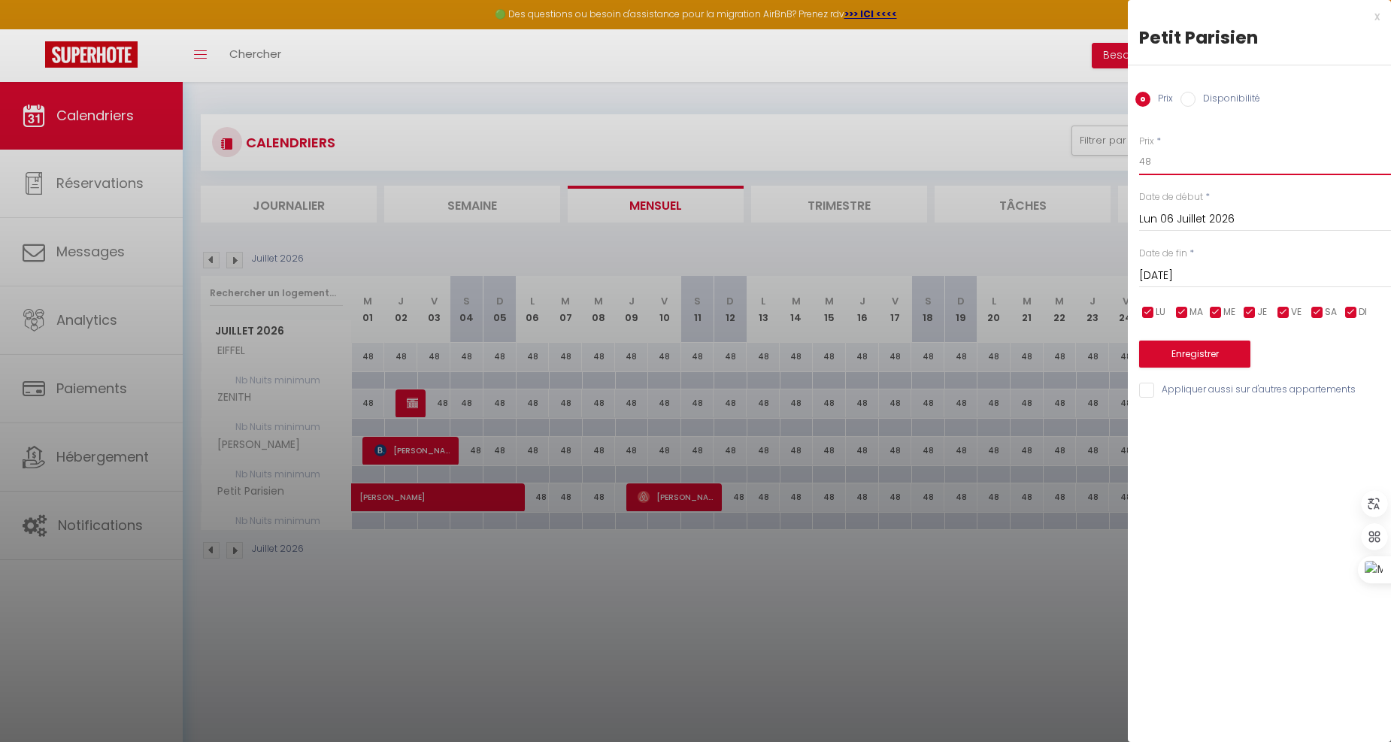
click at [1183, 156] on input "48" at bounding box center [1265, 161] width 252 height 27
type input "4"
type input "65"
click at [1181, 274] on input "[DATE]" at bounding box center [1265, 276] width 252 height 20
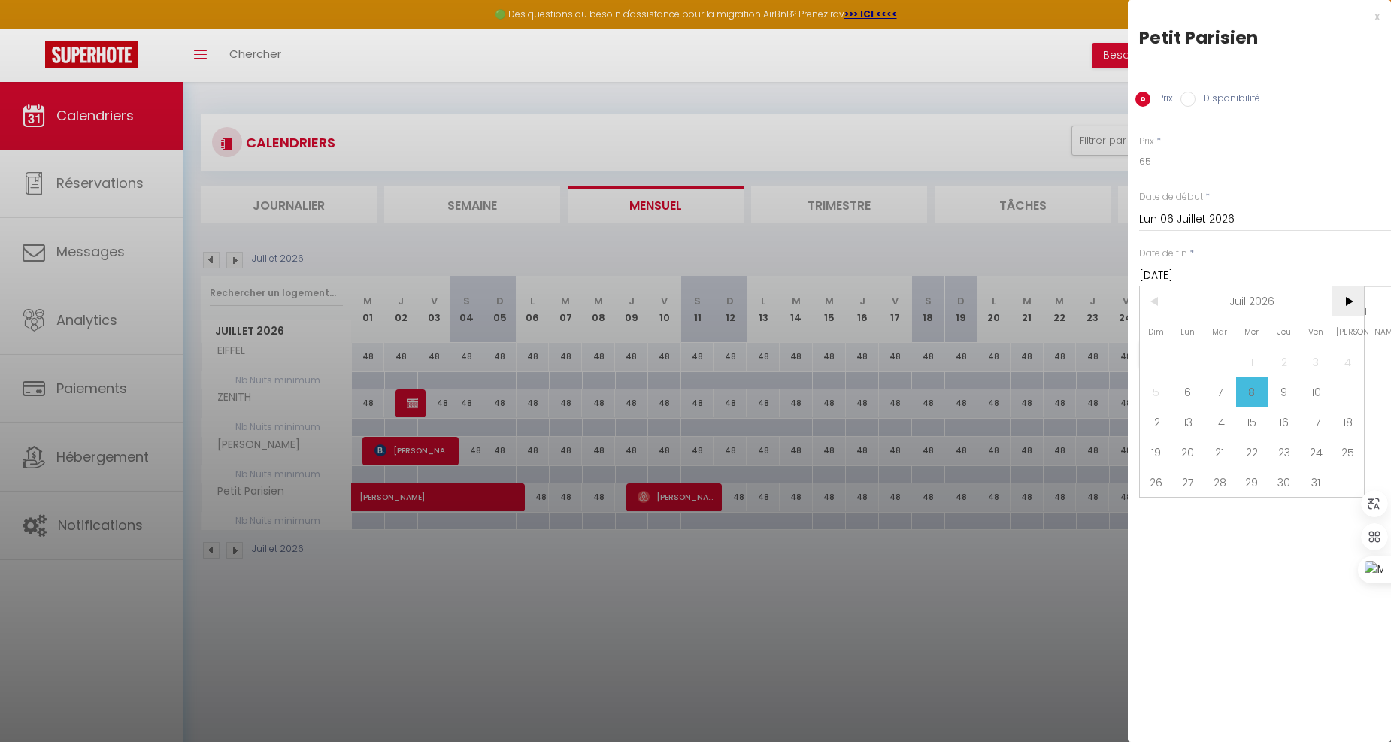
click at [1342, 297] on span ">" at bounding box center [1348, 302] width 32 height 30
click at [1354, 299] on span ">" at bounding box center [1348, 302] width 32 height 30
click at [1348, 299] on span ">" at bounding box center [1348, 302] width 32 height 30
click at [1349, 476] on span "31" at bounding box center [1348, 482] width 32 height 30
type input "[PERSON_NAME][DATE]"
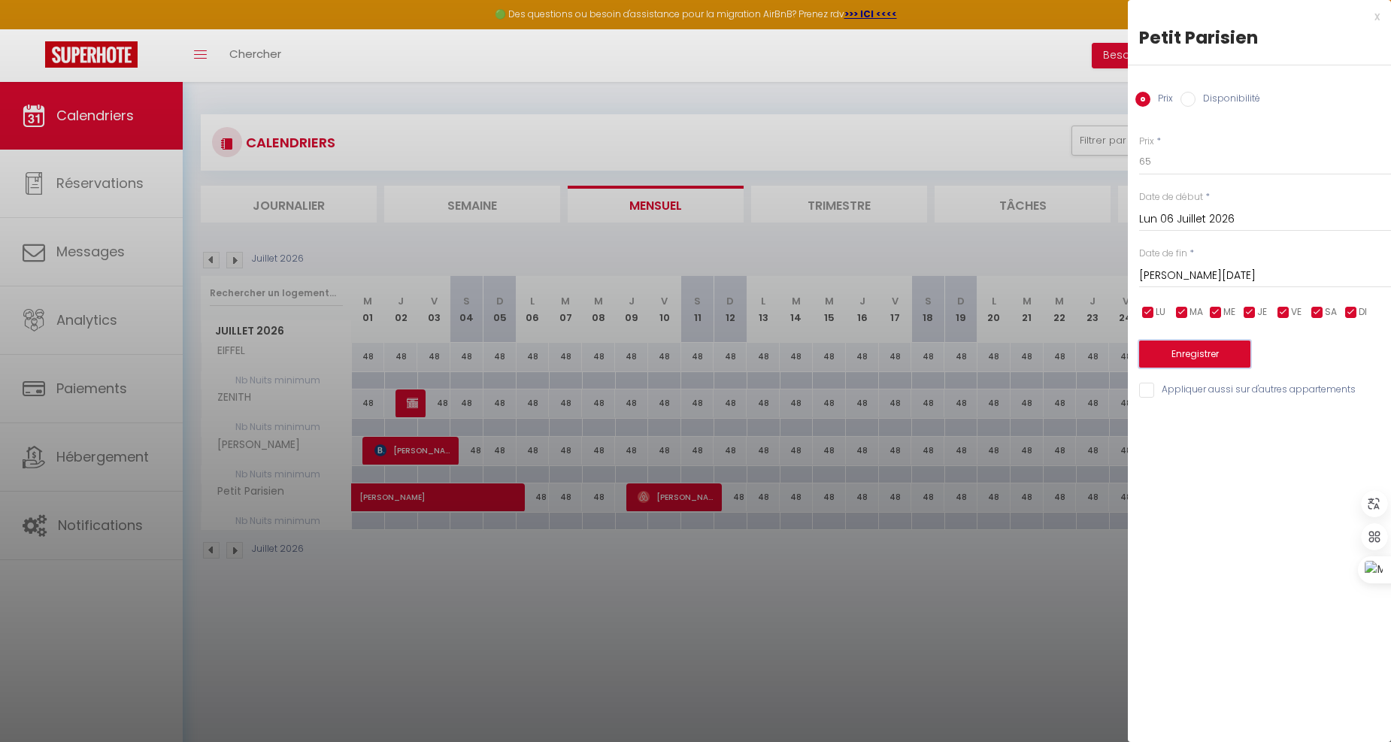
click at [1223, 359] on button "Enregistrer" at bounding box center [1194, 354] width 111 height 27
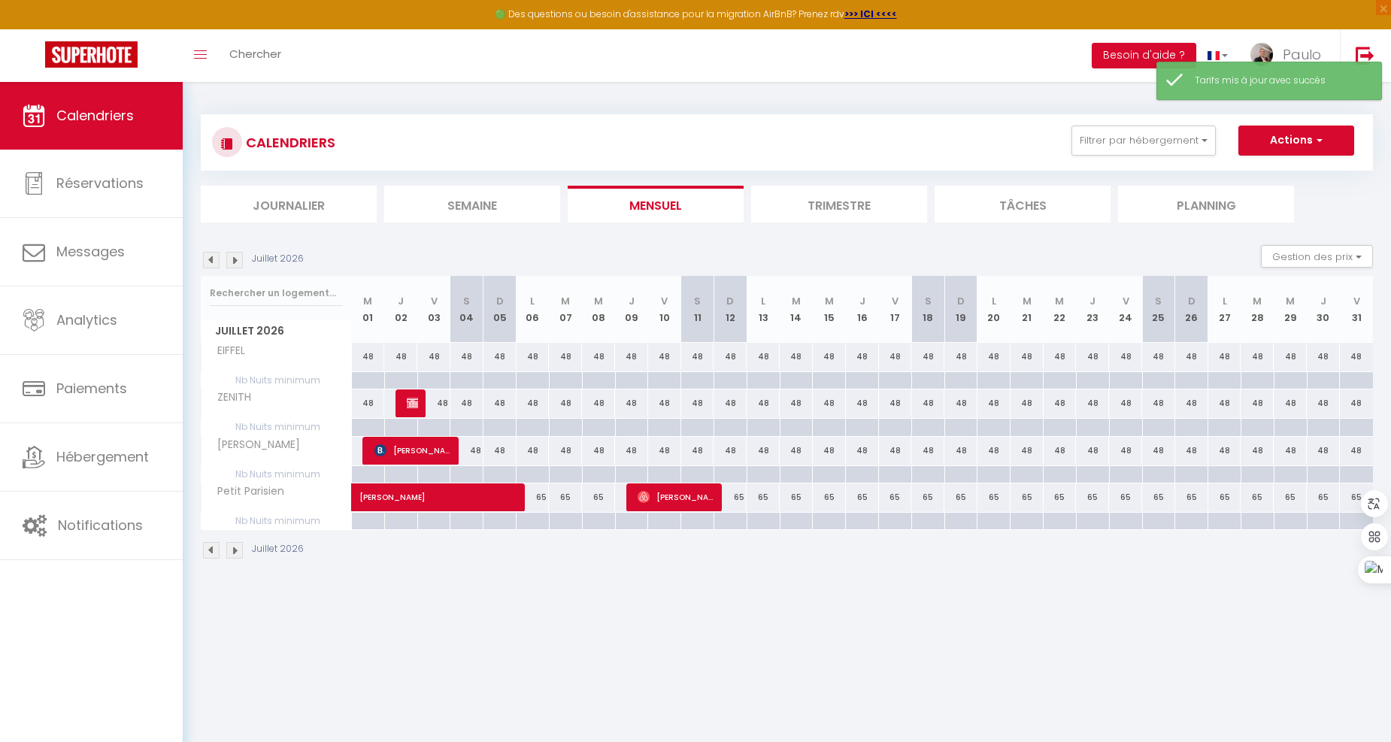
click at [234, 259] on img at bounding box center [234, 260] width 17 height 17
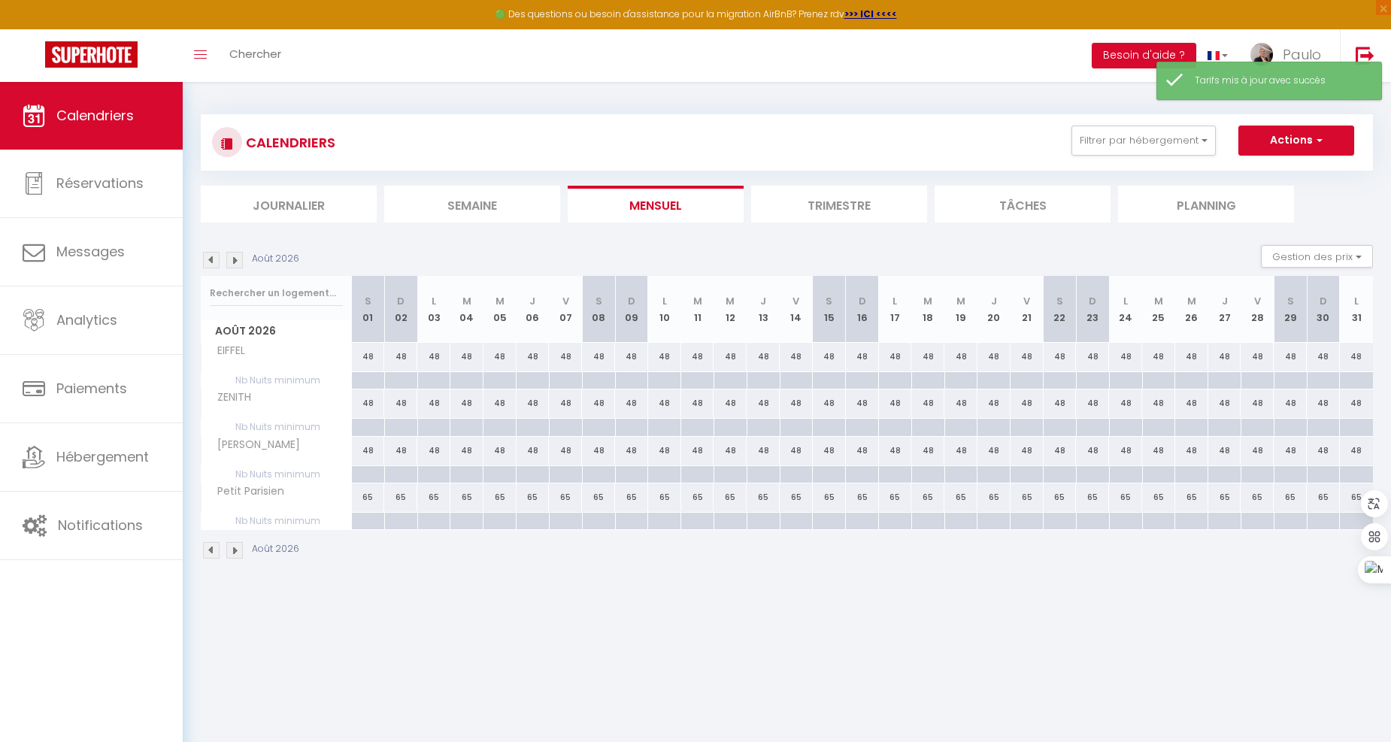
click at [236, 259] on img at bounding box center [234, 260] width 17 height 17
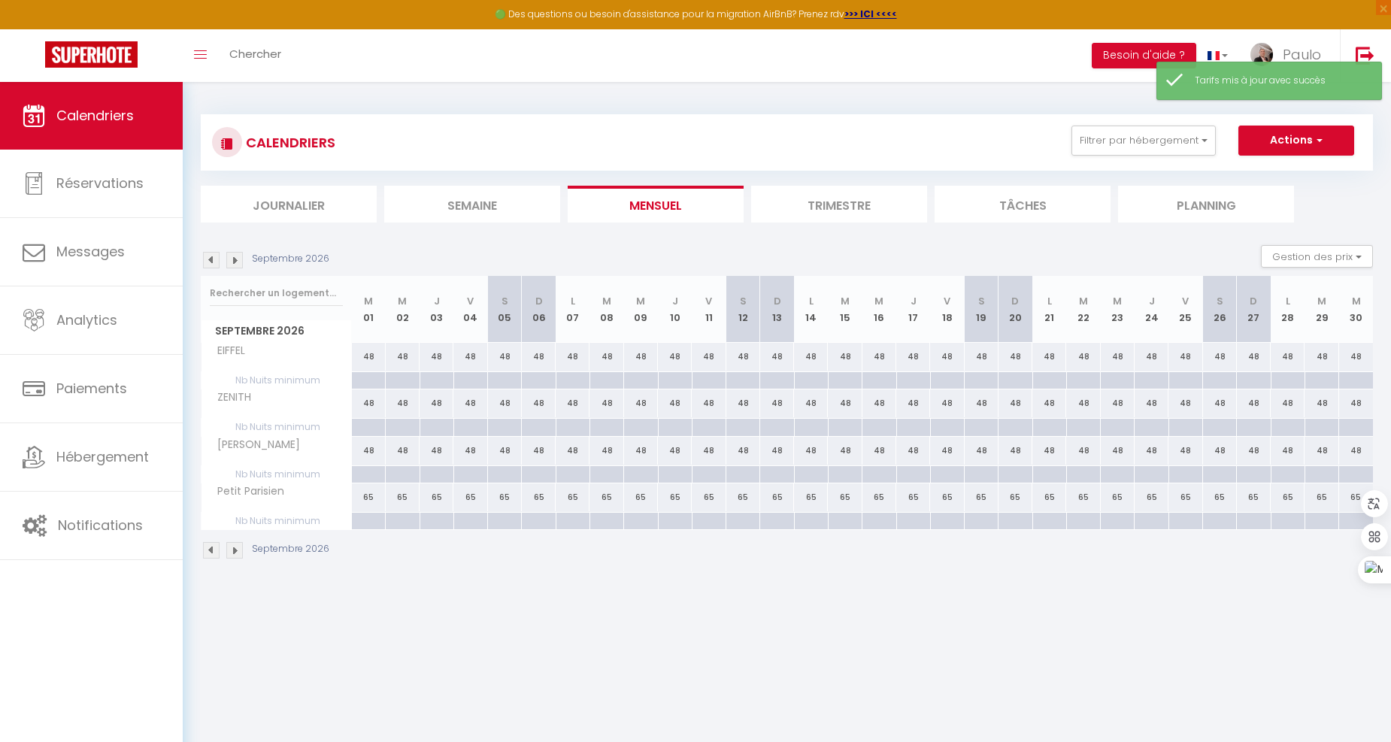
click at [236, 259] on img at bounding box center [234, 260] width 17 height 17
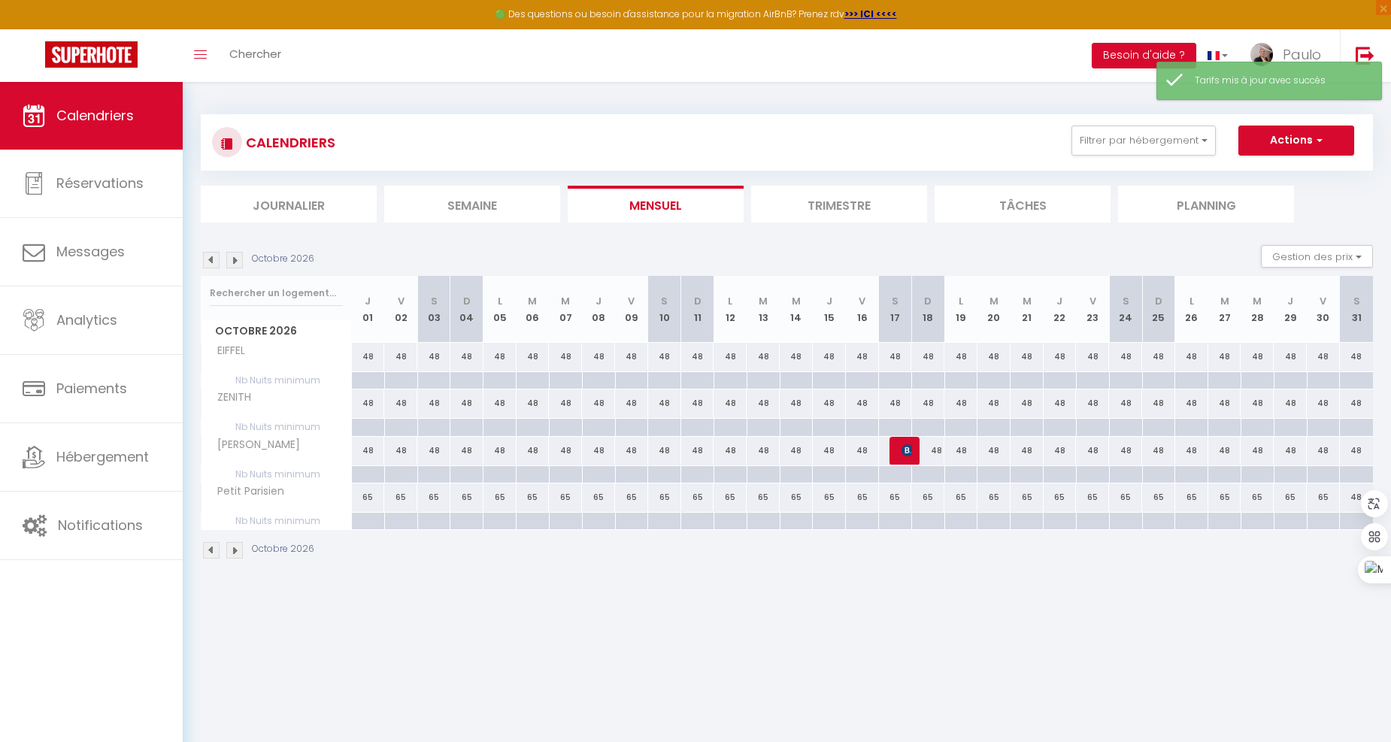
click at [236, 259] on img at bounding box center [234, 260] width 17 height 17
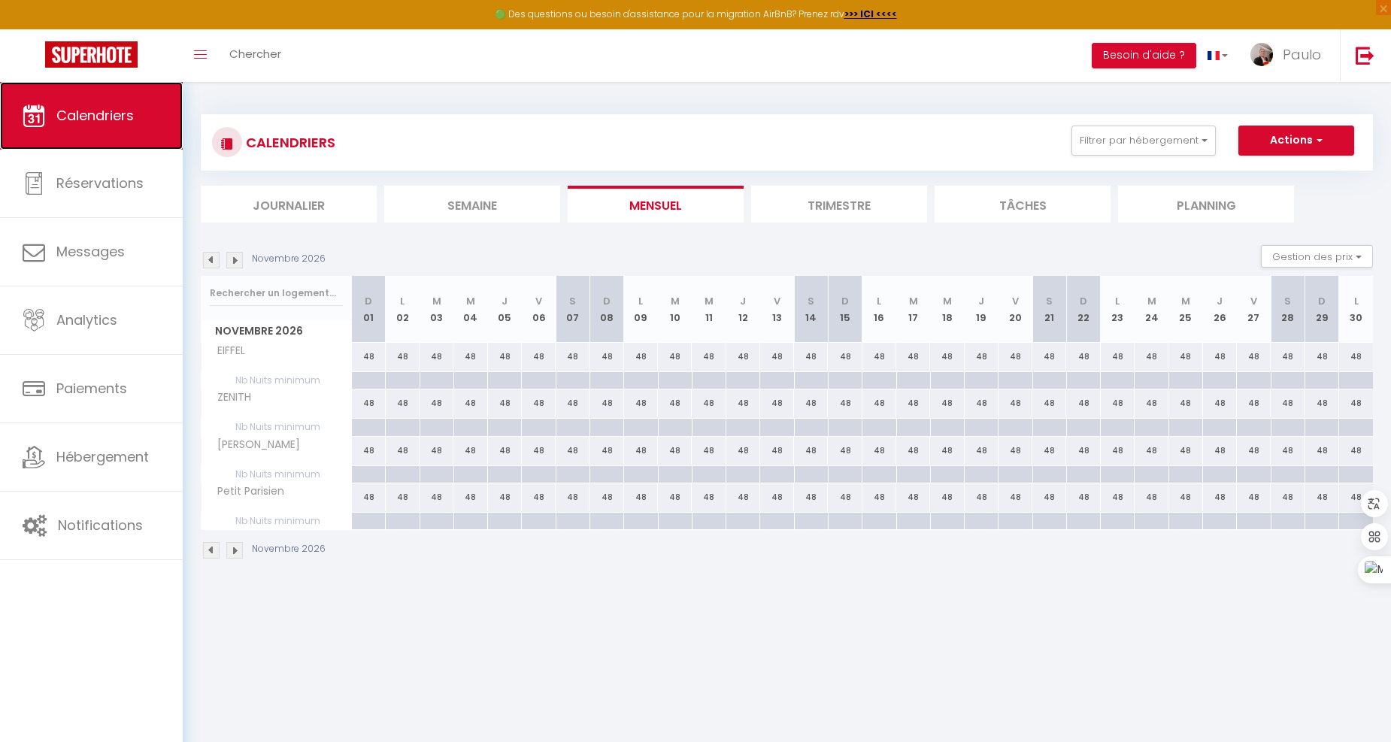
click at [115, 130] on link "Calendriers" at bounding box center [91, 116] width 183 height 68
click at [213, 253] on img at bounding box center [211, 260] width 17 height 17
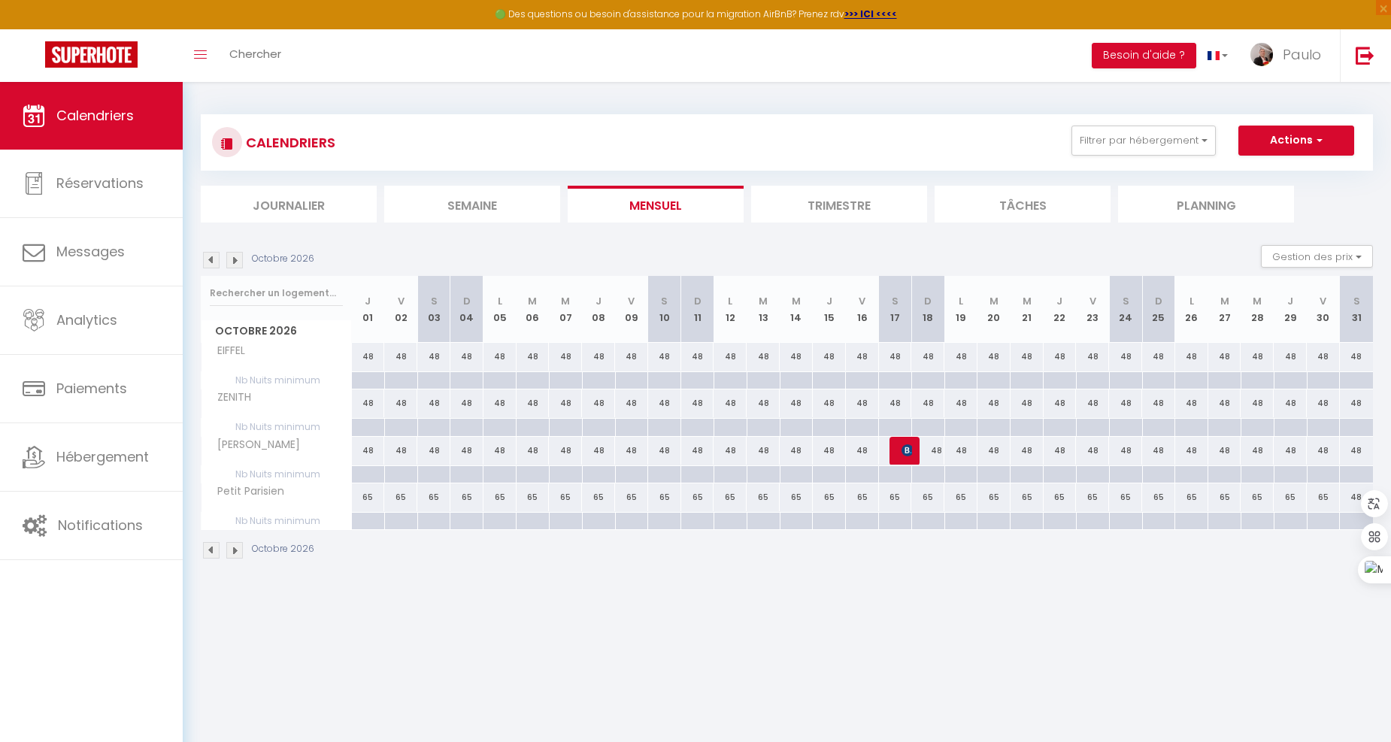
click at [1351, 496] on div "48" at bounding box center [1356, 498] width 33 height 28
type input "48"
type input "[PERSON_NAME][DATE]"
type input "Dim 01 Novembre 2026"
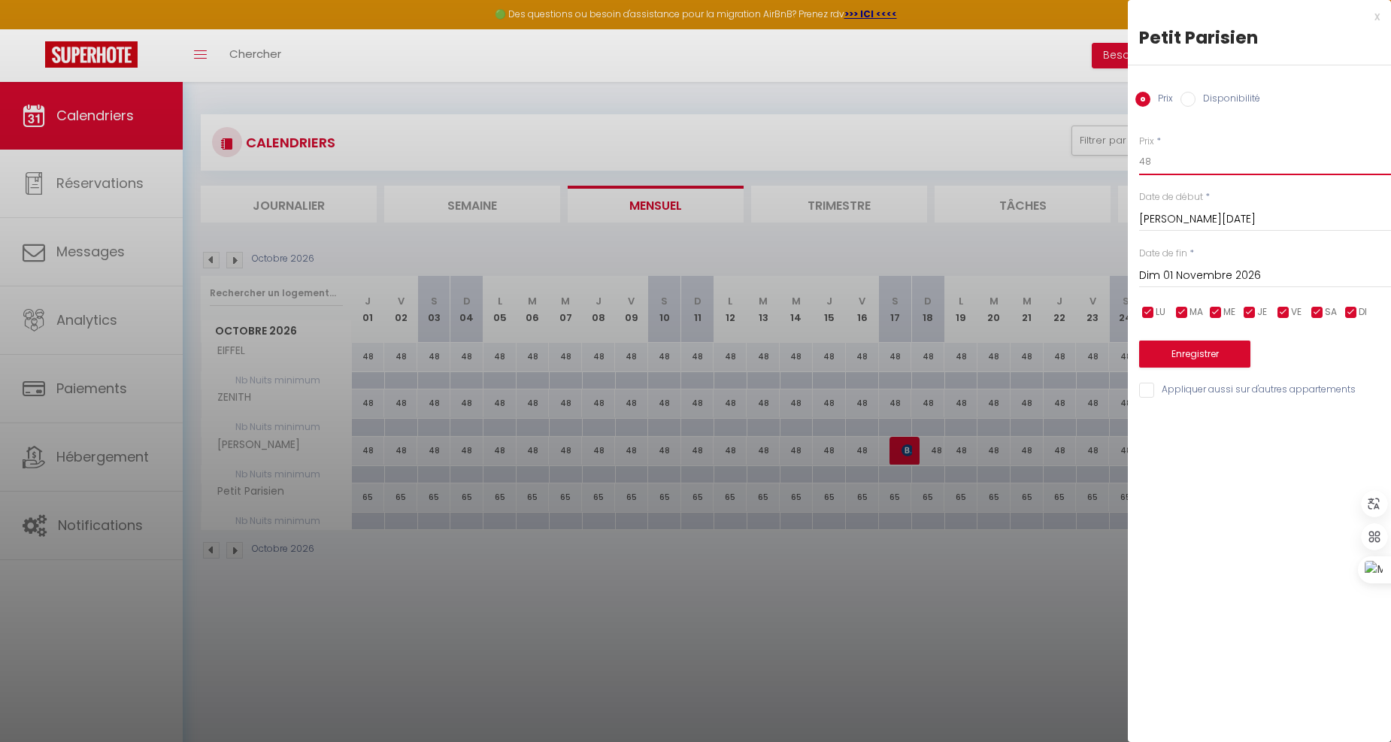
click at [1198, 156] on input "48" at bounding box center [1265, 161] width 252 height 27
type input "4"
type input "65"
click at [1196, 276] on input "Dim 01 Novembre 2026" at bounding box center [1265, 276] width 252 height 20
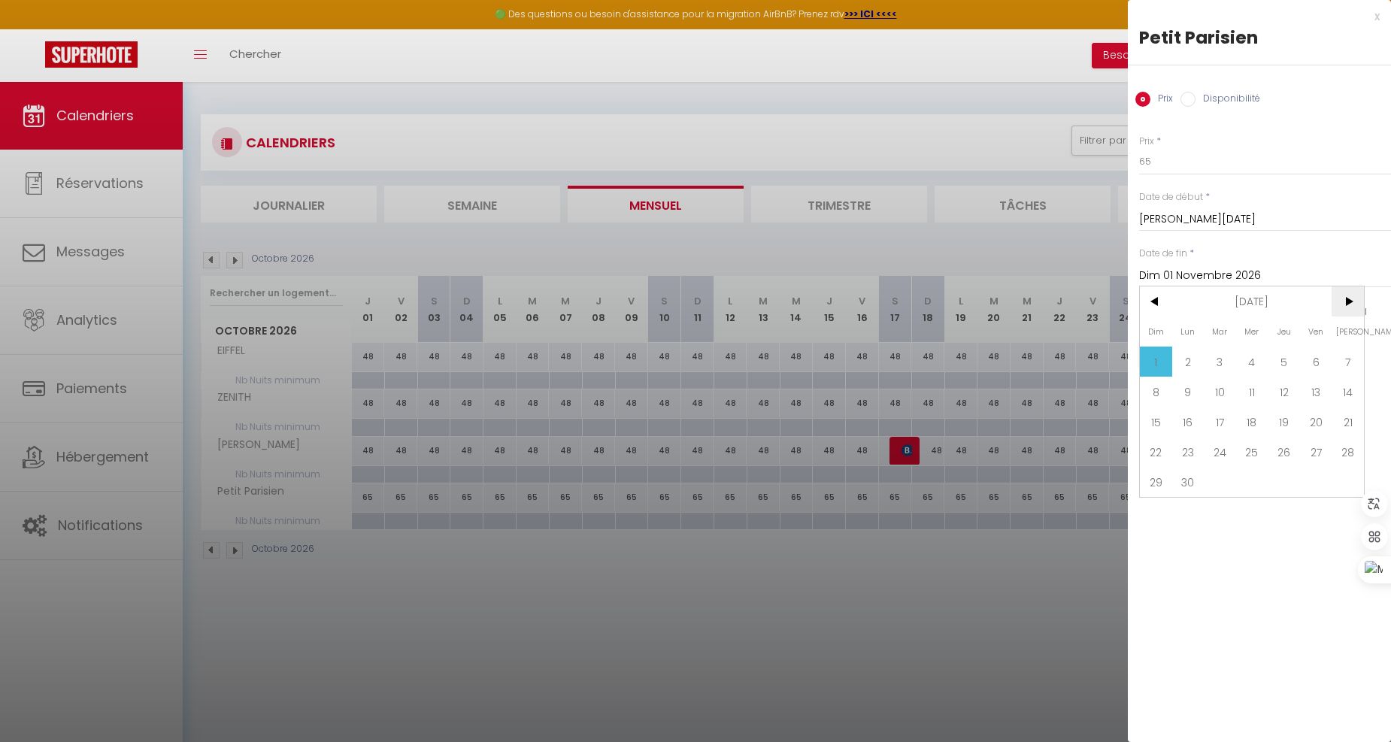
click at [1342, 302] on span ">" at bounding box center [1348, 302] width 32 height 30
click at [1316, 422] on span "18" at bounding box center [1316, 422] width 32 height 30
type input "[DATE]"
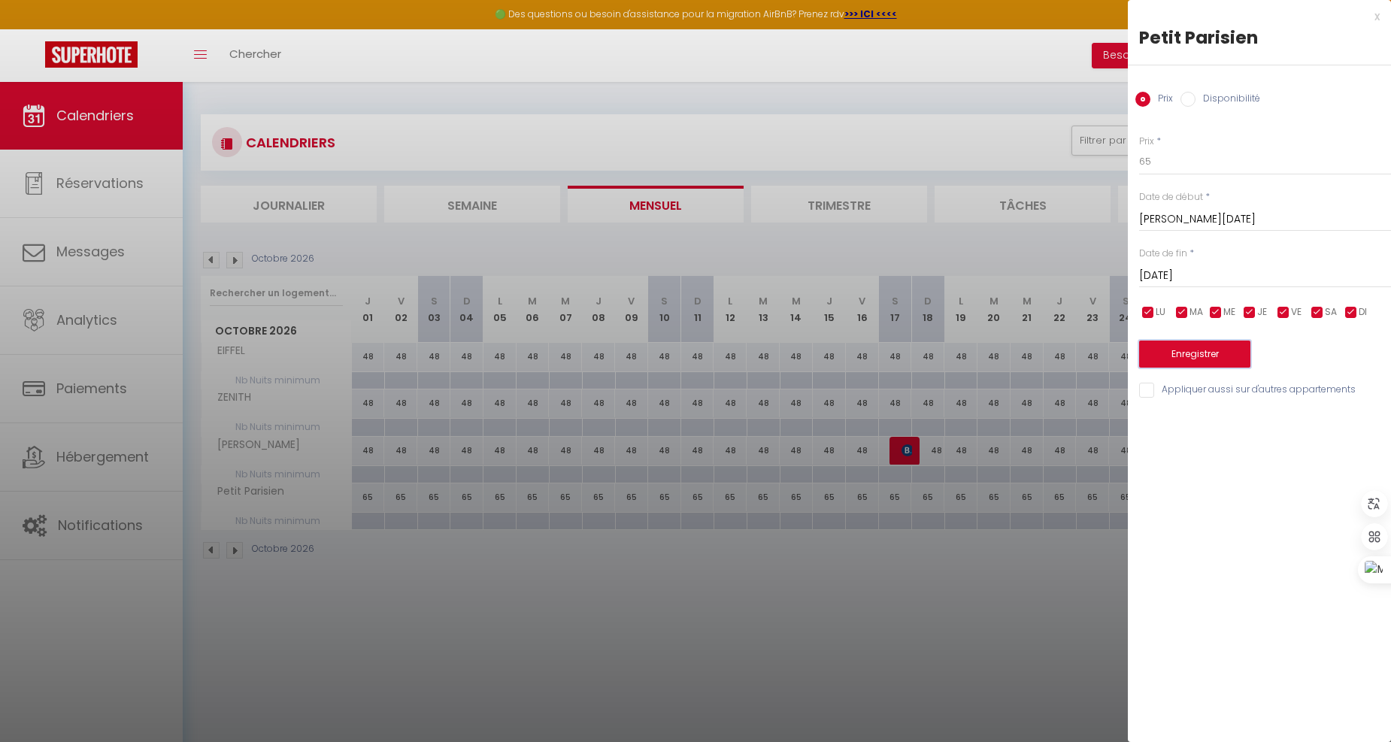
click at [1246, 356] on button "Enregistrer" at bounding box center [1194, 354] width 111 height 27
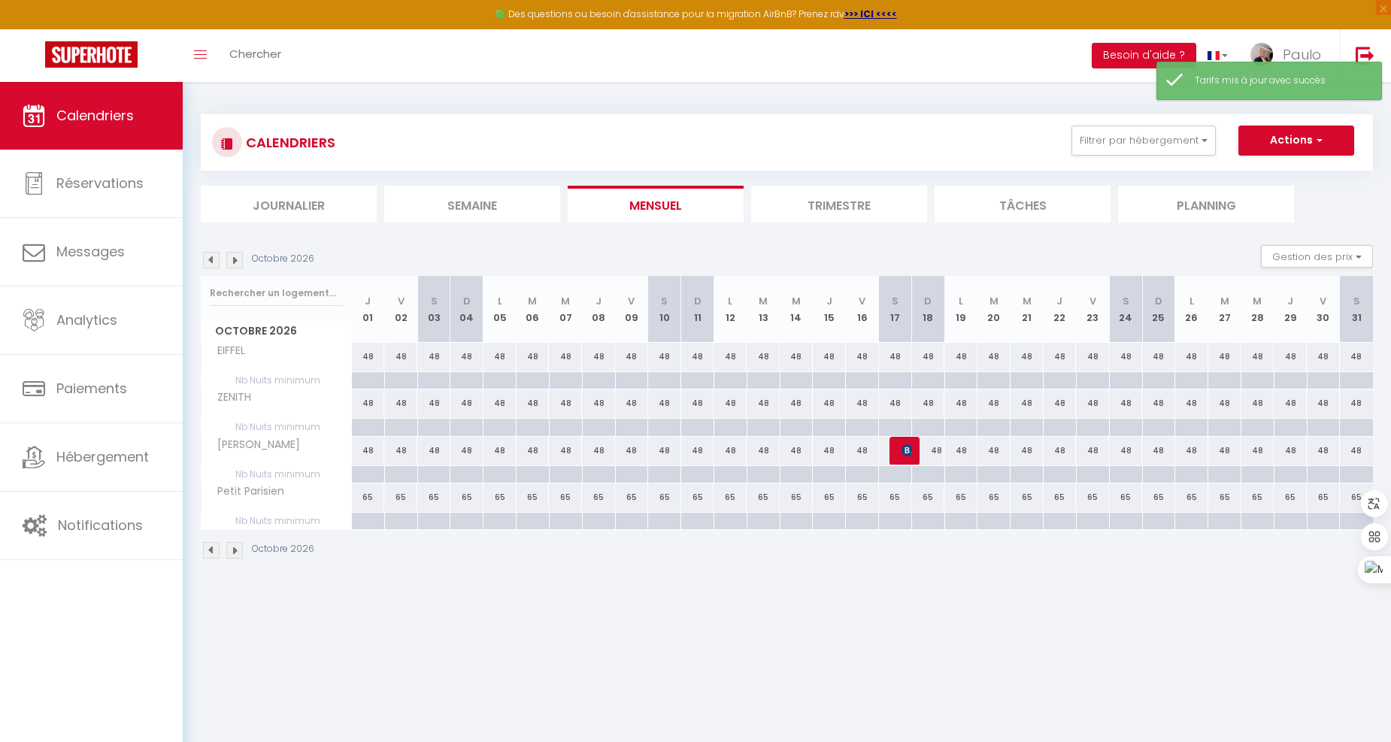
click at [235, 262] on img at bounding box center [234, 260] width 17 height 17
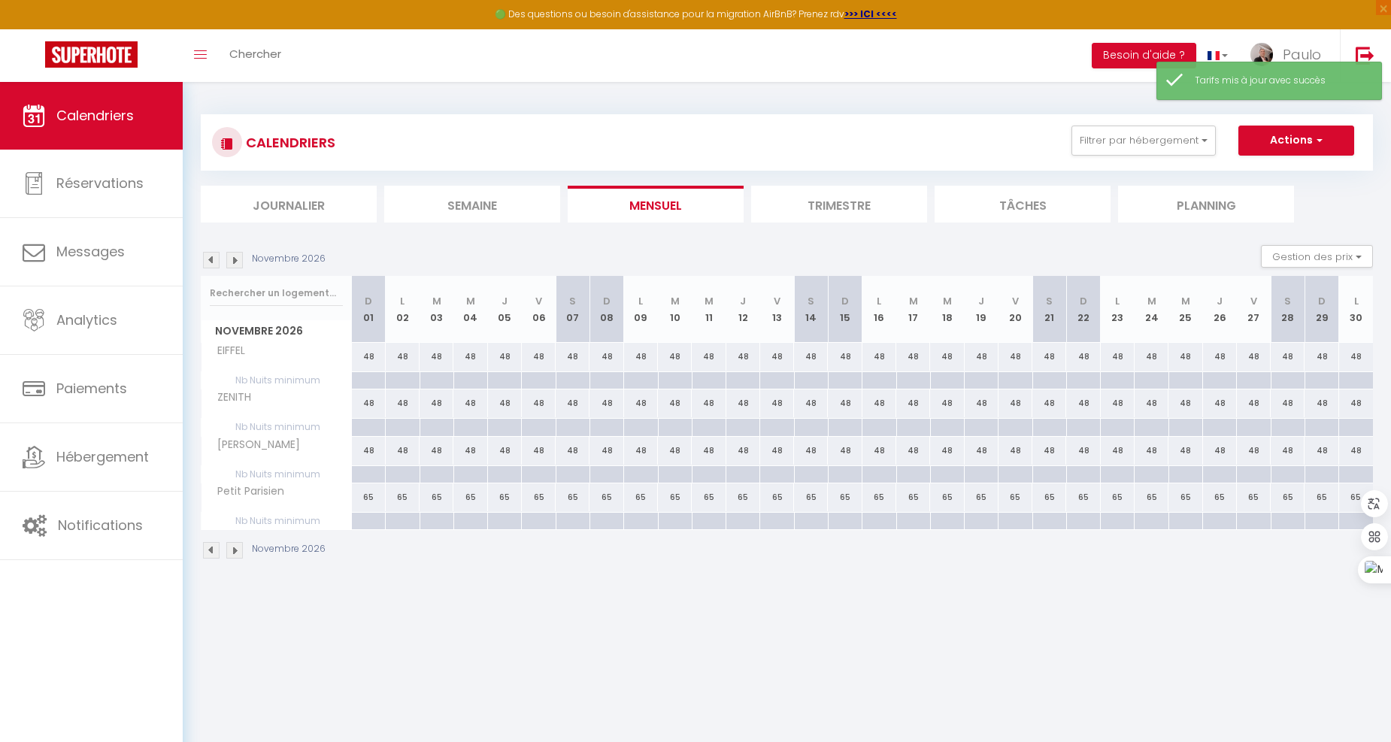
click at [235, 262] on img at bounding box center [234, 260] width 17 height 17
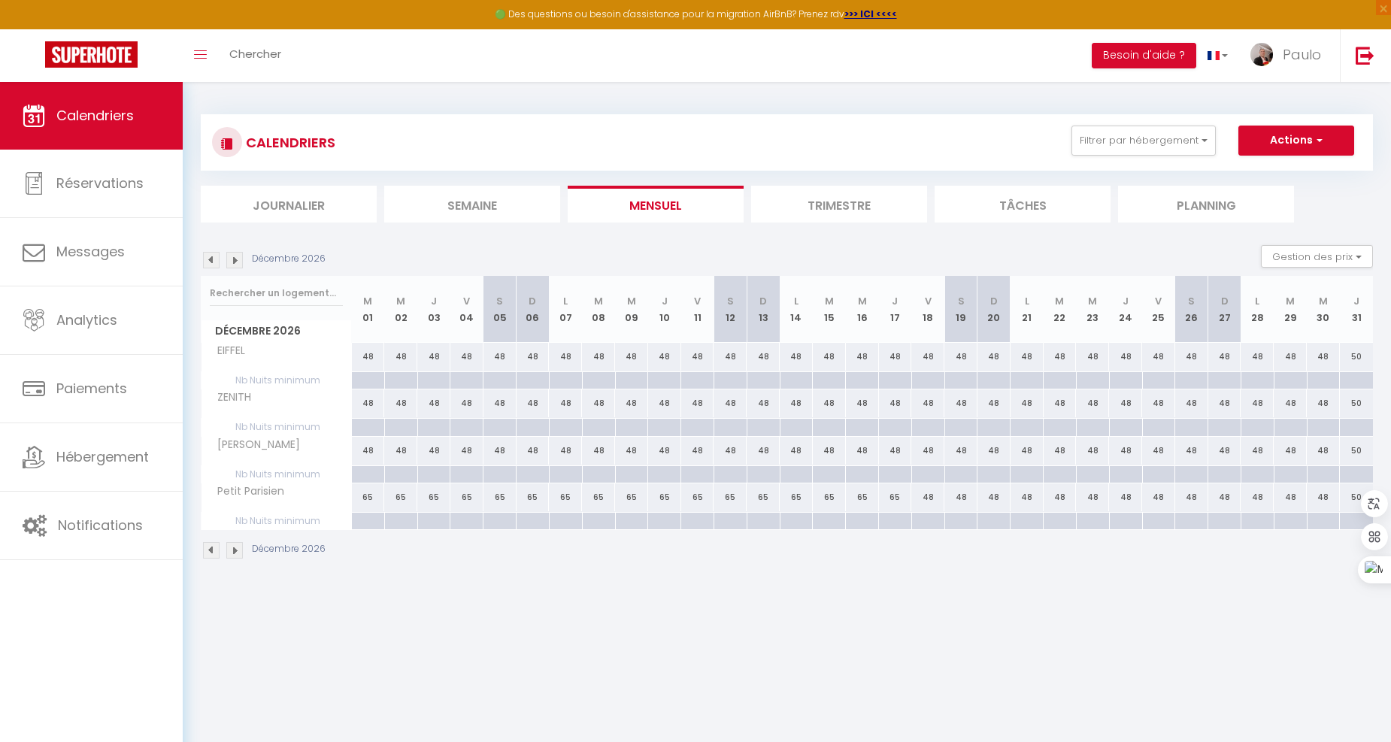
click at [920, 498] on div "48" at bounding box center [927, 498] width 33 height 28
type input "48"
type input "[DATE]"
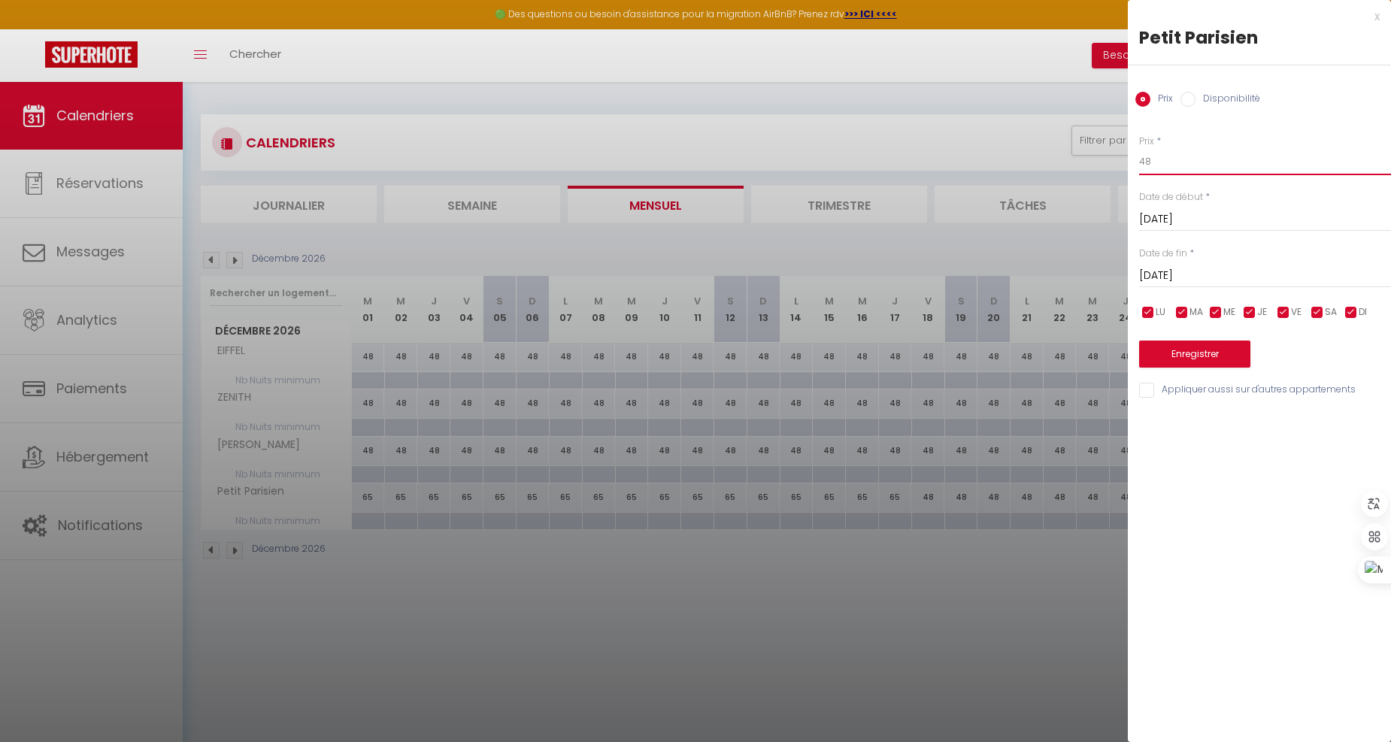
click at [1208, 166] on input "48" at bounding box center [1265, 161] width 252 height 27
type input "4"
type input "75"
click at [1213, 266] on input "[DATE]" at bounding box center [1265, 276] width 252 height 20
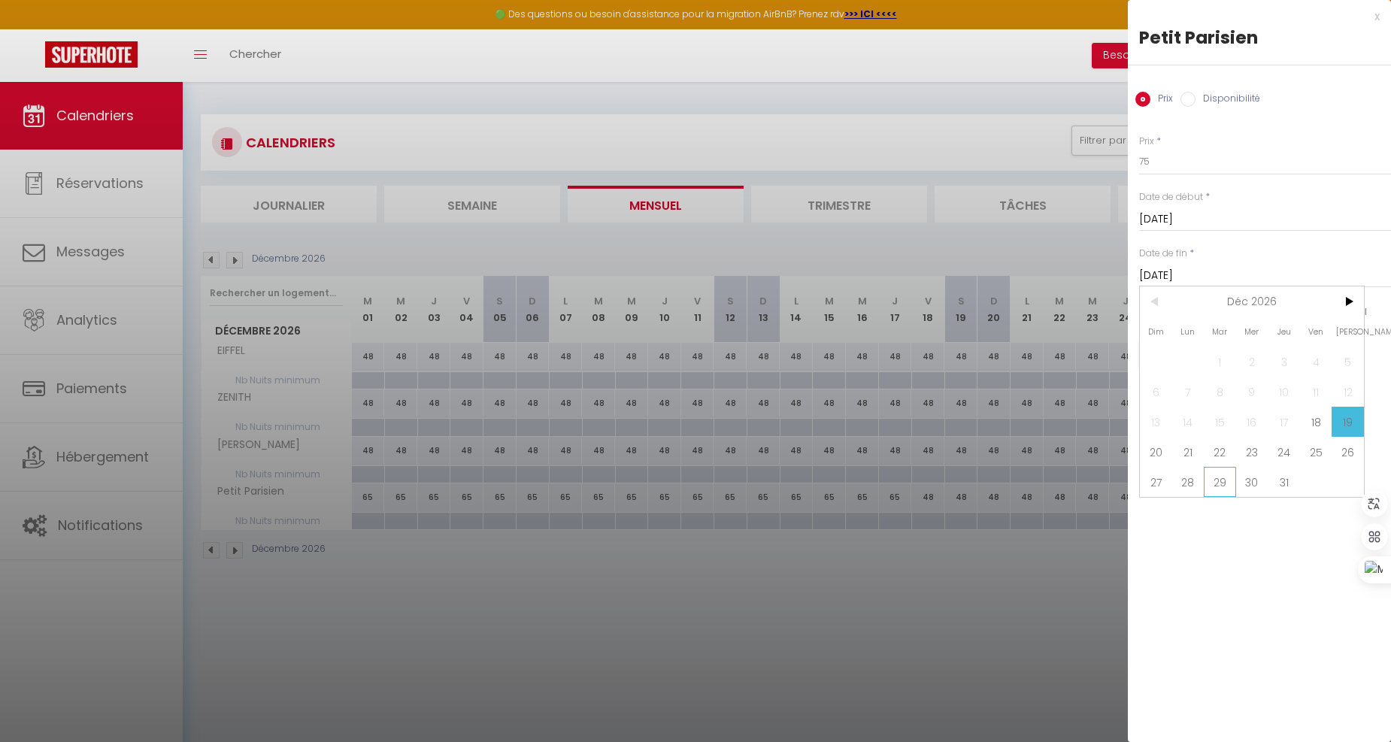
click at [1223, 484] on span "29" at bounding box center [1220, 482] width 32 height 30
type input "[DATE]"
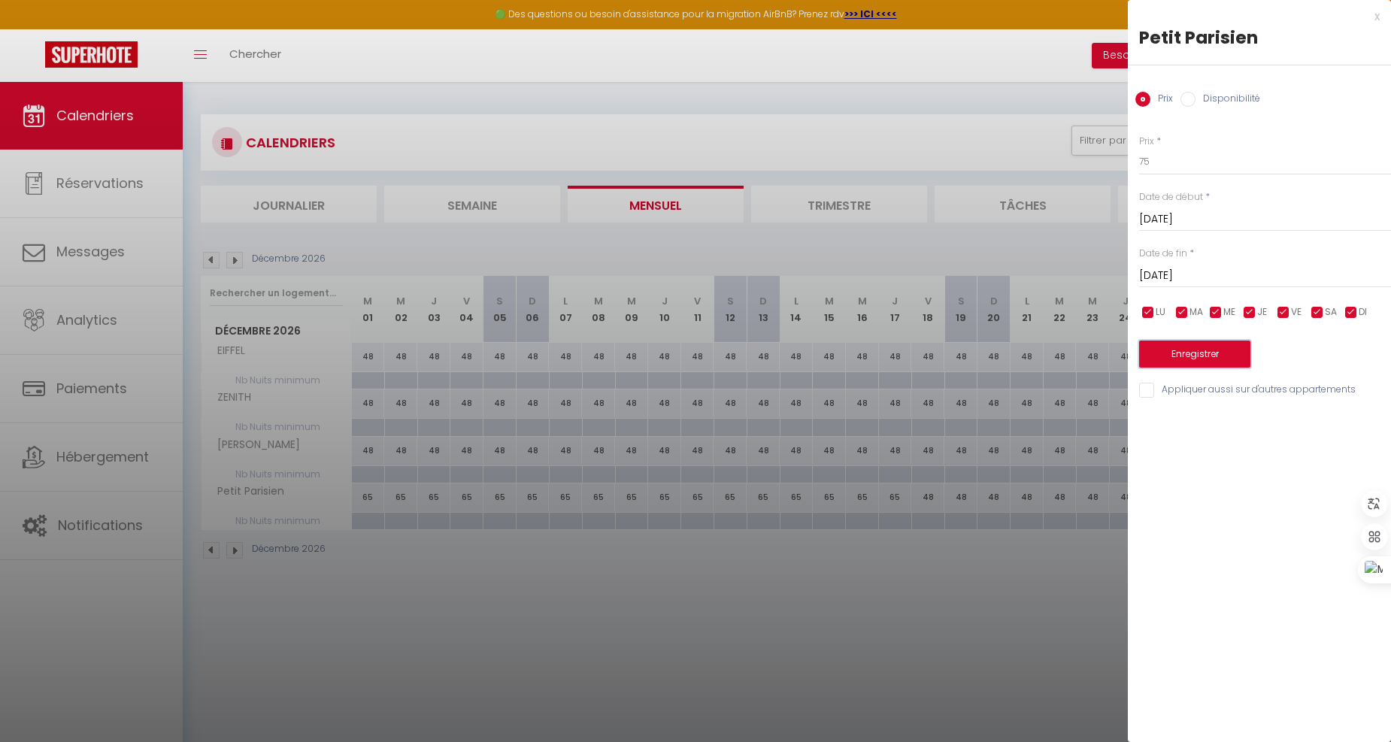
click at [1199, 359] on button "Enregistrer" at bounding box center [1194, 354] width 111 height 27
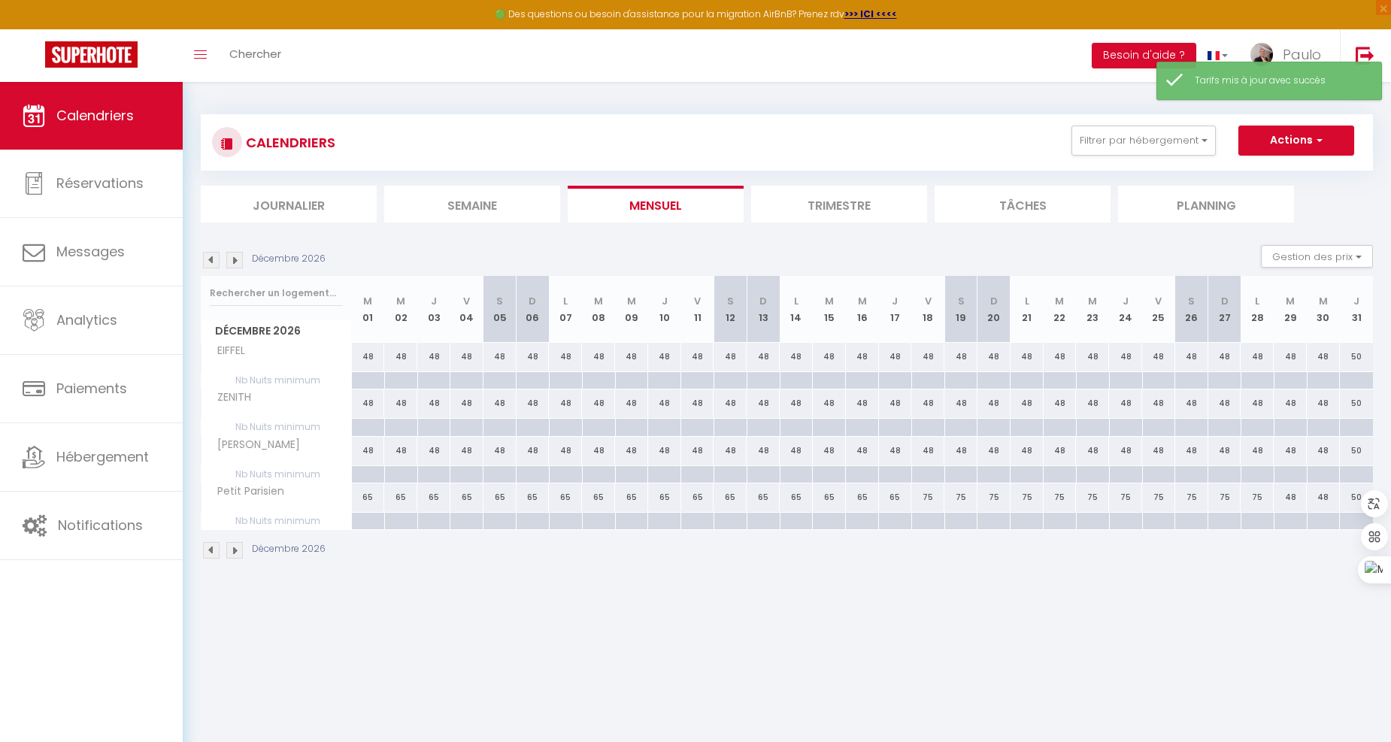
click at [1284, 497] on div "48" at bounding box center [1290, 498] width 33 height 28
type input "48"
type input "[DATE]"
type input "Mer 30 Décembre 2026"
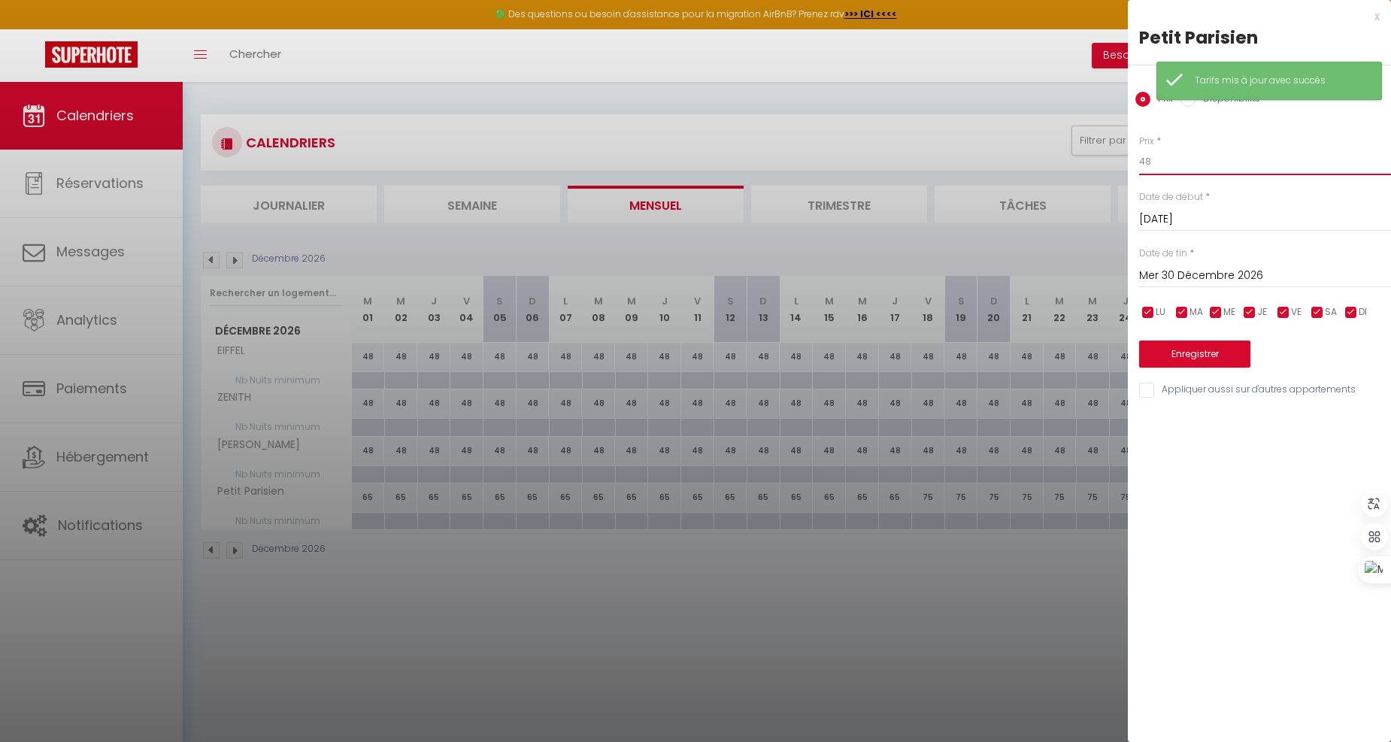
click at [1181, 171] on input "48" at bounding box center [1265, 161] width 252 height 27
type input "4"
type input "145"
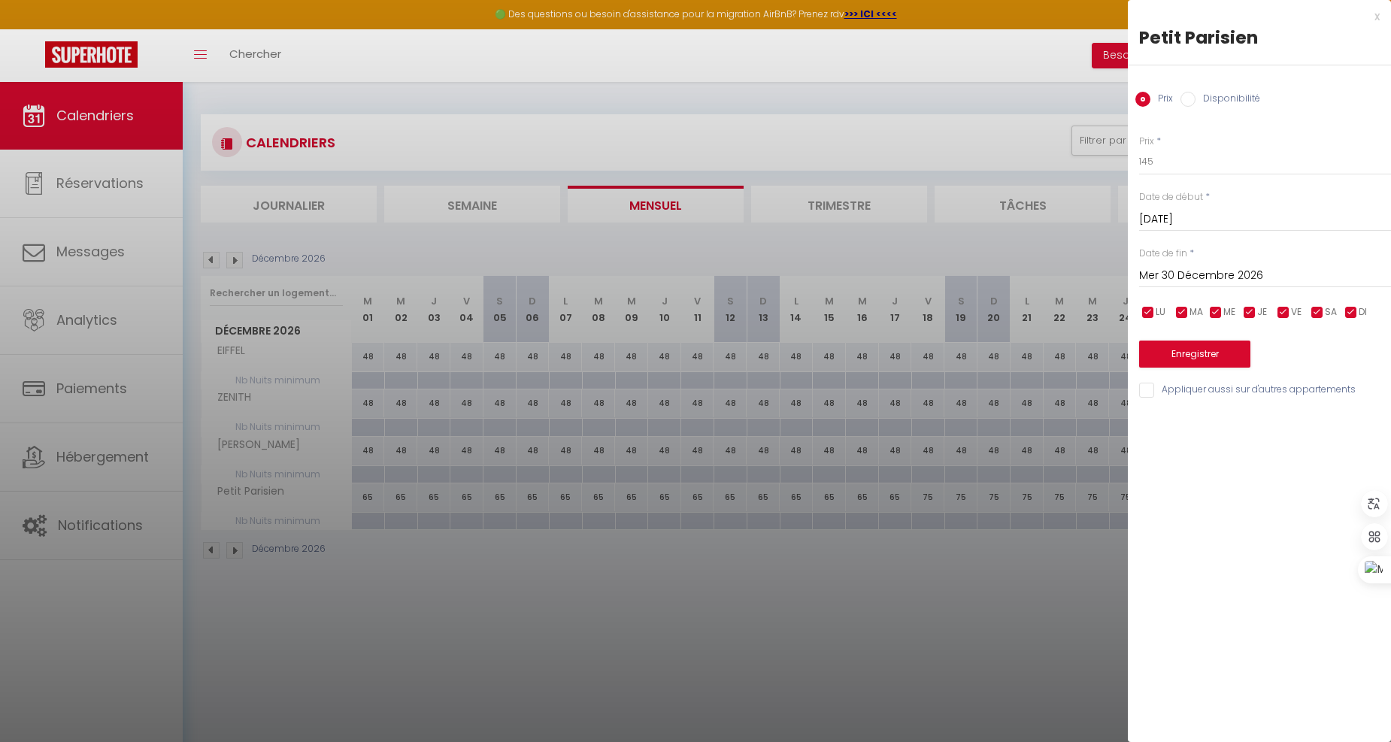
click at [1297, 274] on input "Mer 30 Décembre 2026" at bounding box center [1265, 276] width 252 height 20
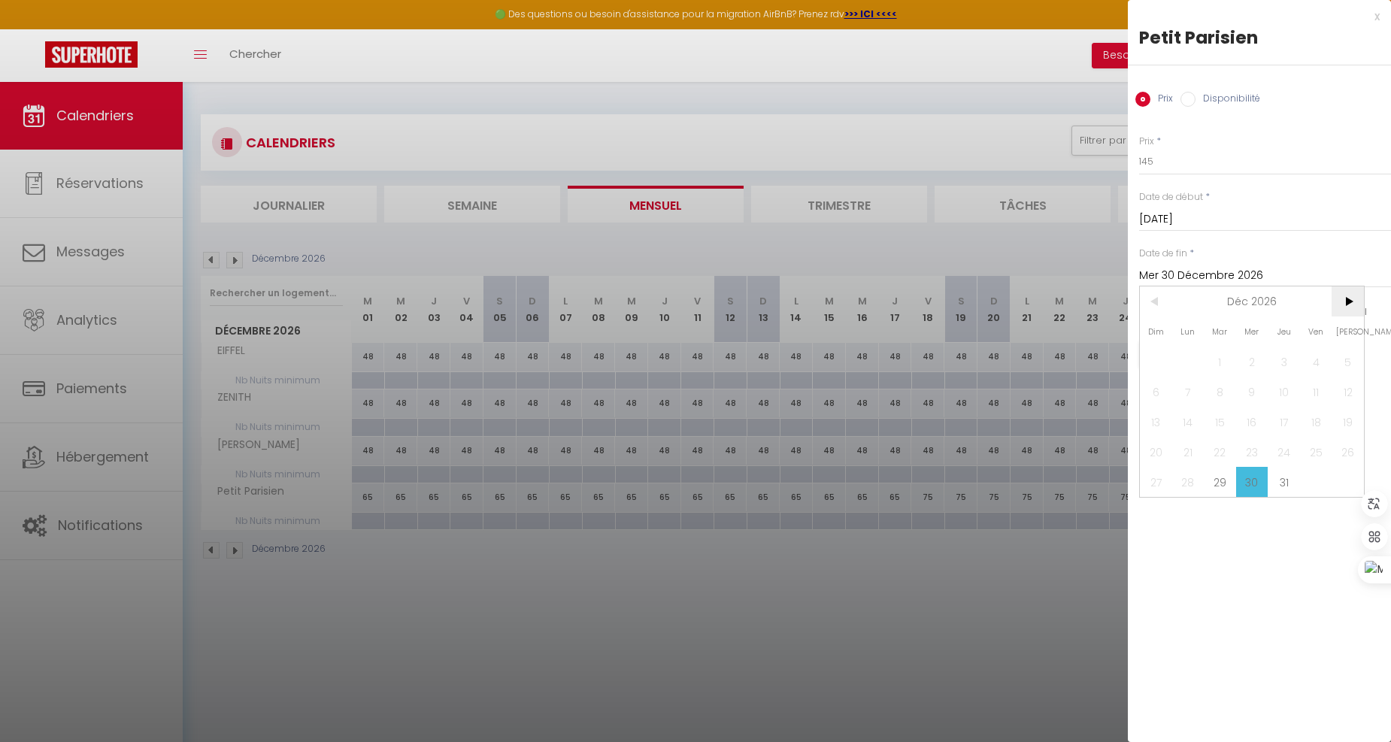
click at [1355, 305] on span ">" at bounding box center [1348, 302] width 32 height 30
click at [1162, 388] on span "3" at bounding box center [1156, 392] width 32 height 30
type input "Dim 03 Janvier 2027"
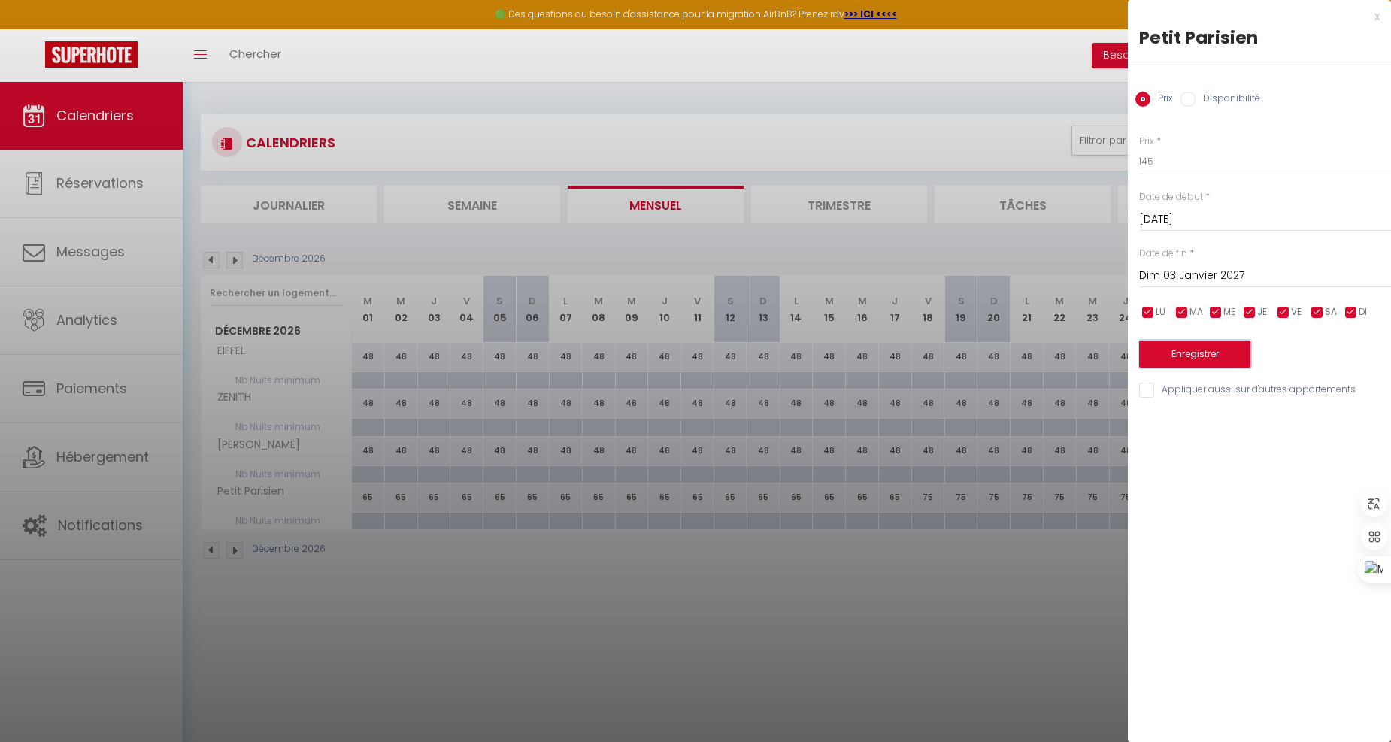
click at [1200, 355] on button "Enregistrer" at bounding box center [1194, 354] width 111 height 27
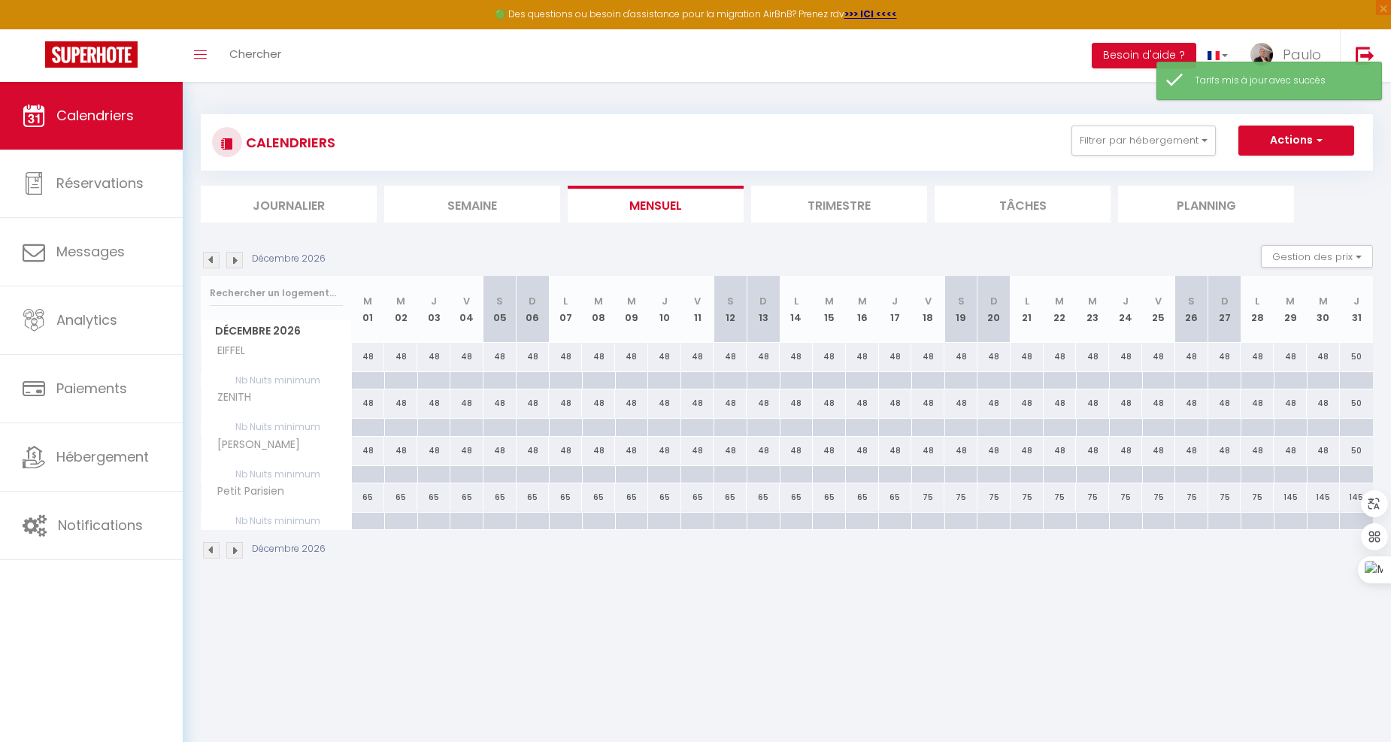
click at [235, 264] on img at bounding box center [234, 260] width 17 height 17
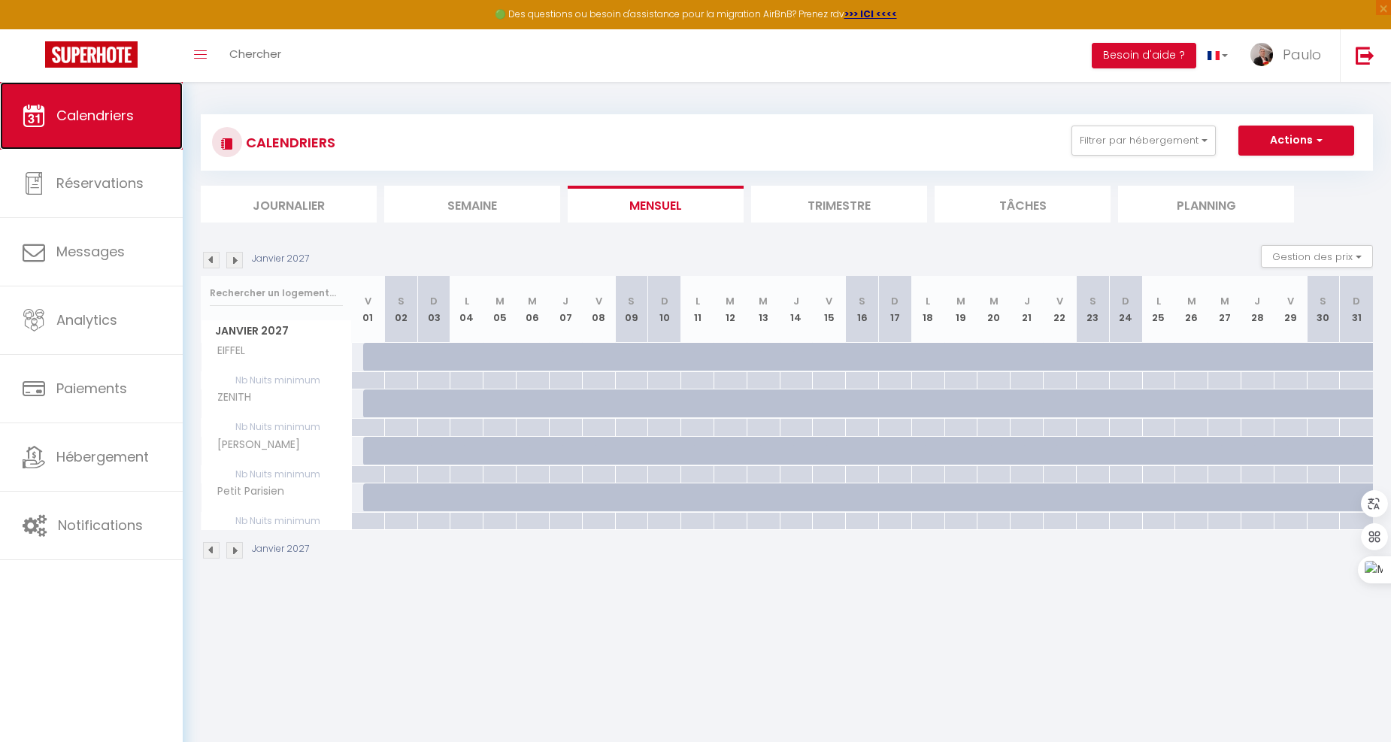
click at [100, 103] on link "Calendriers" at bounding box center [91, 116] width 183 height 68
